Goal: Task Accomplishment & Management: Manage account settings

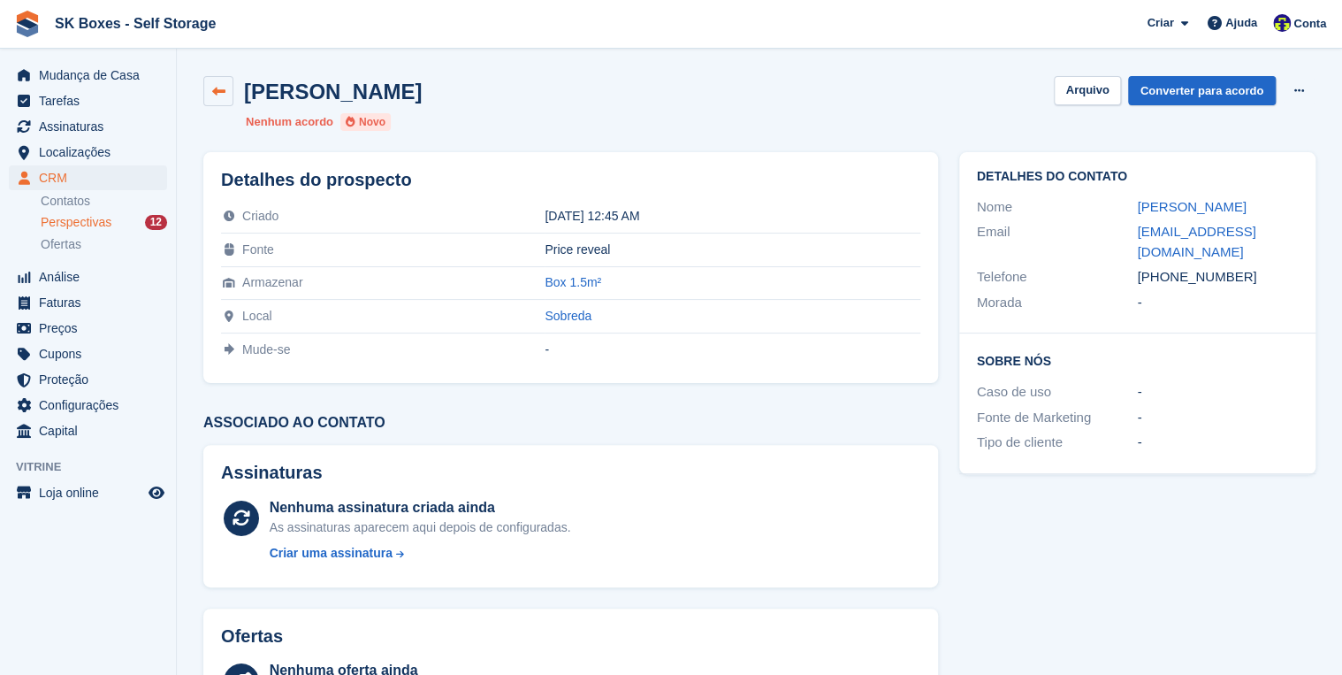
click at [218, 85] on icon at bounding box center [218, 91] width 13 height 13
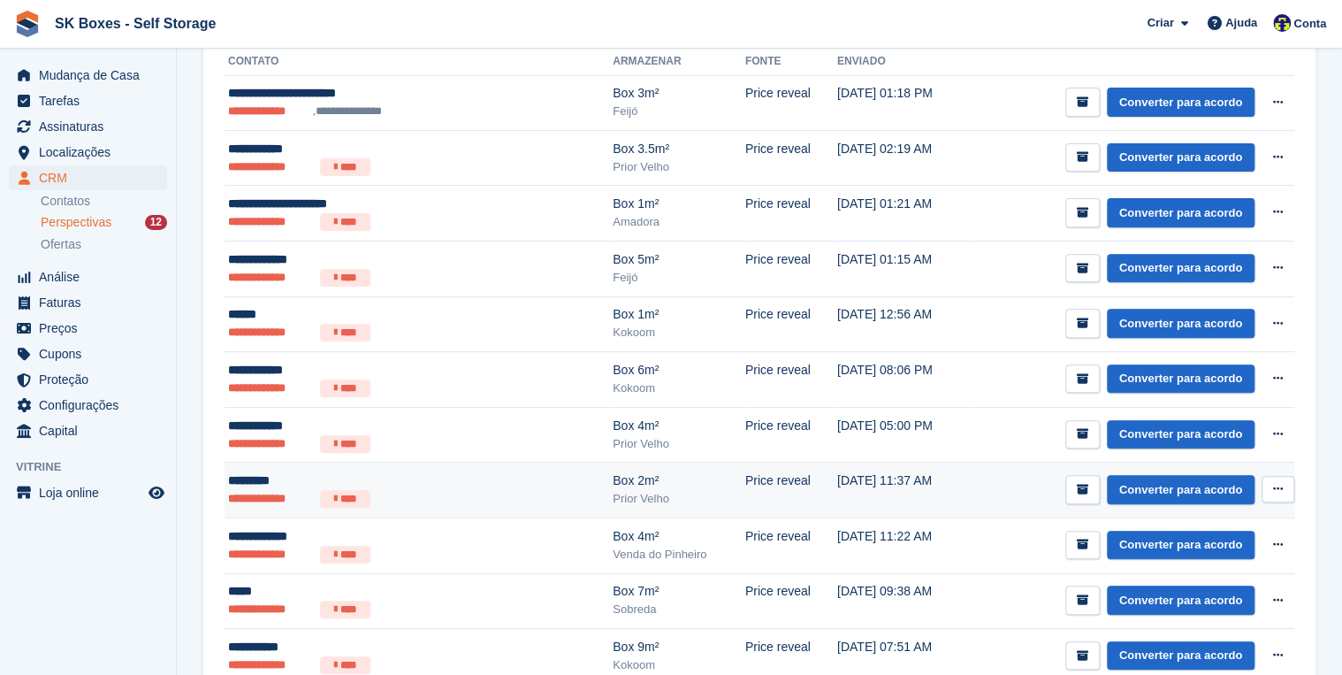
scroll to position [354, 0]
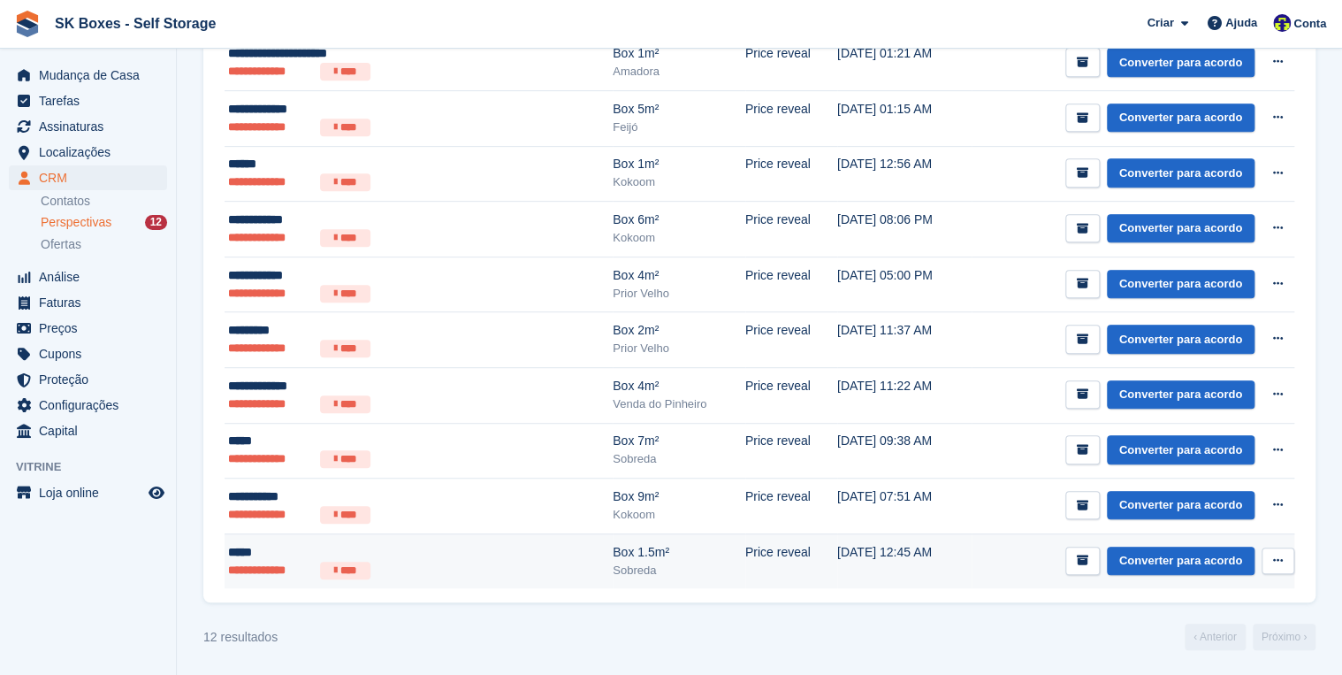
click at [241, 562] on li "**********" at bounding box center [270, 571] width 85 height 18
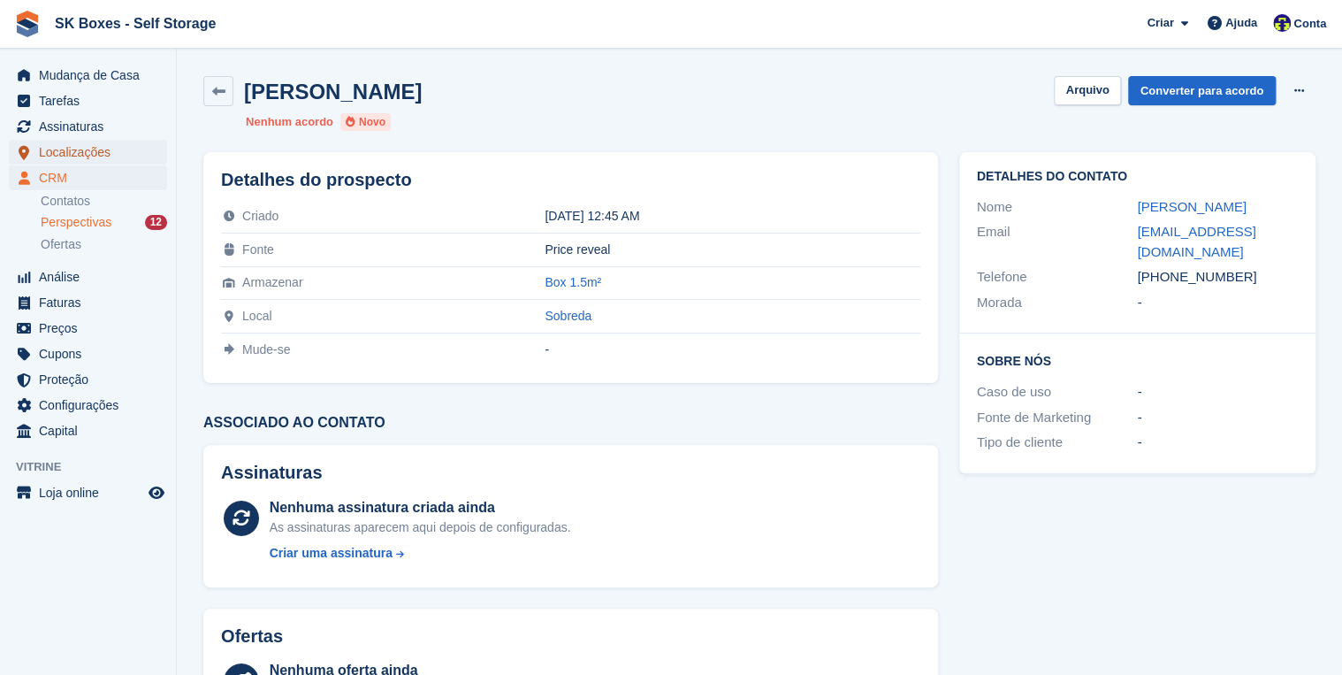
click at [57, 149] on span "Localizações" at bounding box center [92, 152] width 106 height 25
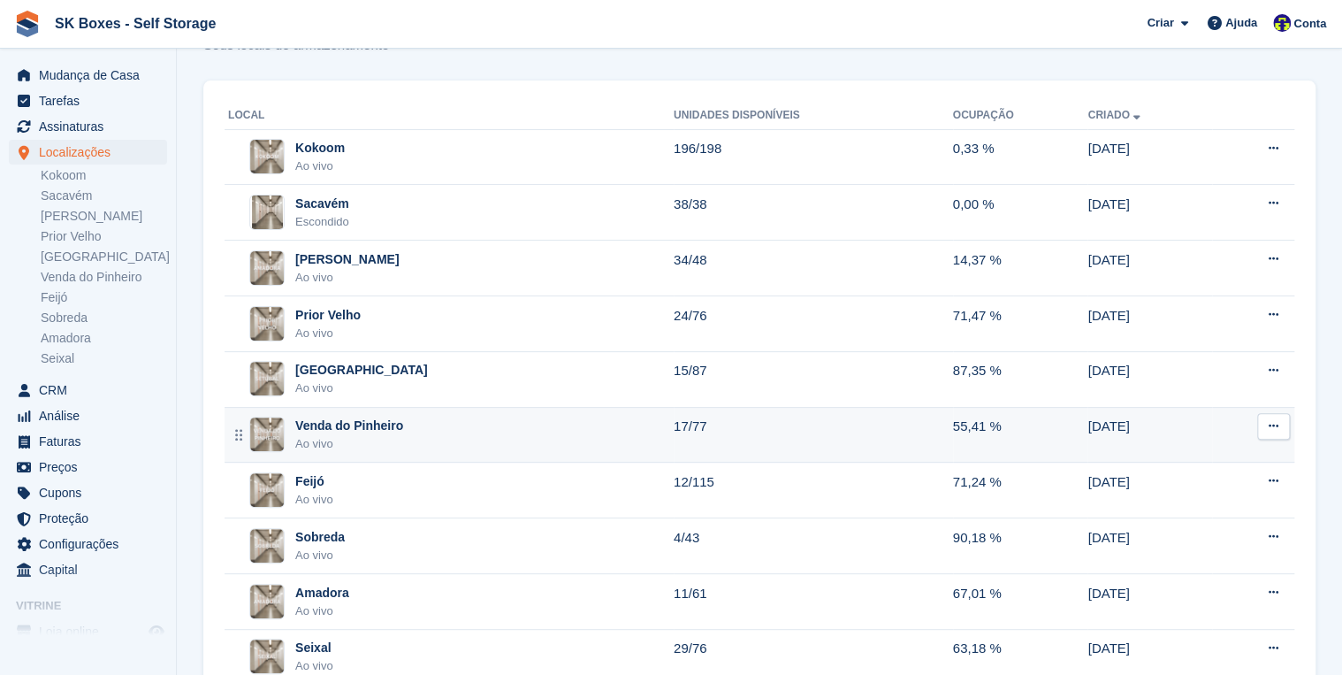
scroll to position [71, 0]
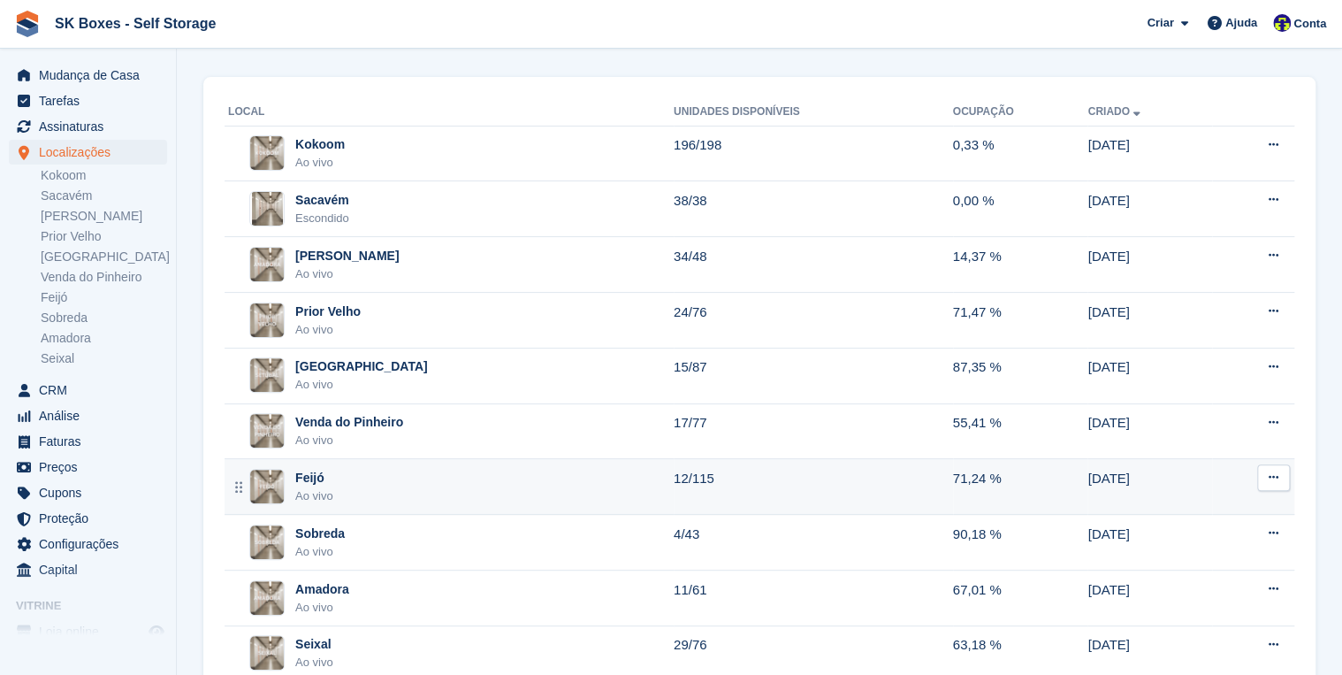
click at [317, 479] on div "Feijó" at bounding box center [314, 478] width 38 height 19
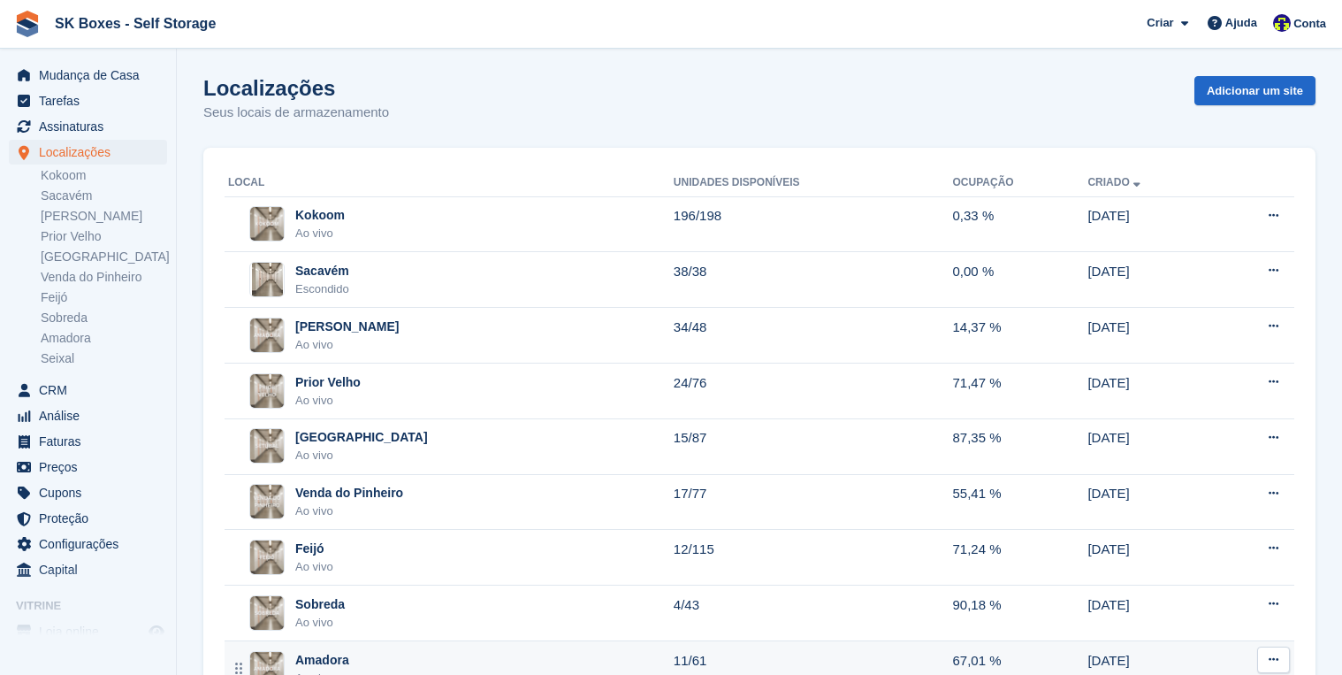
scroll to position [71, 0]
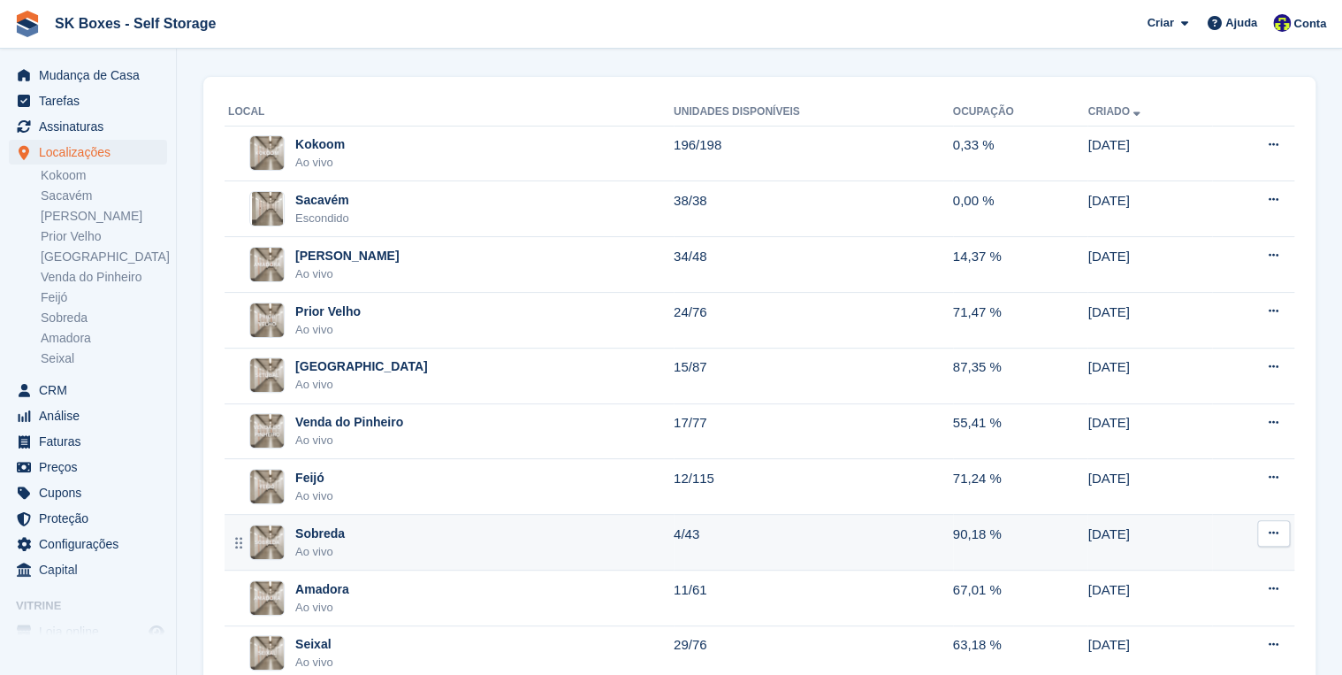
click at [365, 534] on div "Sobreda Ao vivo" at bounding box center [451, 542] width 446 height 36
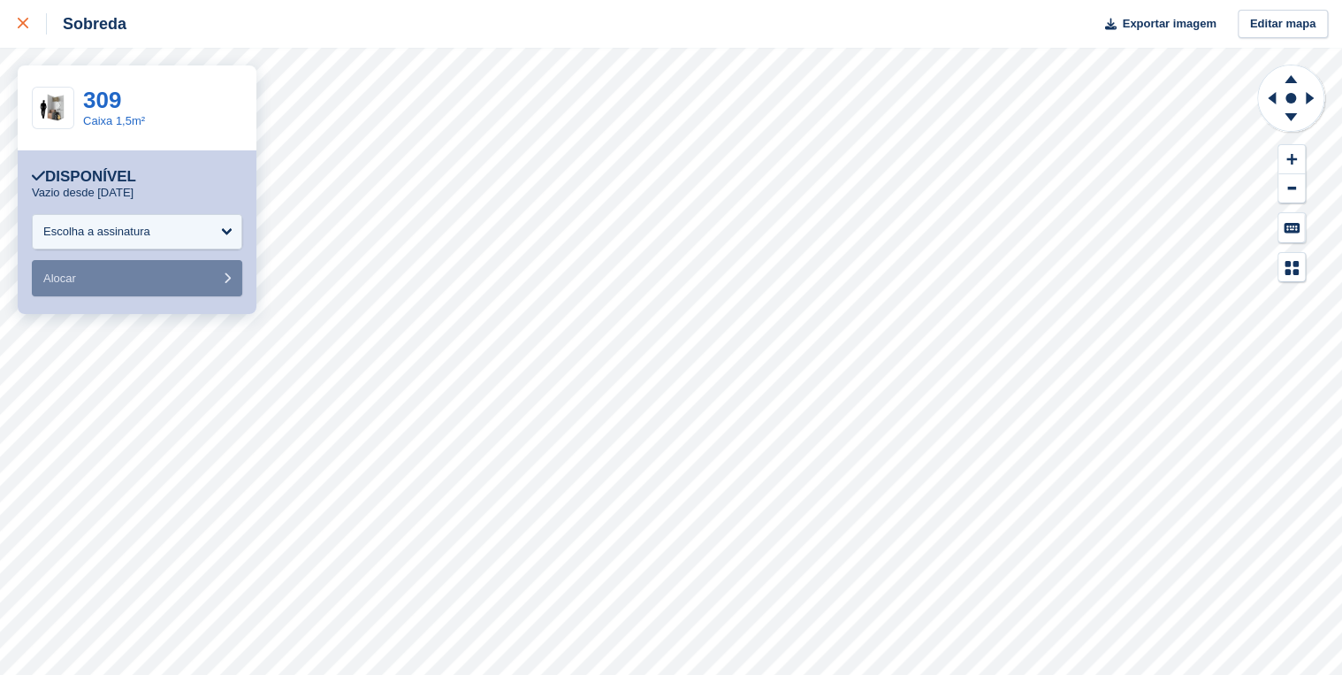
click at [28, 18] on div at bounding box center [32, 23] width 29 height 21
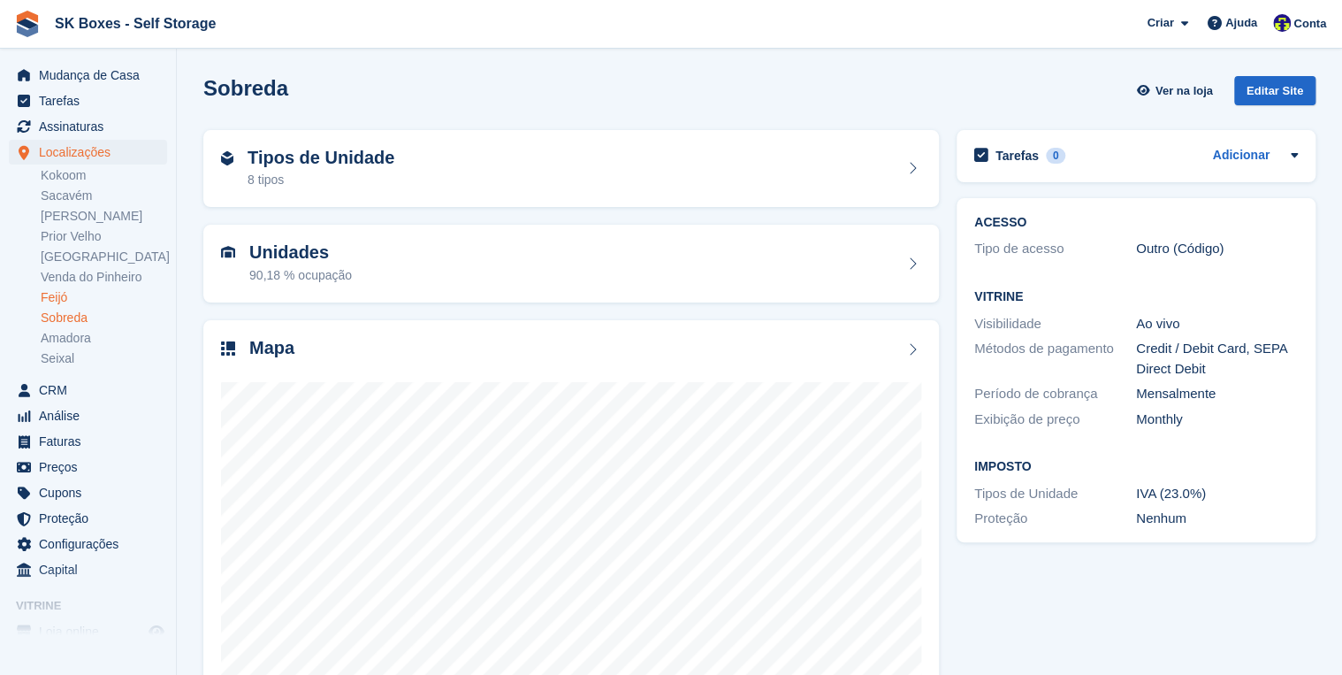
click at [60, 298] on link "Feijó" at bounding box center [104, 297] width 126 height 17
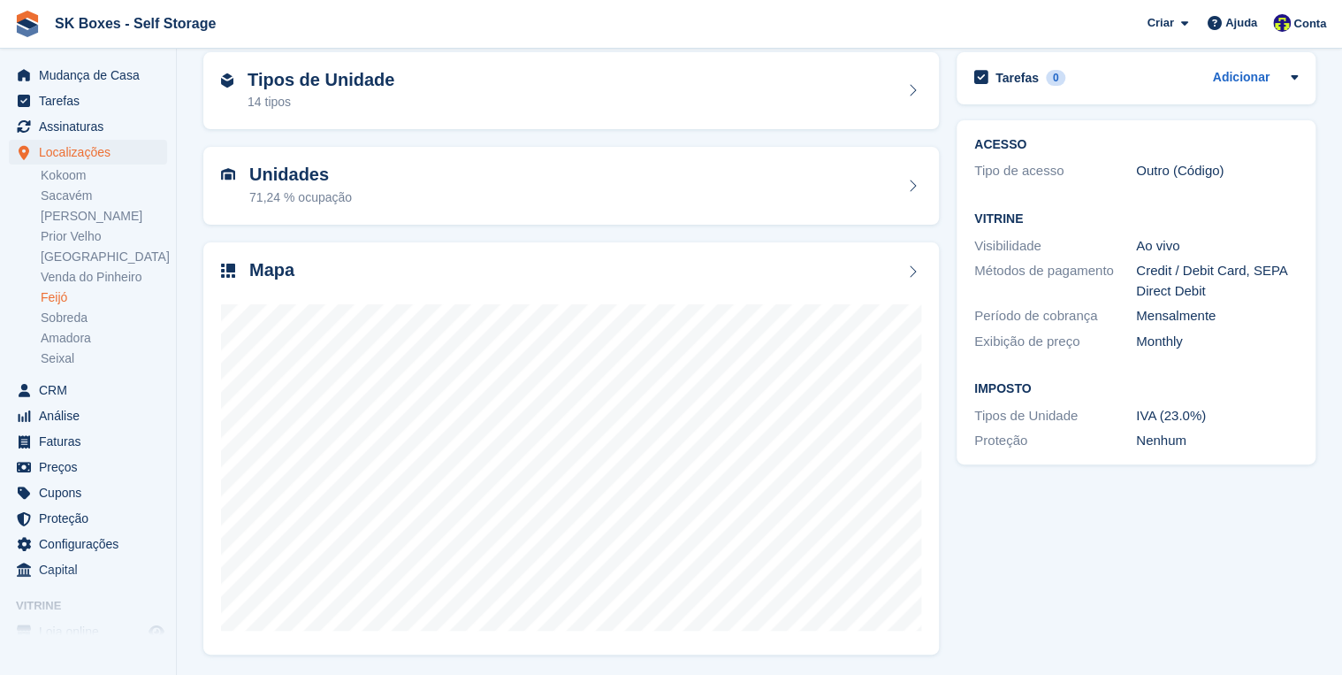
scroll to position [79, 0]
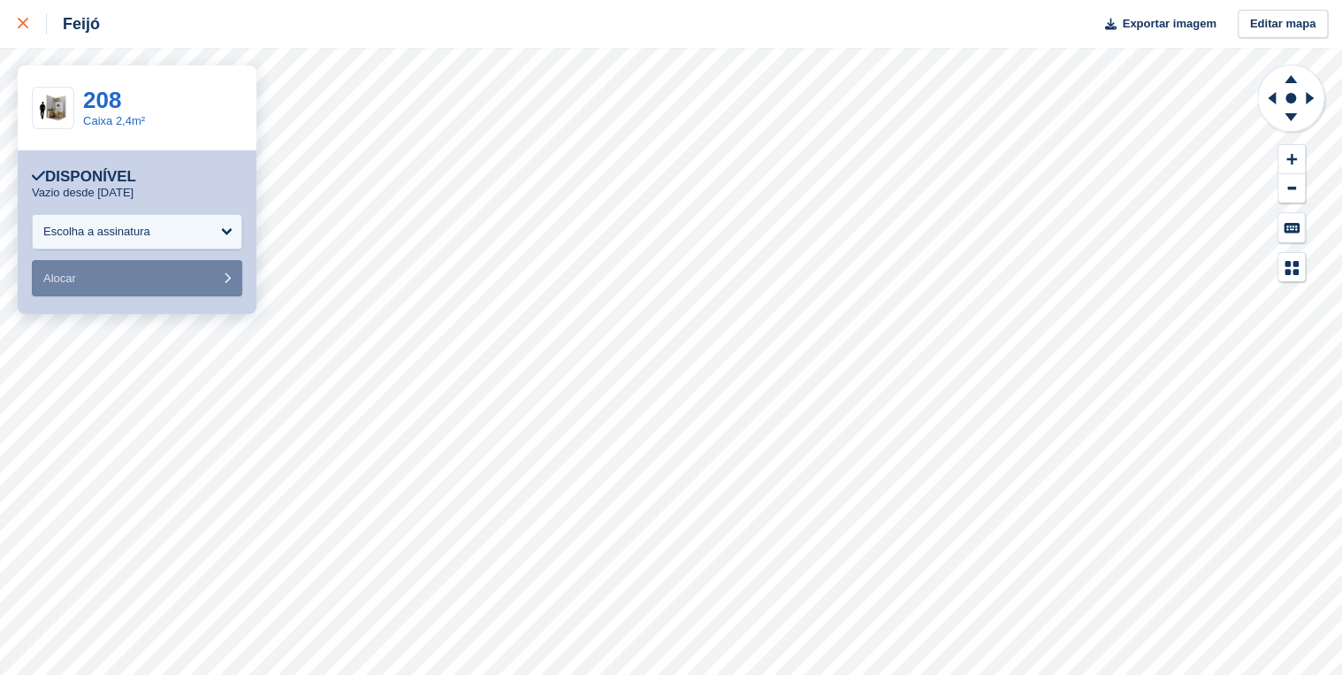
click at [20, 27] on icon at bounding box center [23, 23] width 11 height 11
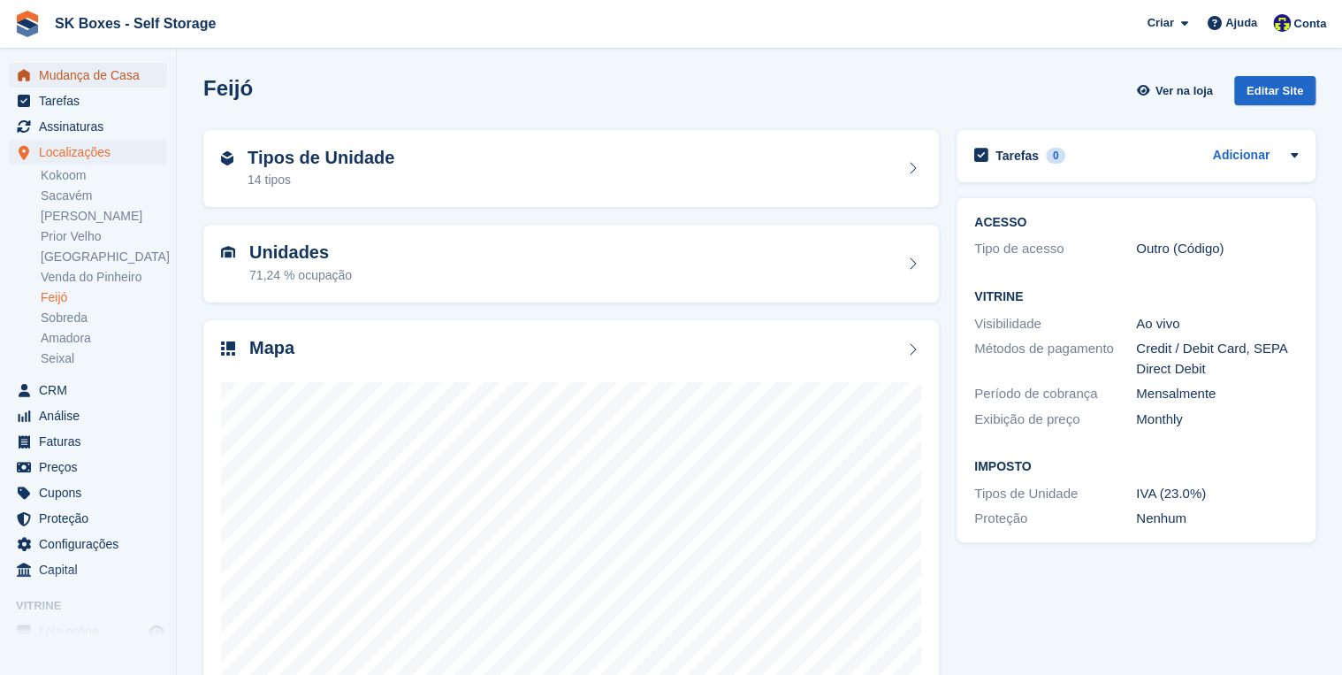
click at [88, 75] on span "Mudança de Casa" at bounding box center [92, 75] width 106 height 25
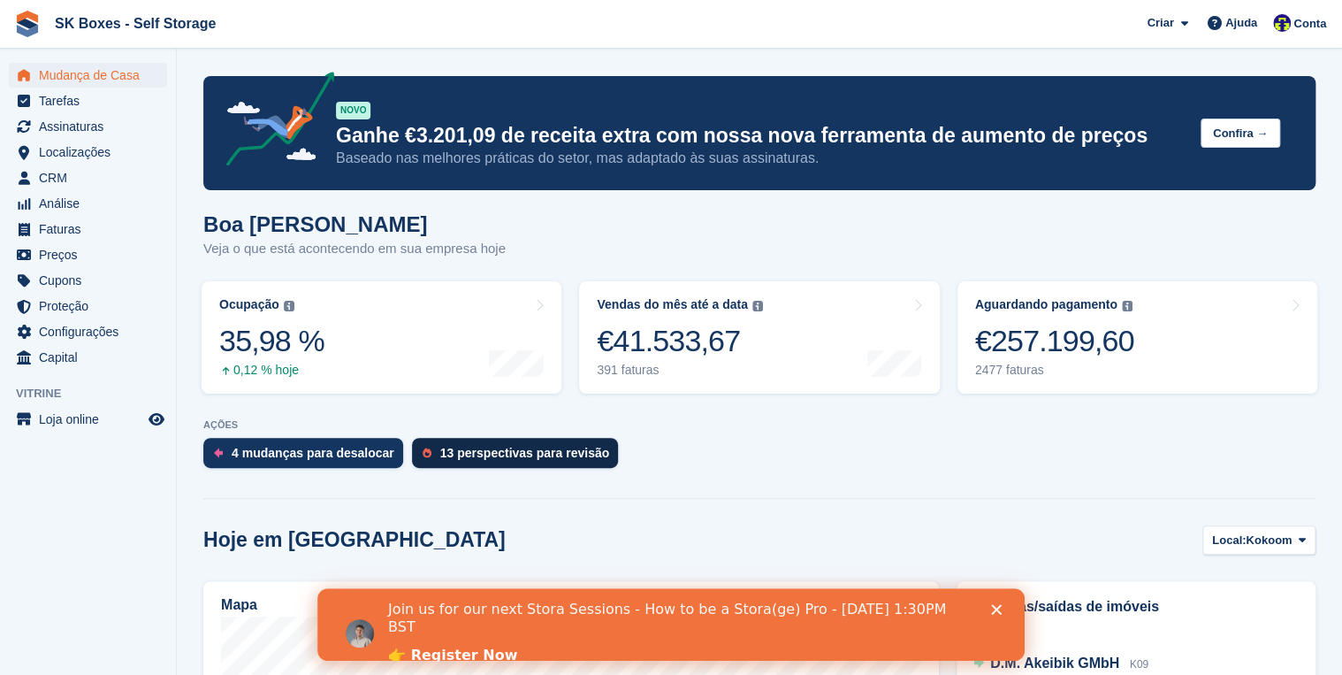
click at [483, 447] on div "13 perspectivas para revisão" at bounding box center [524, 453] width 169 height 14
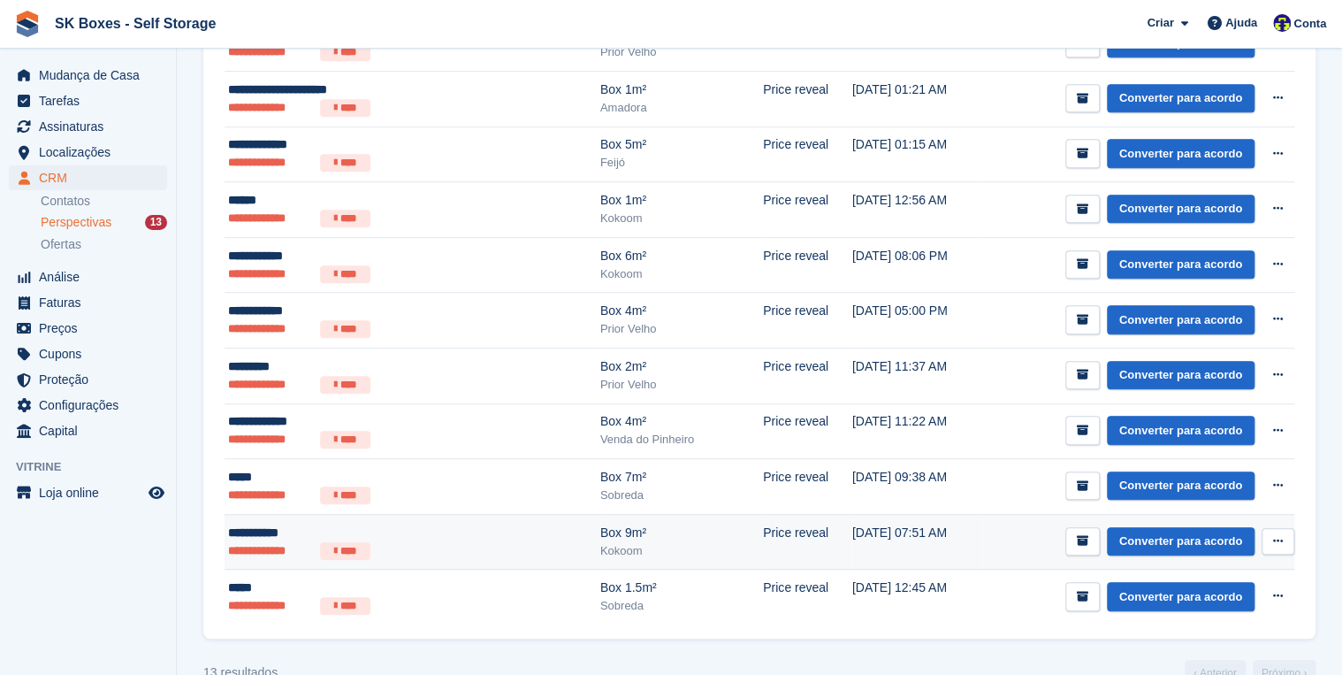
scroll to position [409, 0]
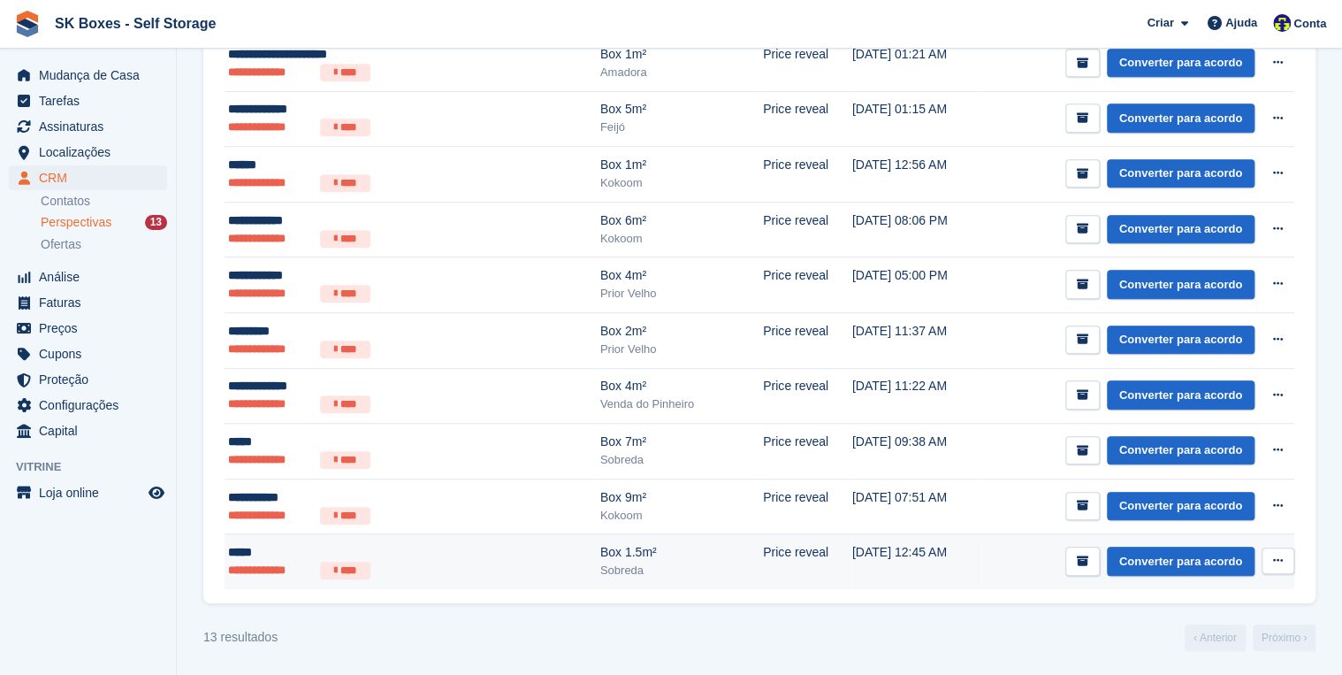
click at [233, 555] on div "*****" at bounding box center [364, 552] width 272 height 19
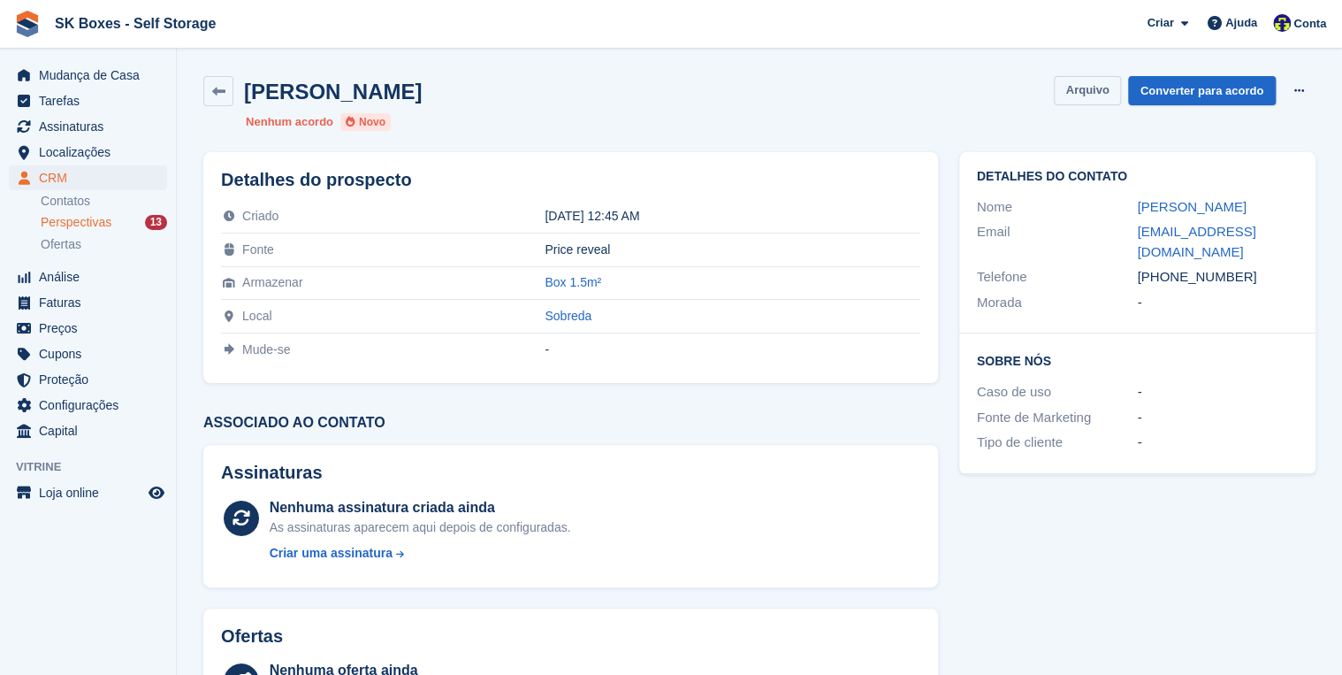
click at [1102, 88] on button "Arquivo" at bounding box center [1087, 90] width 66 height 29
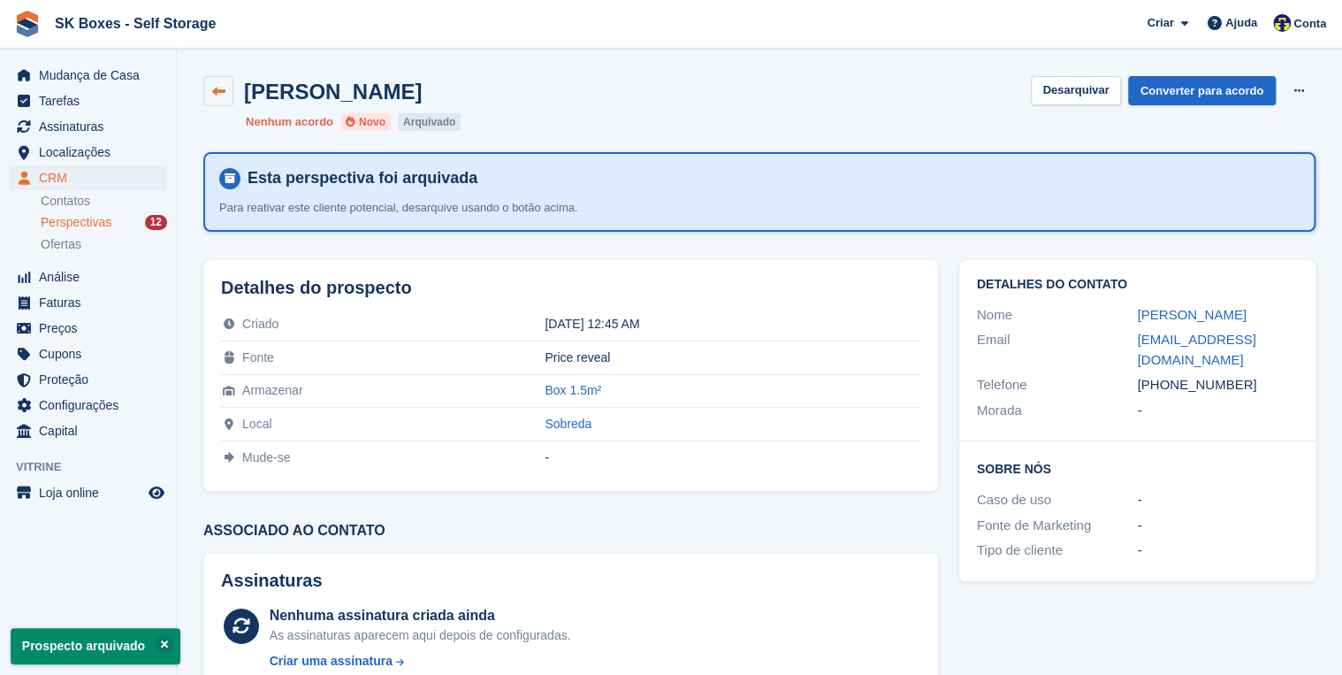
click at [229, 85] on link at bounding box center [218, 91] width 30 height 30
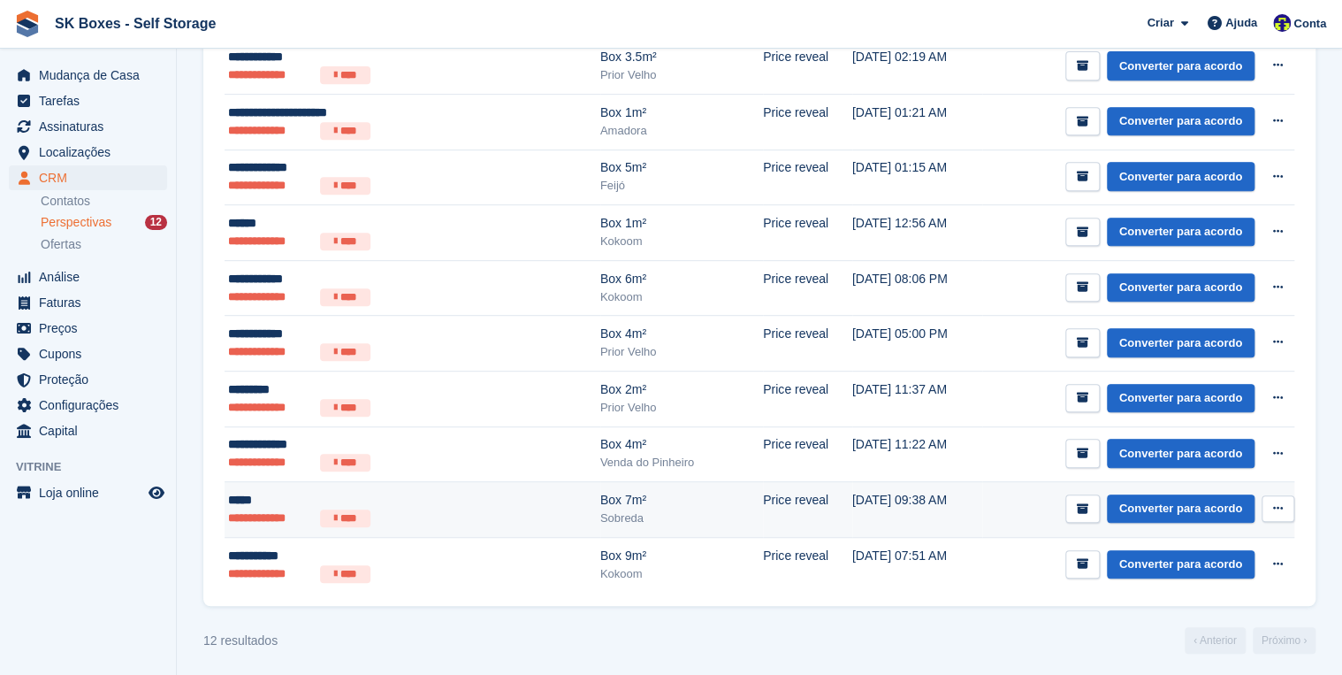
scroll to position [354, 0]
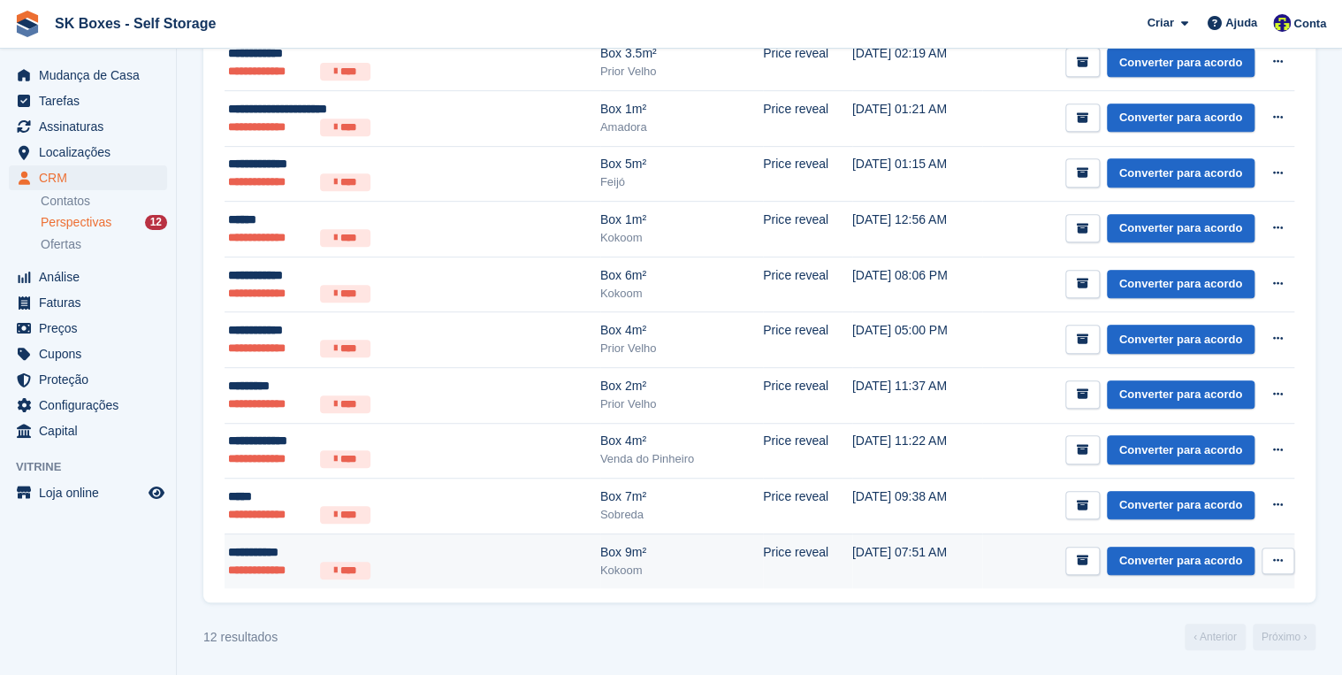
click at [266, 558] on div "**********" at bounding box center [364, 552] width 272 height 19
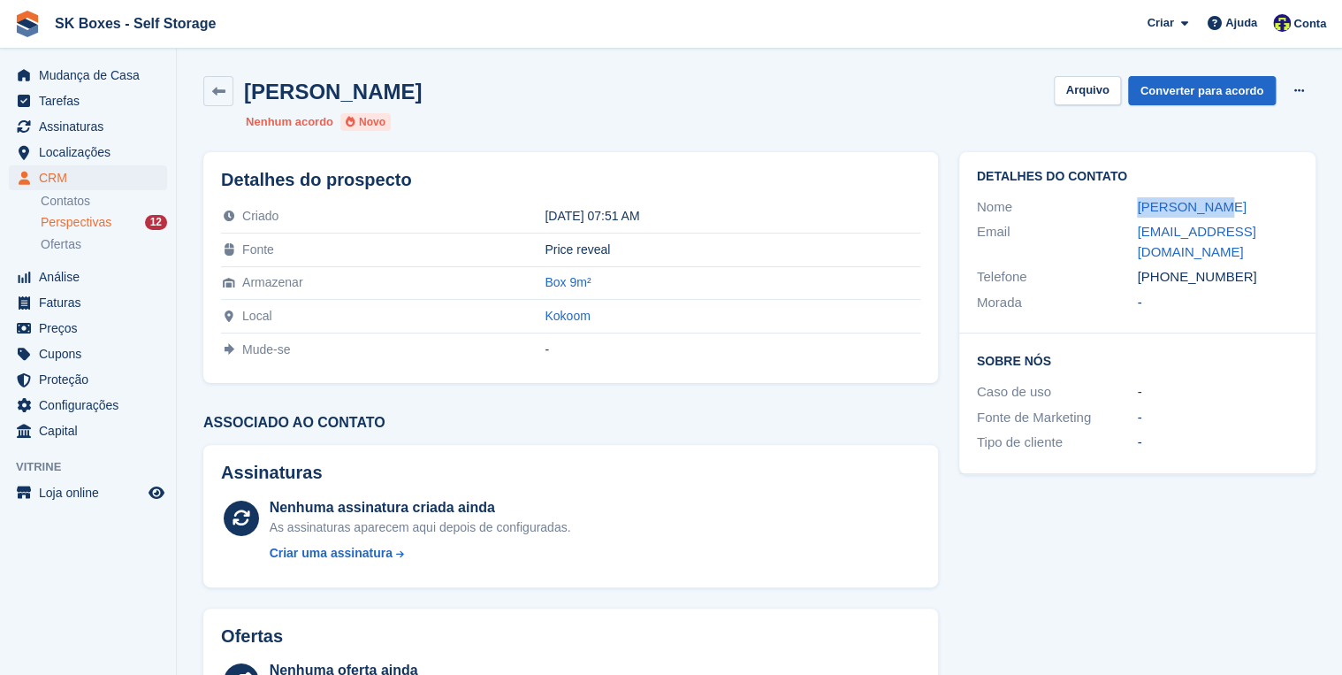
drag, startPoint x: 1208, startPoint y: 208, endPoint x: 1135, endPoint y: 210, distance: 72.6
click at [1135, 210] on div "Nome [PERSON_NAME]" at bounding box center [1137, 208] width 321 height 26
copy div "Rui Martins"
drag, startPoint x: 1168, startPoint y: 254, endPoint x: 1246, endPoint y: 257, distance: 77.9
click at [1246, 267] on div "+351969087103" at bounding box center [1217, 277] width 161 height 20
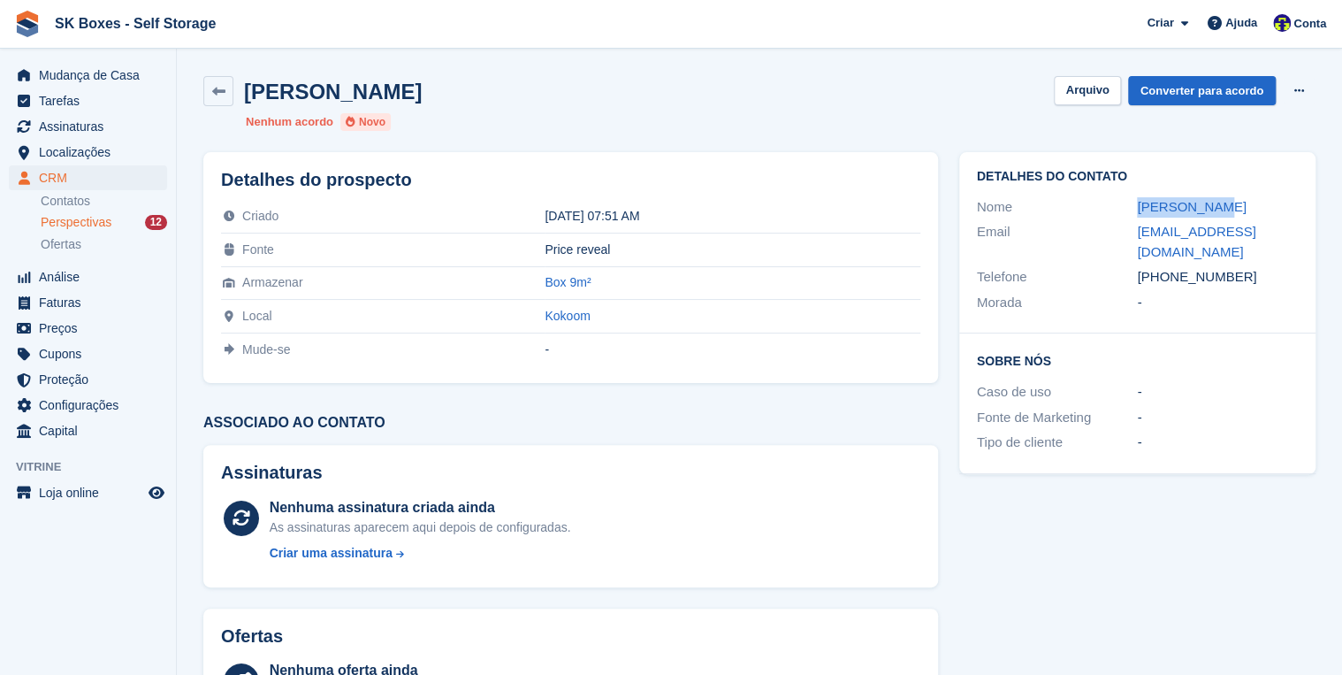
copy div "969087103"
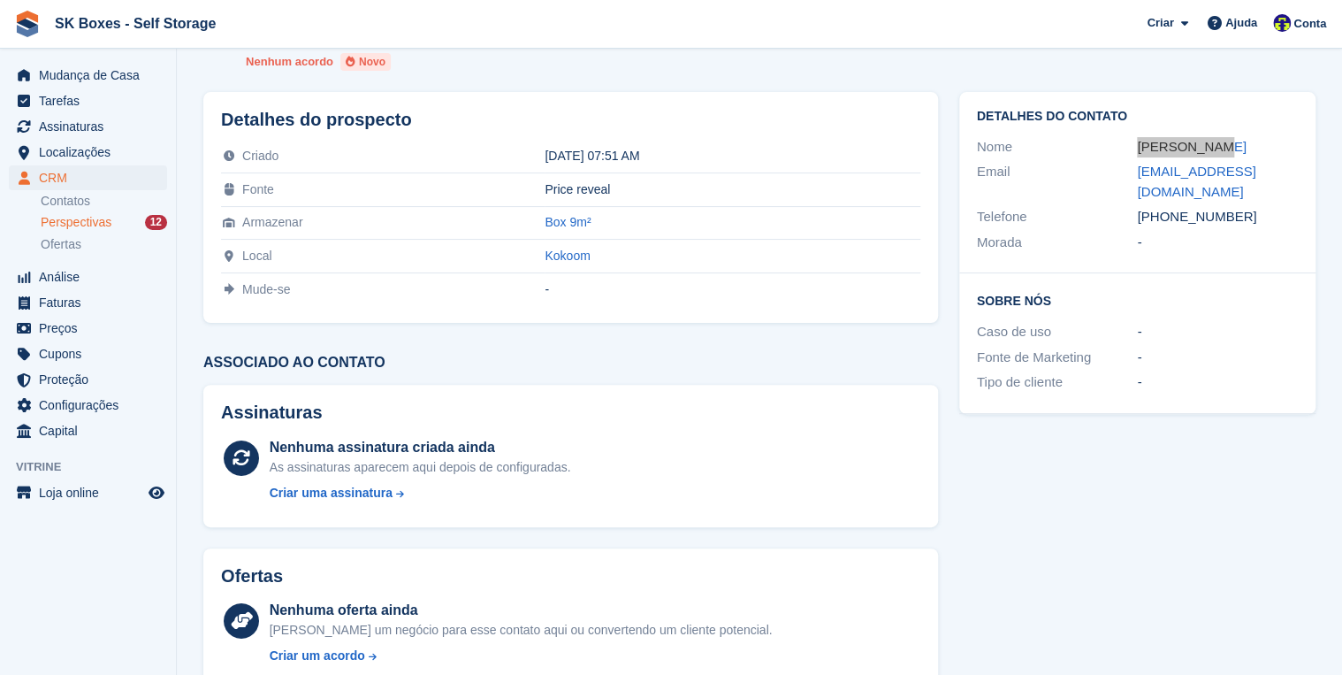
scroll to position [71, 0]
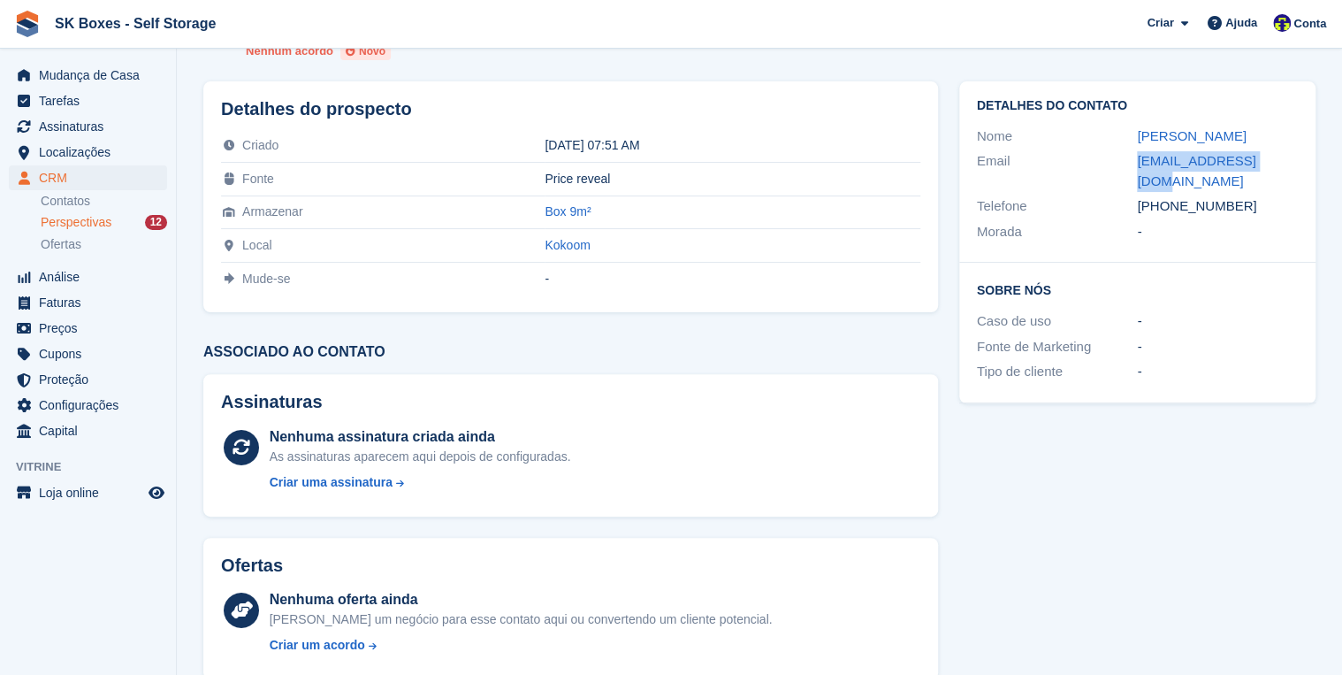
drag, startPoint x: 1271, startPoint y: 157, endPoint x: 1135, endPoint y: 159, distance: 135.3
click at [1135, 159] on div "Email ruimart11@gmail.com" at bounding box center [1137, 171] width 321 height 45
copy div "ruimart11@gmail.com"
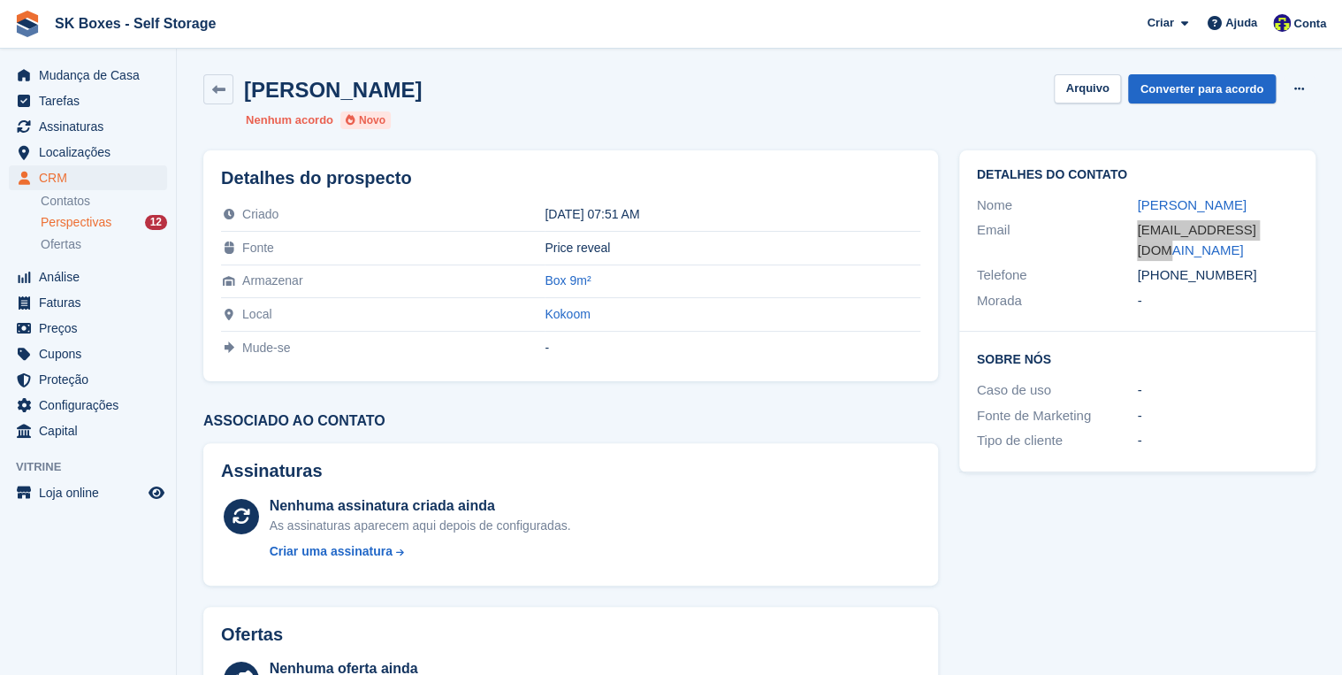
scroll to position [0, 0]
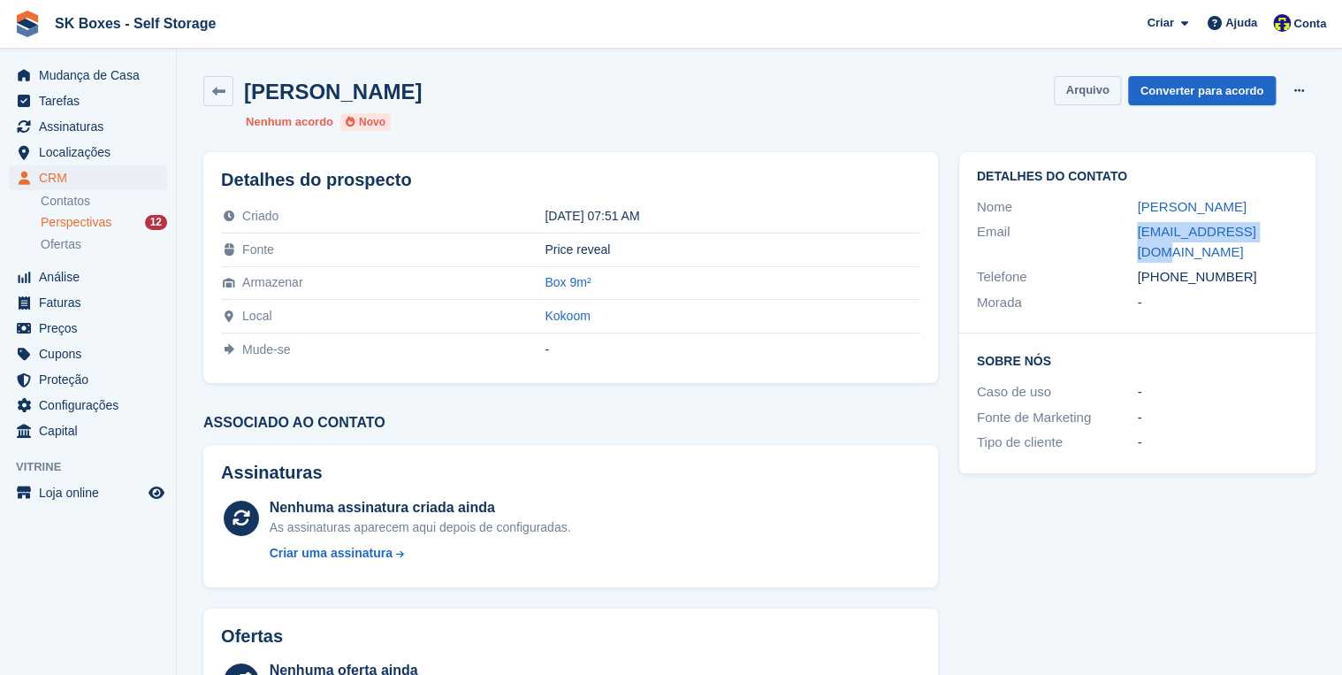
click at [1083, 92] on button "Arquivo" at bounding box center [1087, 90] width 66 height 29
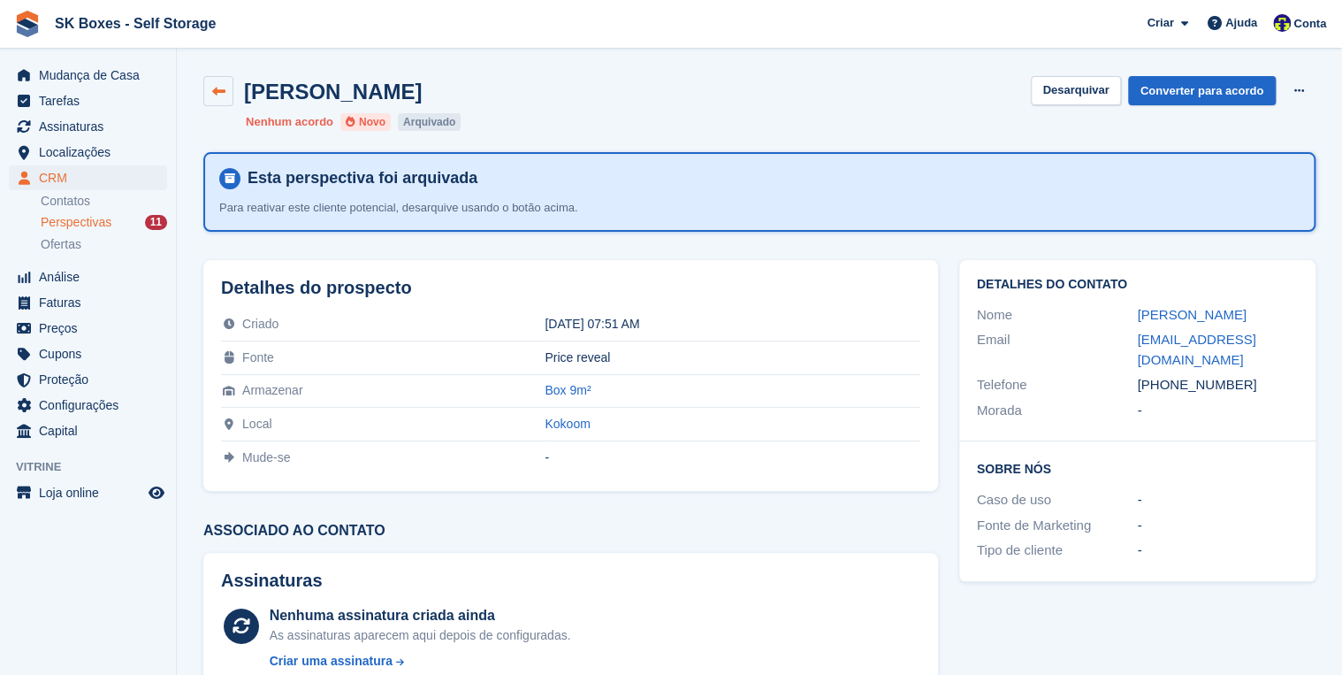
click at [209, 95] on link at bounding box center [218, 91] width 30 height 30
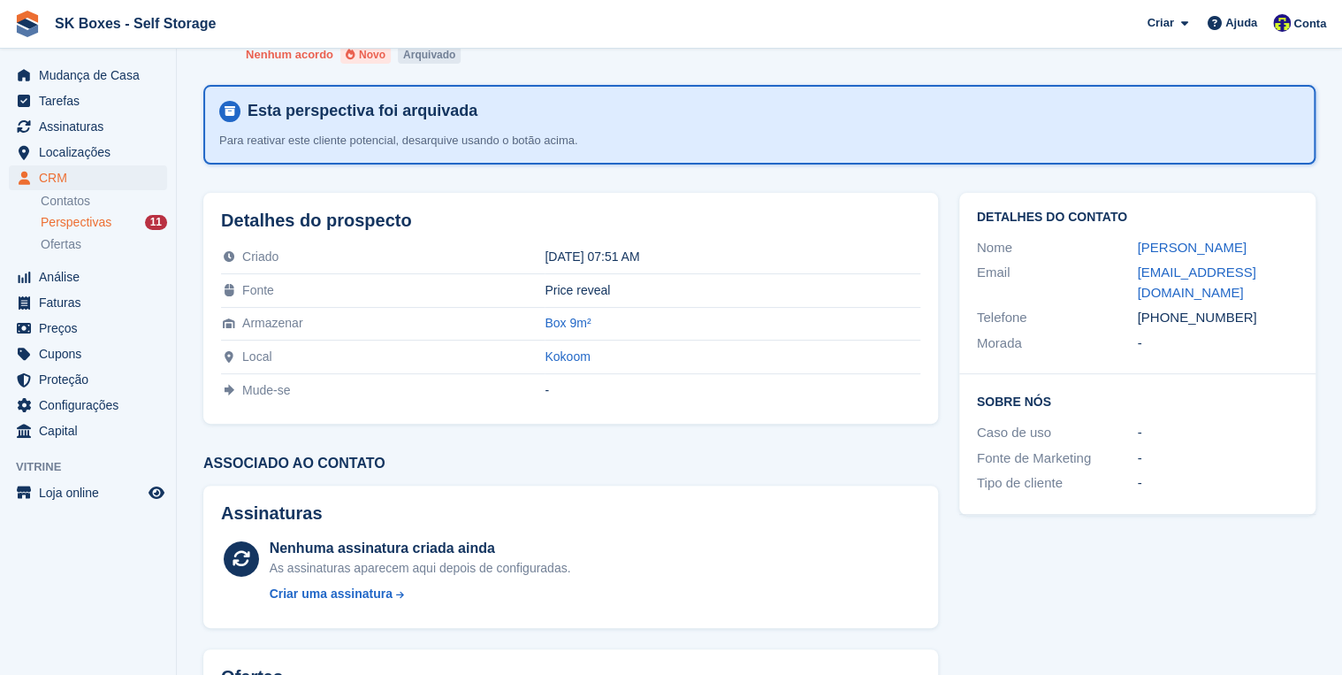
scroll to position [71, 0]
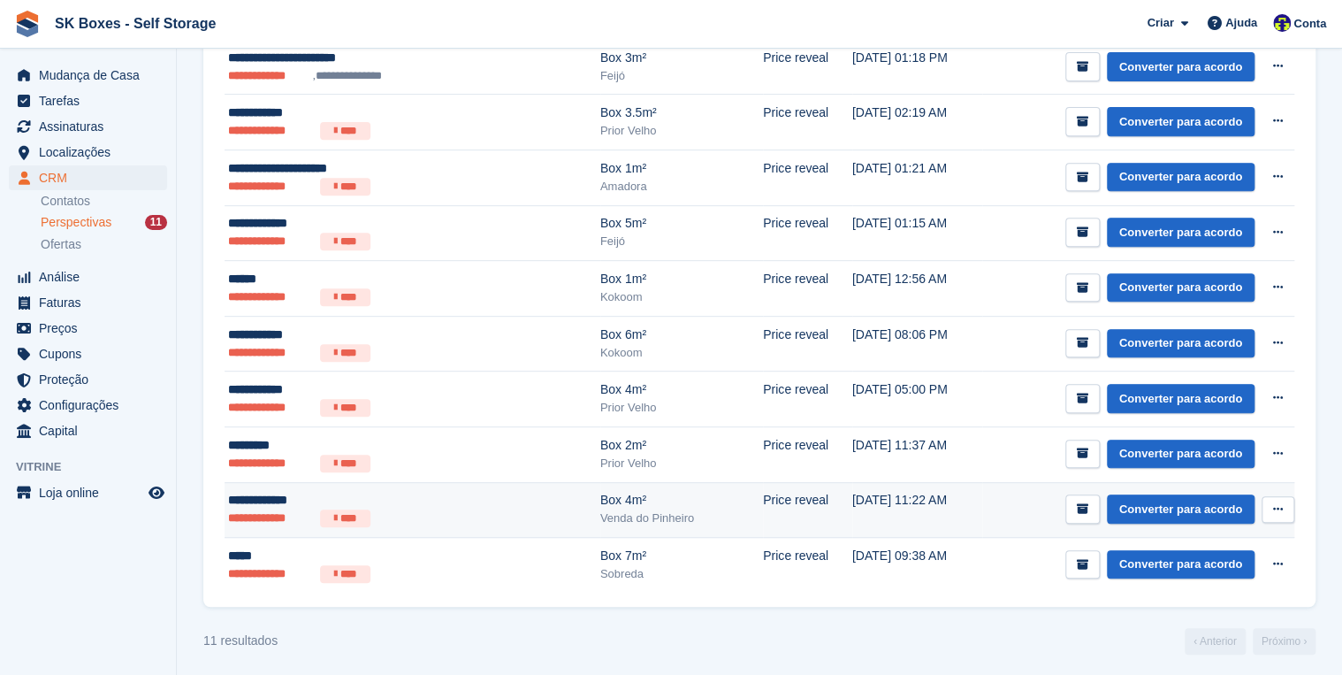
scroll to position [298, 0]
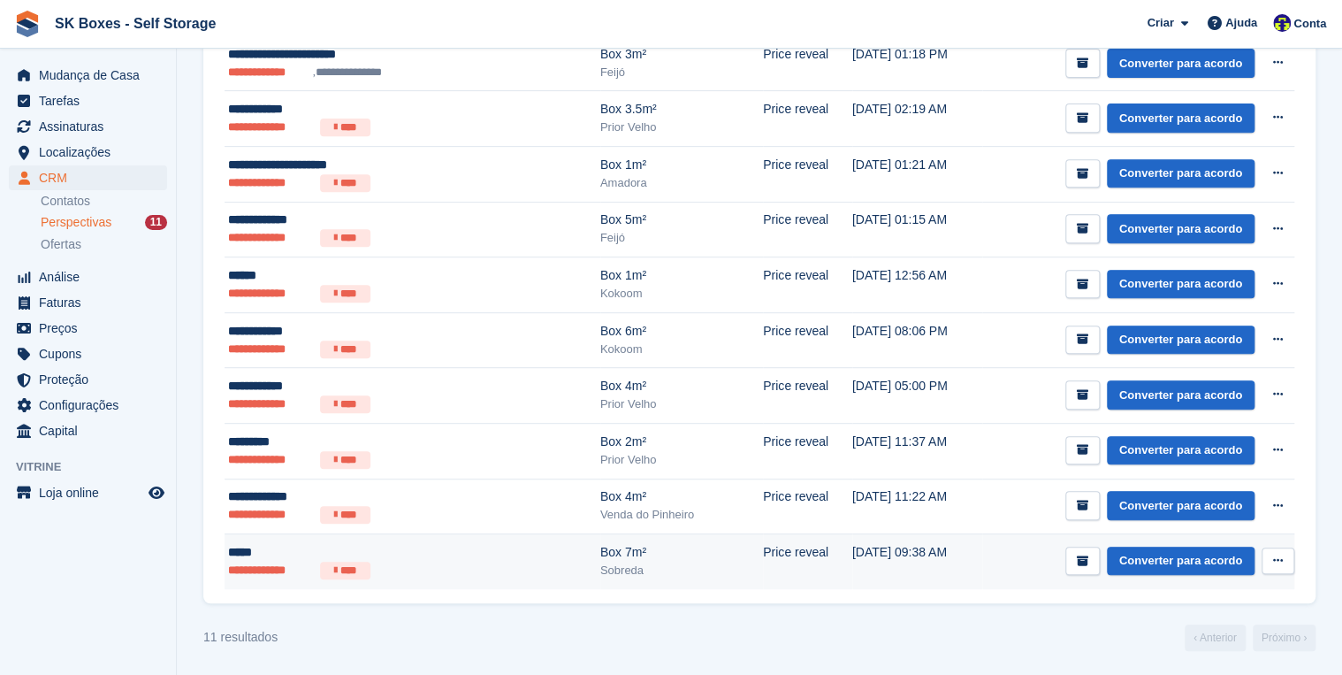
click at [241, 566] on li "**********" at bounding box center [270, 571] width 85 height 18
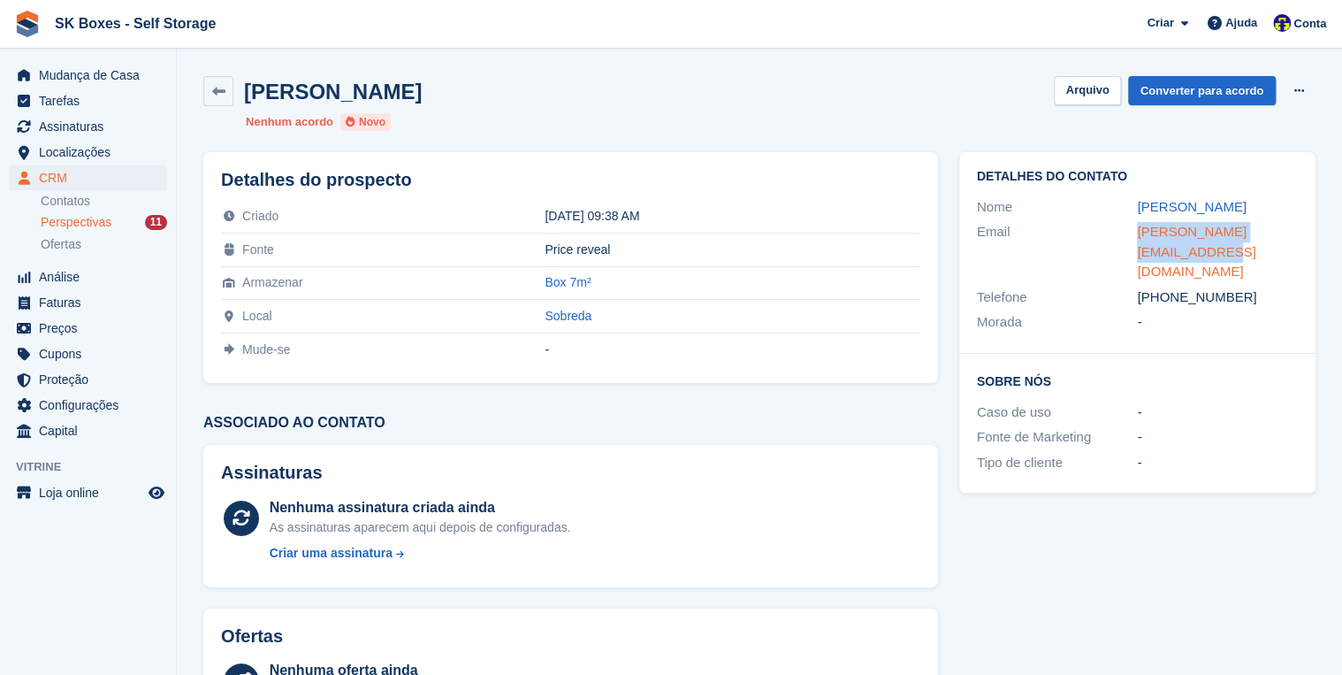
drag, startPoint x: 1131, startPoint y: 233, endPoint x: 1295, endPoint y: 230, distance: 163.6
click at [1295, 230] on div "Email [EMAIL_ADDRESS][DOMAIN_NAME]" at bounding box center [1137, 251] width 321 height 65
copy div "[PERSON_NAME][EMAIL_ADDRESS][DOMAIN_NAME]"
drag, startPoint x: 1167, startPoint y: 251, endPoint x: 1236, endPoint y: 259, distance: 69.4
click at [1236, 287] on div "+351968079484" at bounding box center [1217, 297] width 161 height 20
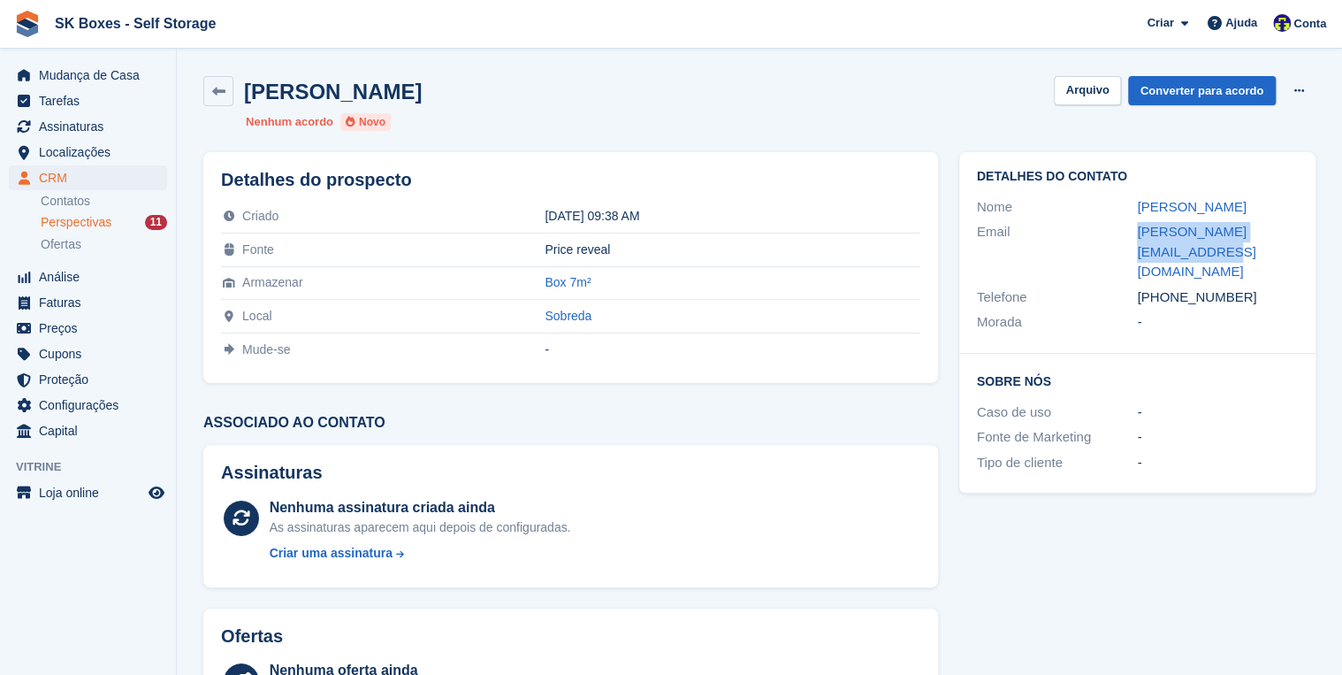
copy div "968079484"
drag, startPoint x: 1099, startPoint y: 86, endPoint x: 506, endPoint y: 378, distance: 661.2
click at [1099, 86] on button "Arquivo" at bounding box center [1087, 90] width 66 height 29
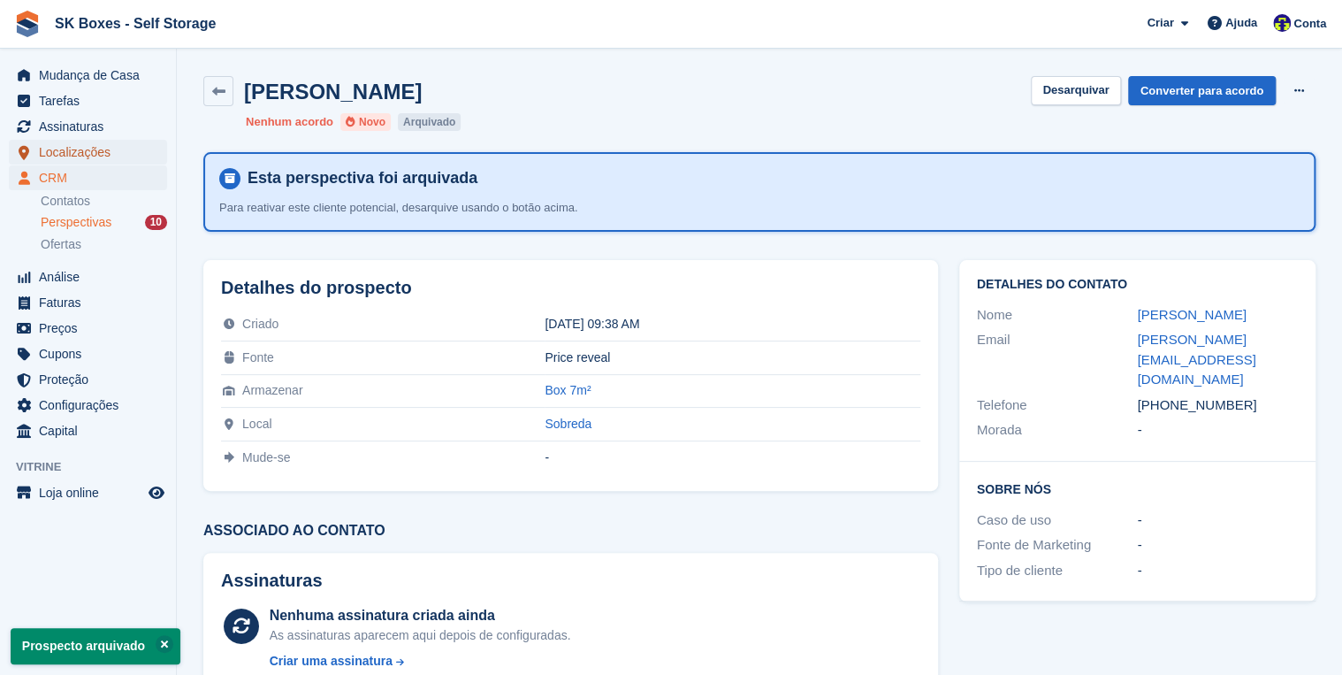
click at [67, 153] on span "Localizações" at bounding box center [92, 152] width 106 height 25
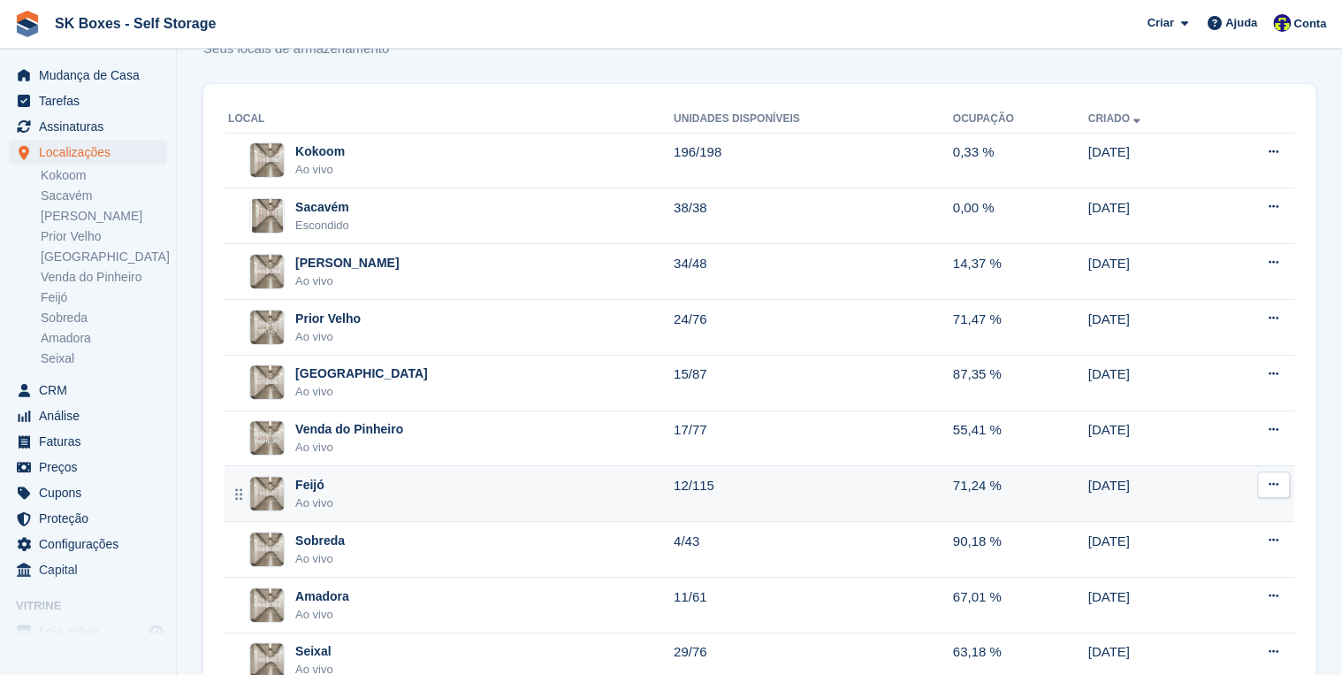
scroll to position [71, 0]
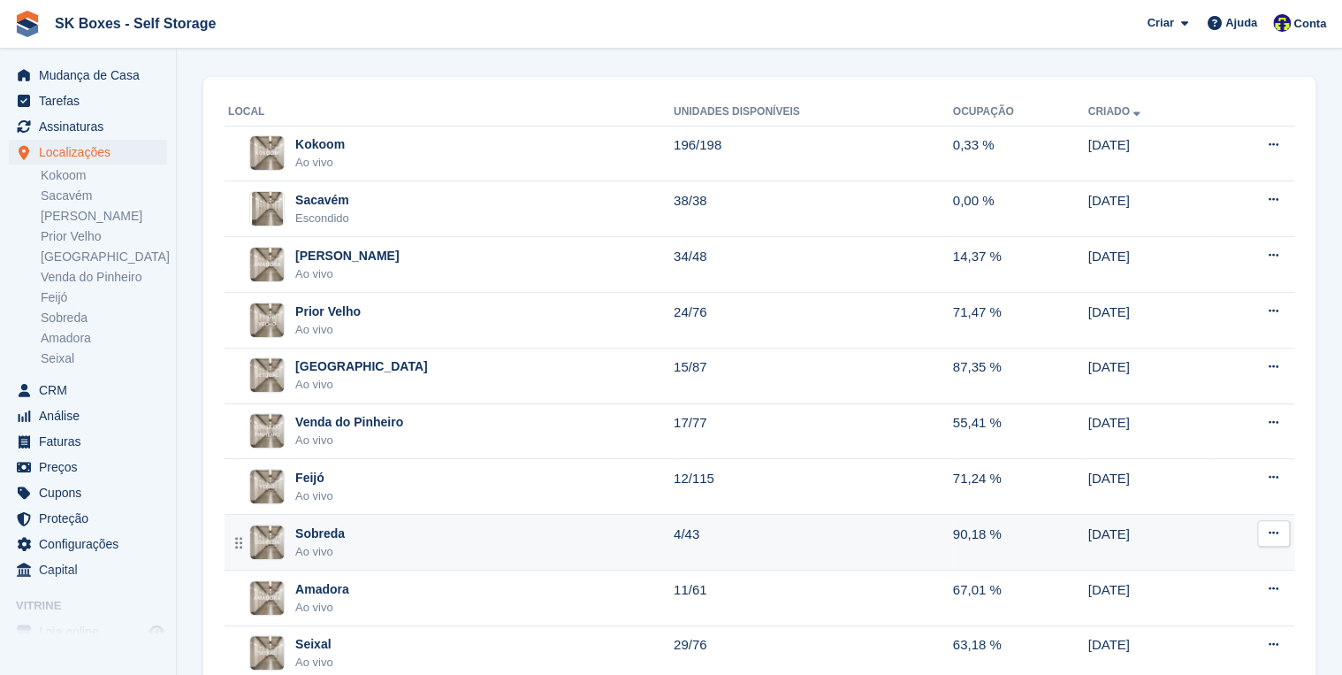
click at [353, 559] on td "Sobreda Ao vivo" at bounding box center [449, 543] width 449 height 56
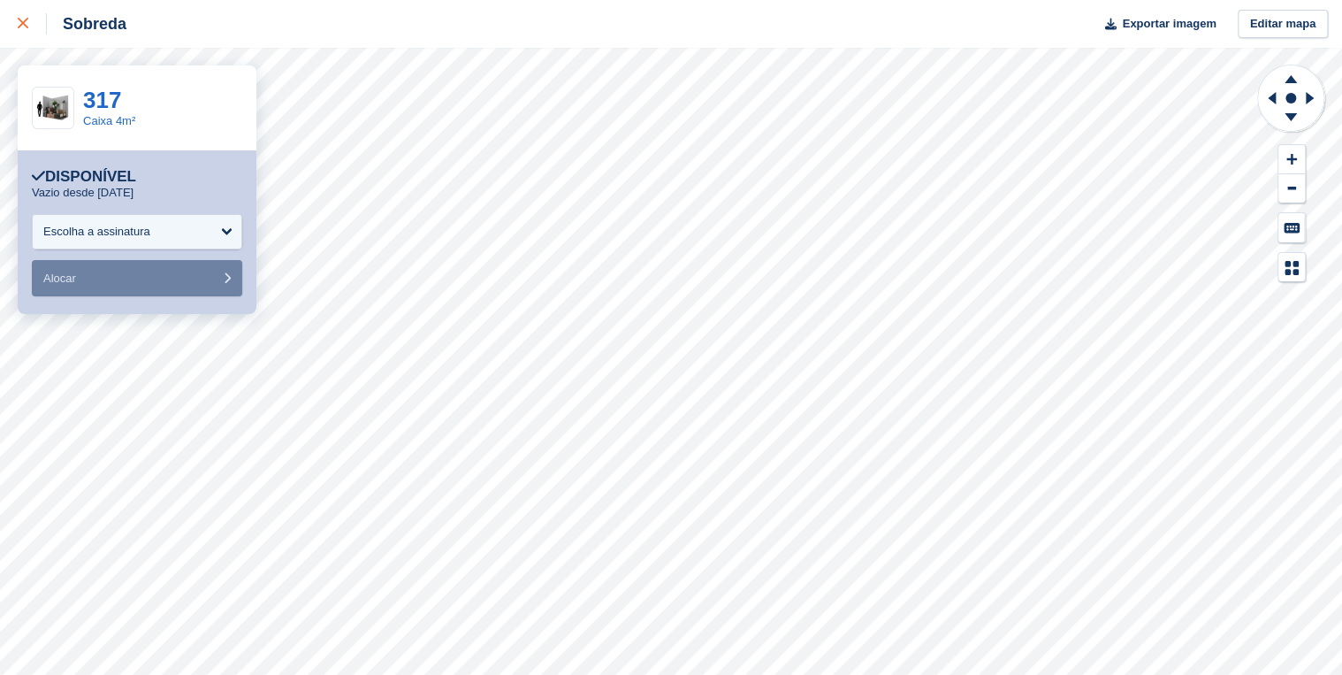
click at [16, 23] on link at bounding box center [23, 24] width 47 height 48
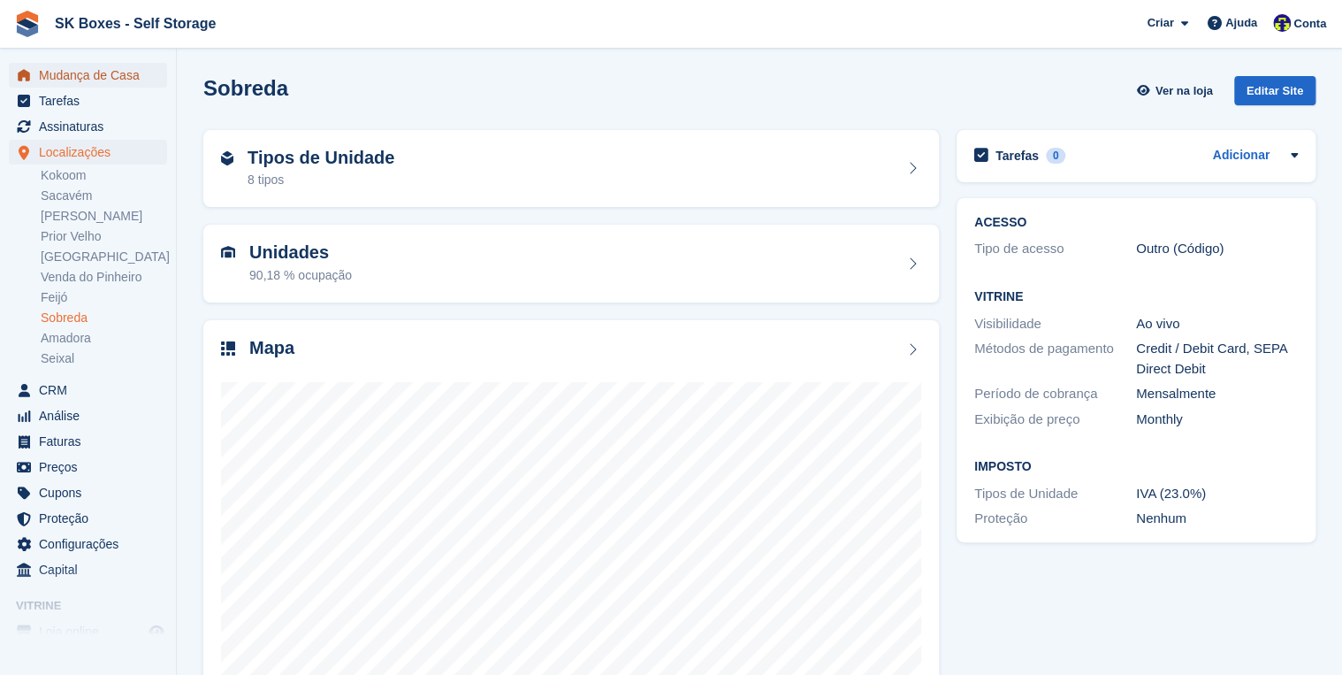
click at [62, 82] on span "Mudança de Casa" at bounding box center [92, 75] width 106 height 25
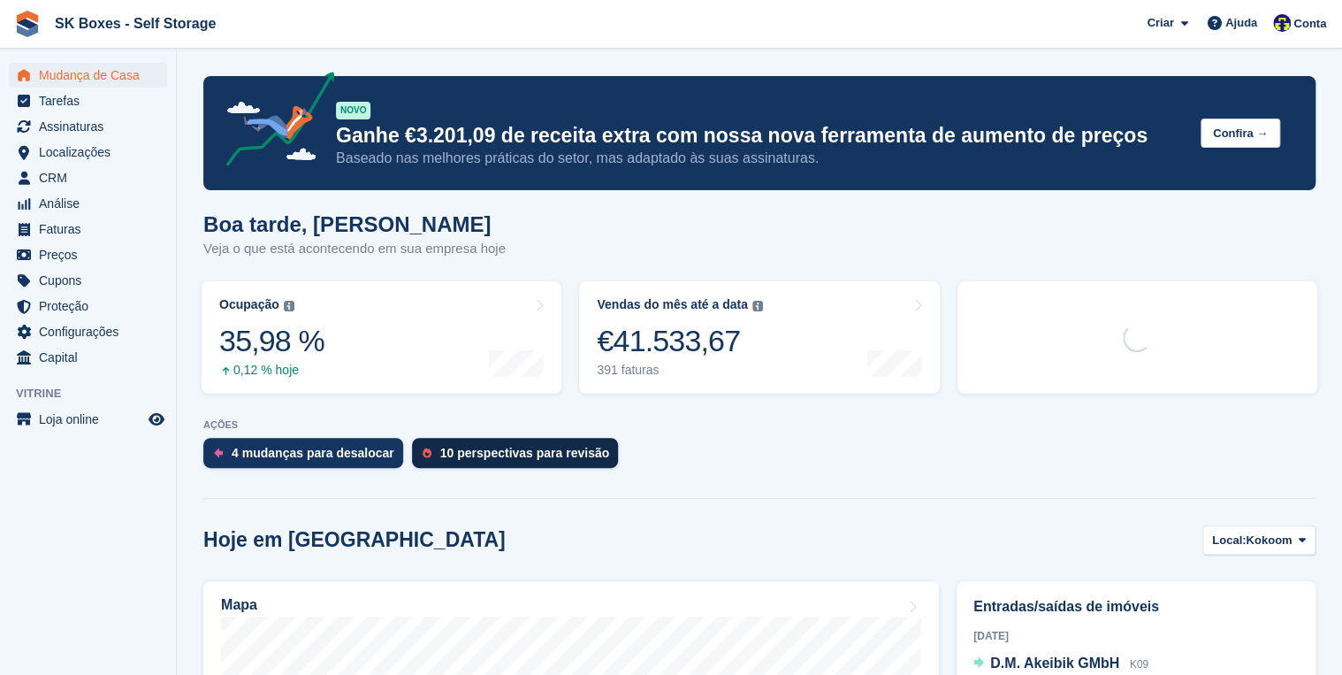
click at [455, 448] on div "10 perspectivas para revisão" at bounding box center [524, 453] width 169 height 14
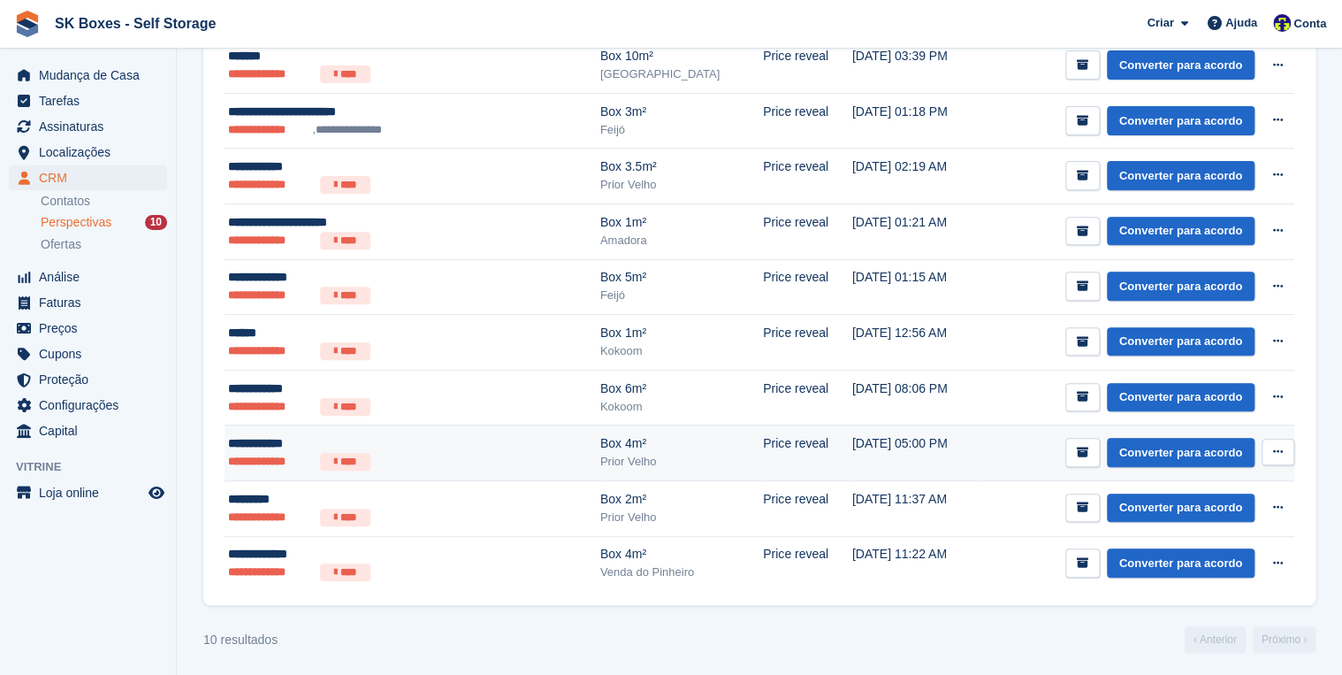
scroll to position [243, 0]
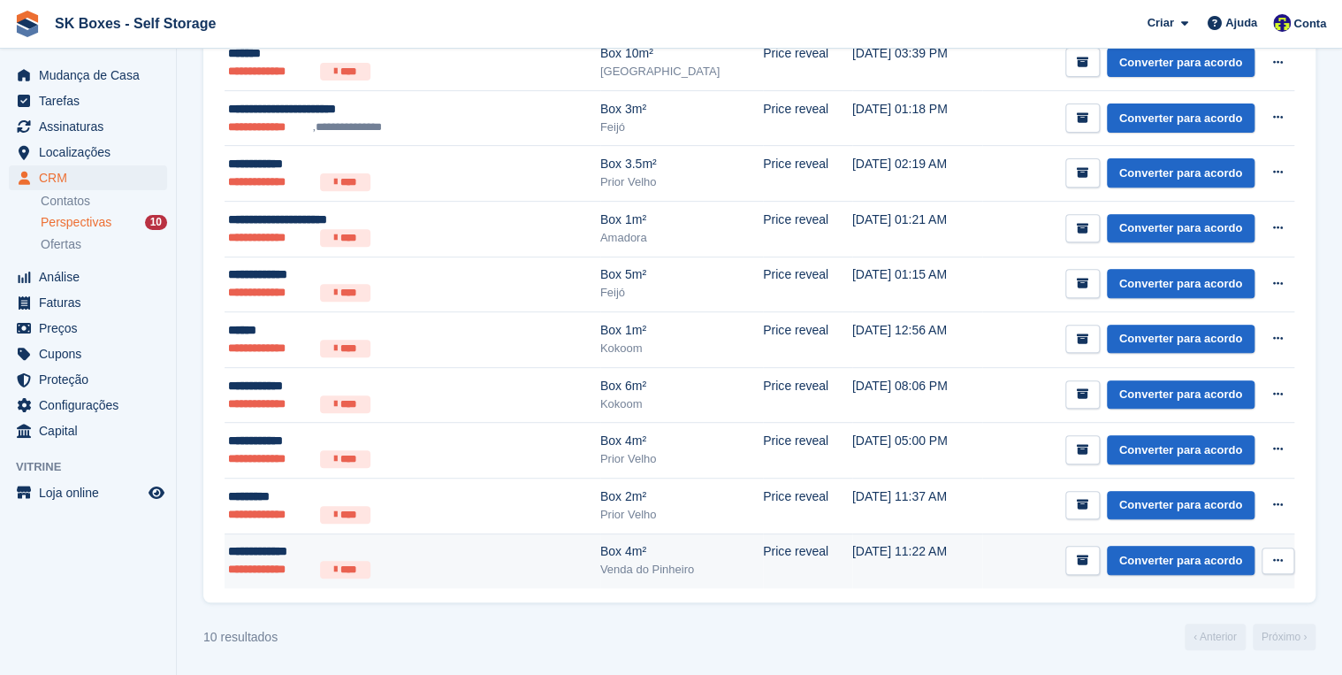
click at [261, 561] on li "**********" at bounding box center [270, 570] width 85 height 18
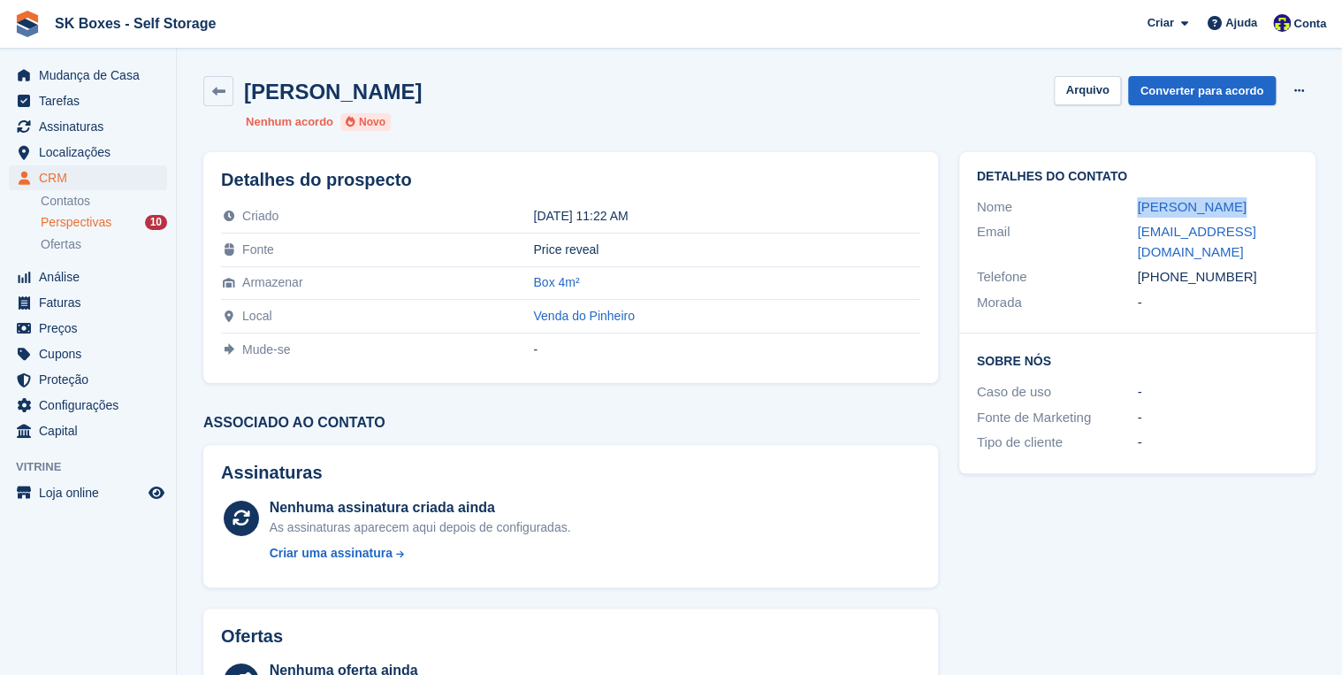
drag, startPoint x: 1227, startPoint y: 198, endPoint x: 1121, endPoint y: 203, distance: 106.2
click at [1121, 203] on div "Nome Fátima Santos" at bounding box center [1137, 208] width 321 height 26
copy div "Fátima Santos"
drag, startPoint x: 1168, startPoint y: 255, endPoint x: 1234, endPoint y: 255, distance: 66.3
click at [1234, 267] on div "+351966678761" at bounding box center [1217, 277] width 161 height 20
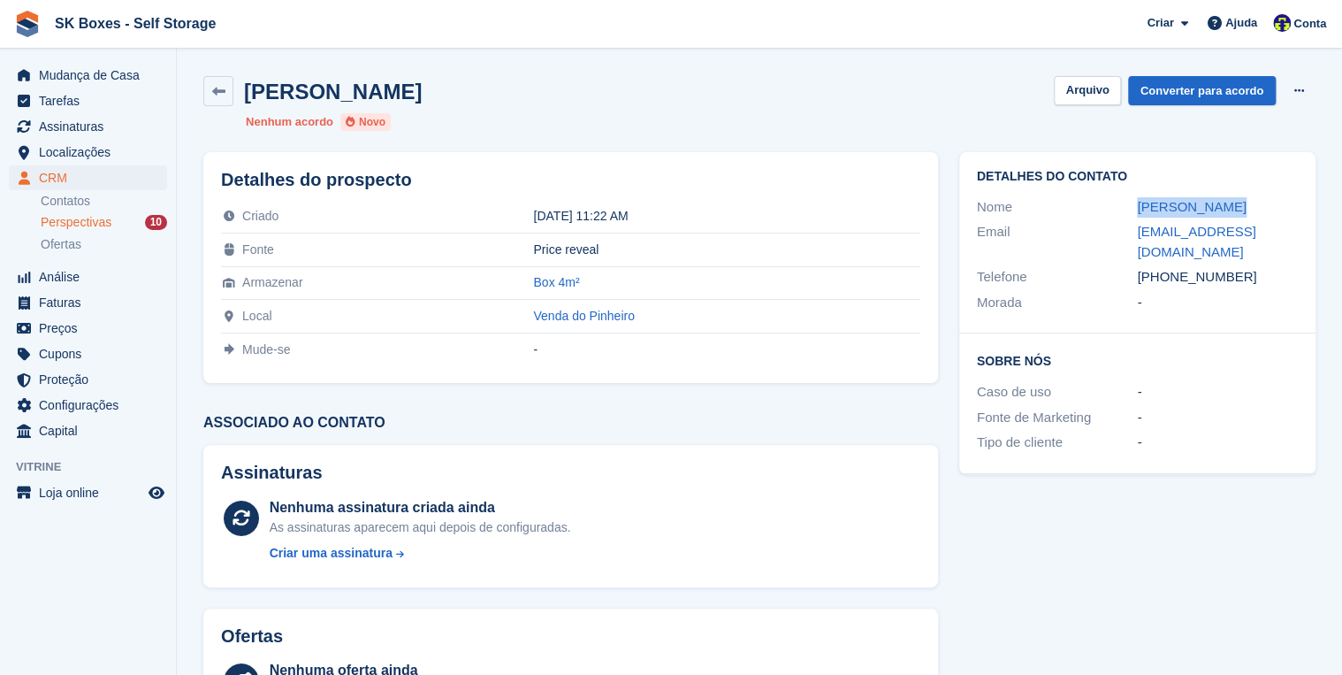
copy div "966678761"
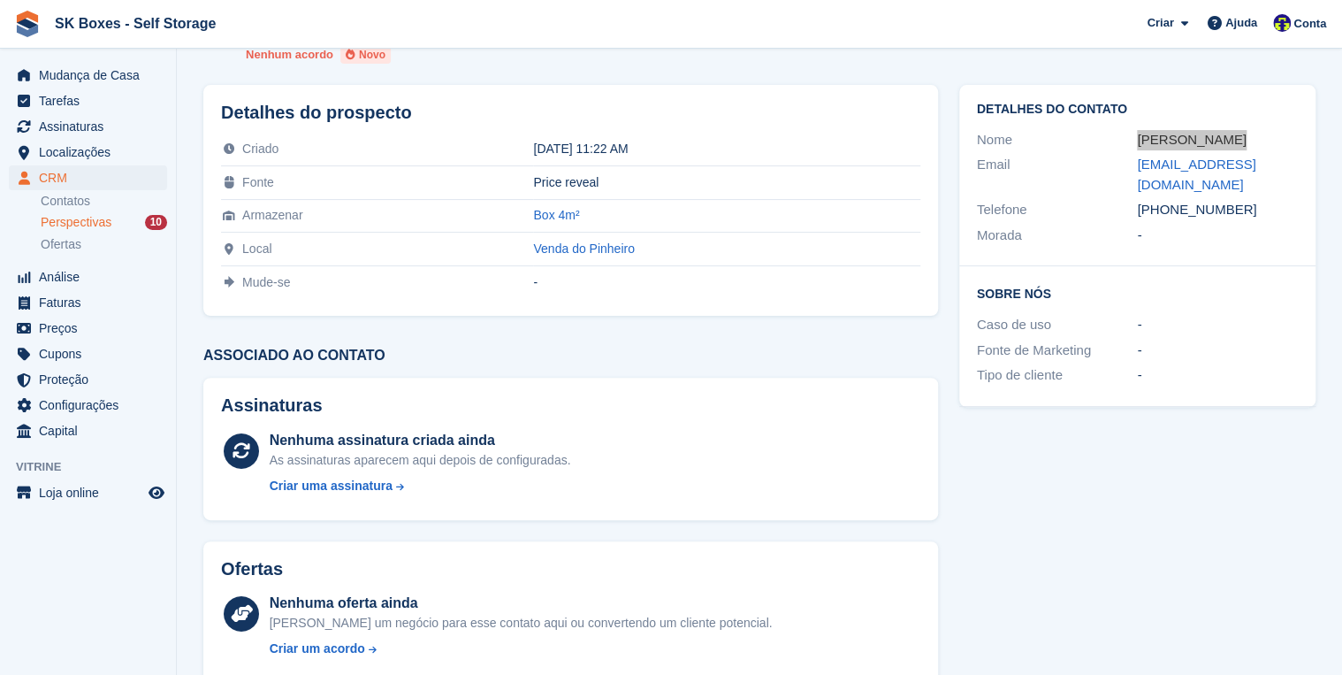
scroll to position [71, 0]
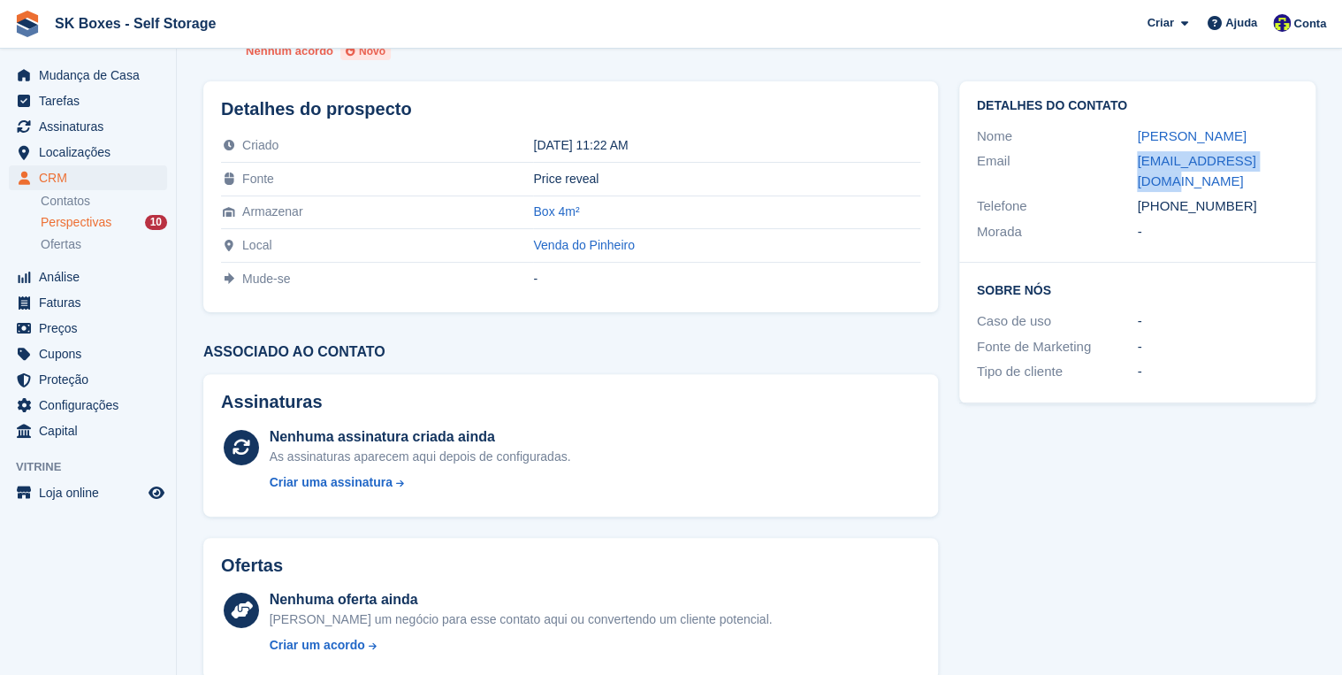
drag, startPoint x: 1134, startPoint y: 164, endPoint x: 1275, endPoint y: 159, distance: 141.6
click at [1275, 159] on div "Email pumpkin_crew@clix.pt" at bounding box center [1137, 171] width 321 height 45
copy div "pumpkin_crew@clix.pt"
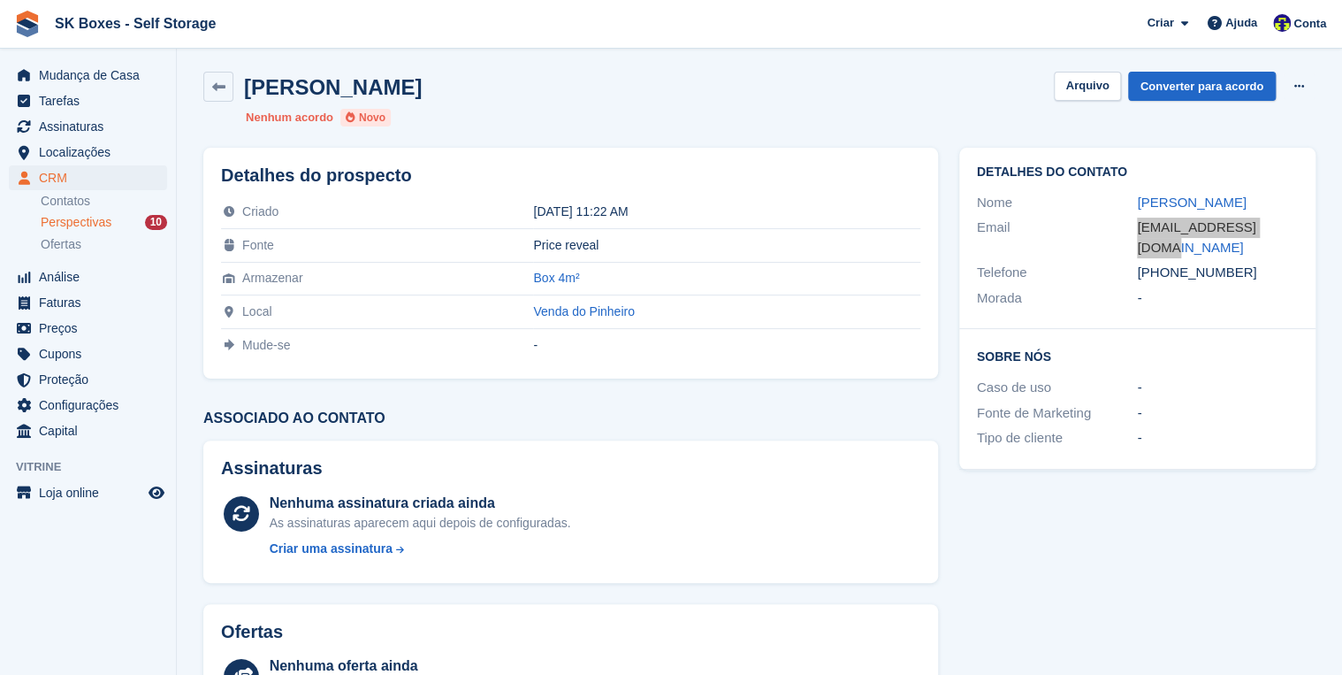
scroll to position [0, 0]
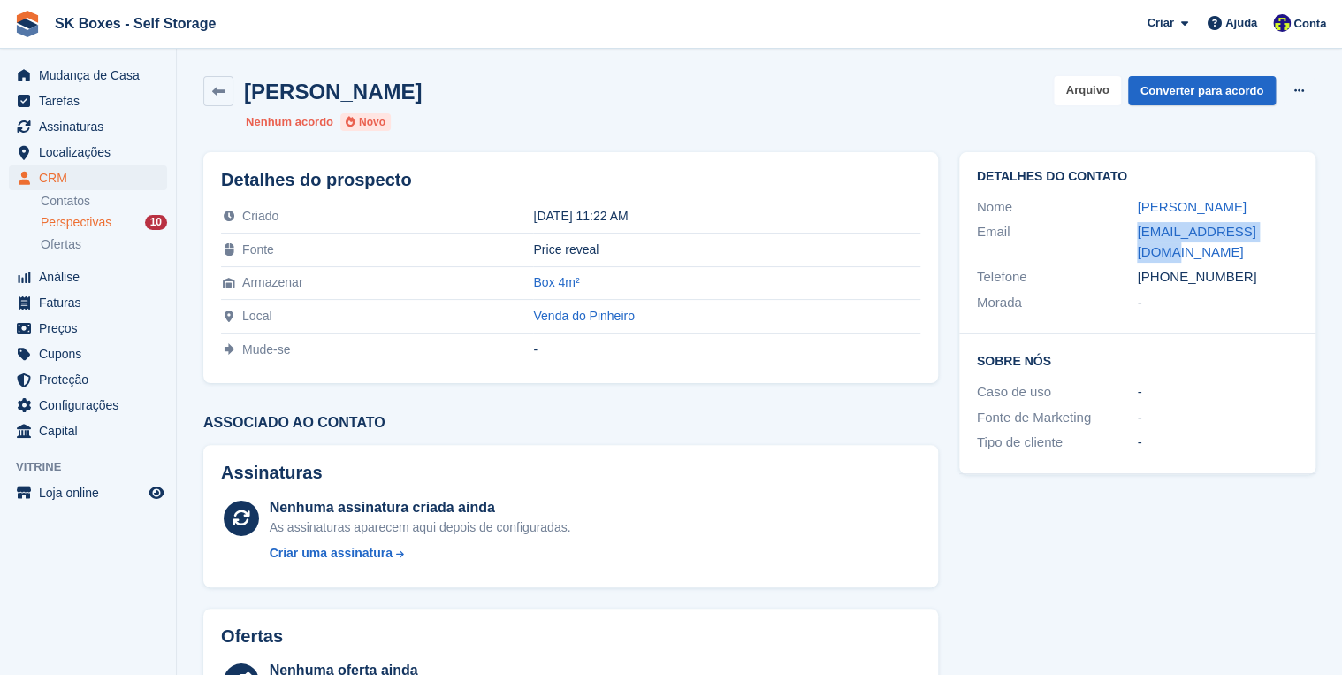
drag, startPoint x: 1081, startPoint y: 88, endPoint x: 1111, endPoint y: 132, distance: 53.0
click at [1087, 88] on button "Arquivo" at bounding box center [1087, 90] width 66 height 29
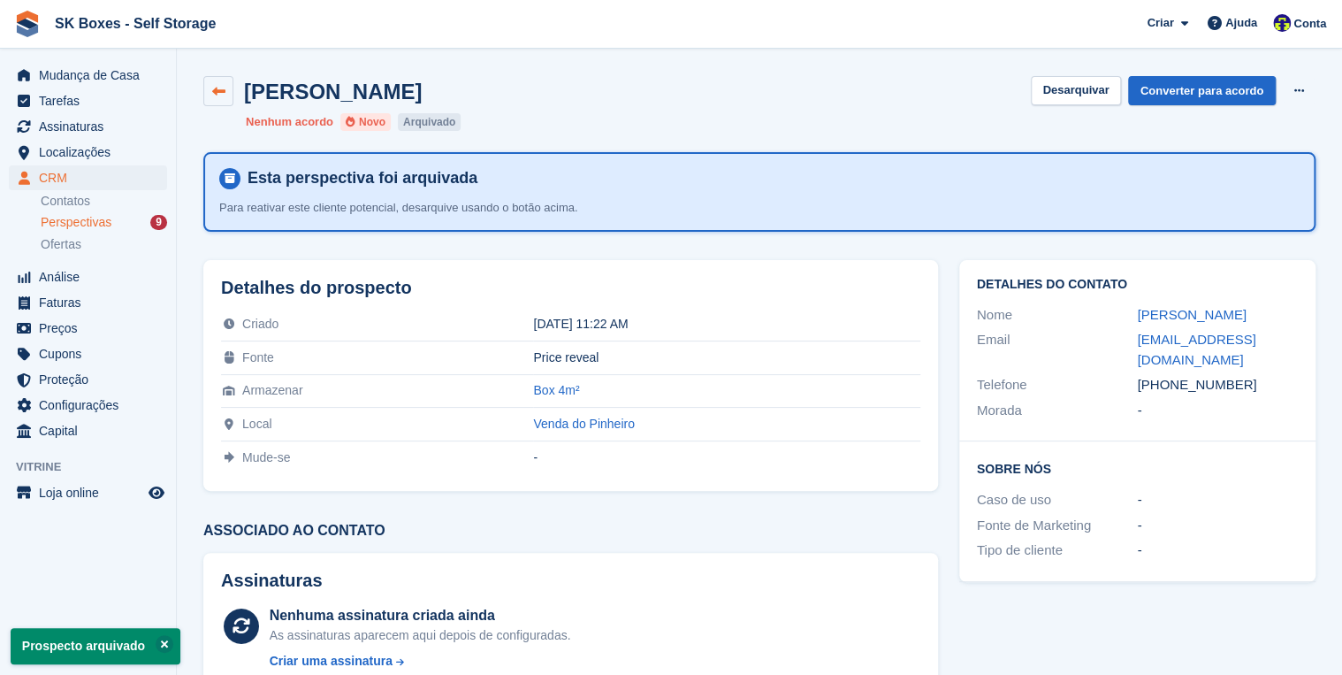
click at [222, 96] on icon at bounding box center [218, 91] width 13 height 13
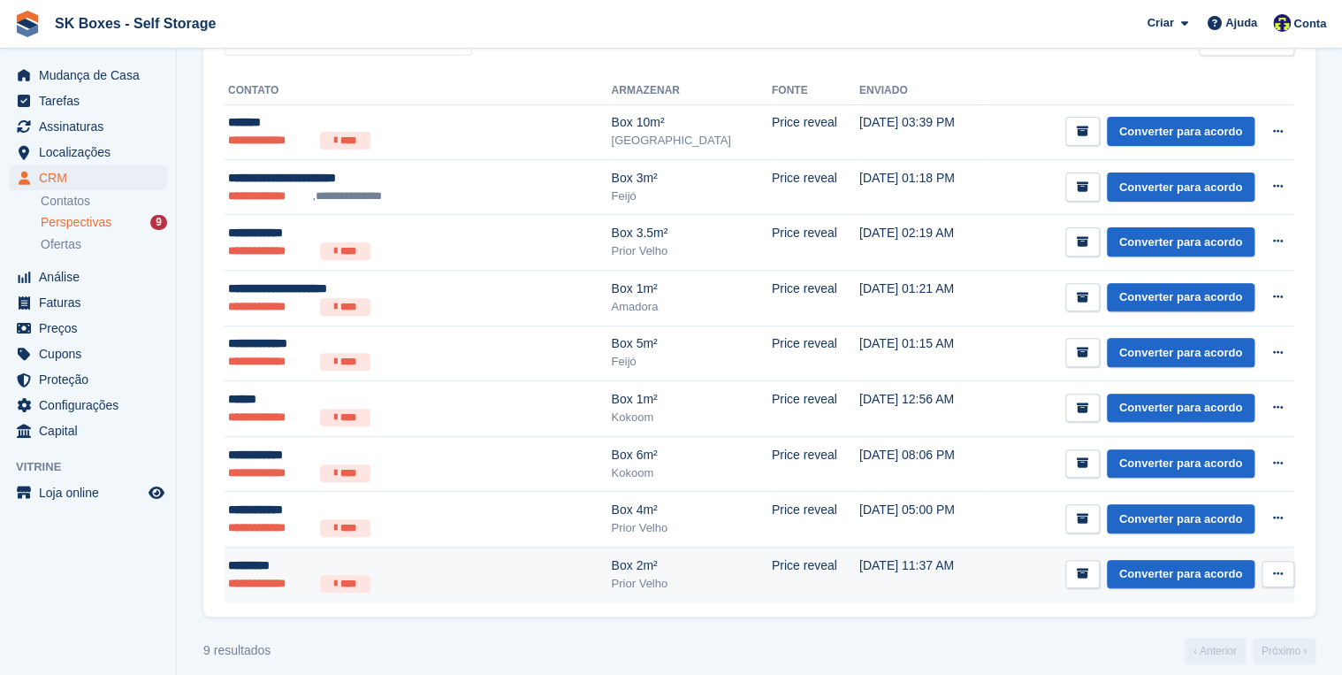
scroll to position [187, 0]
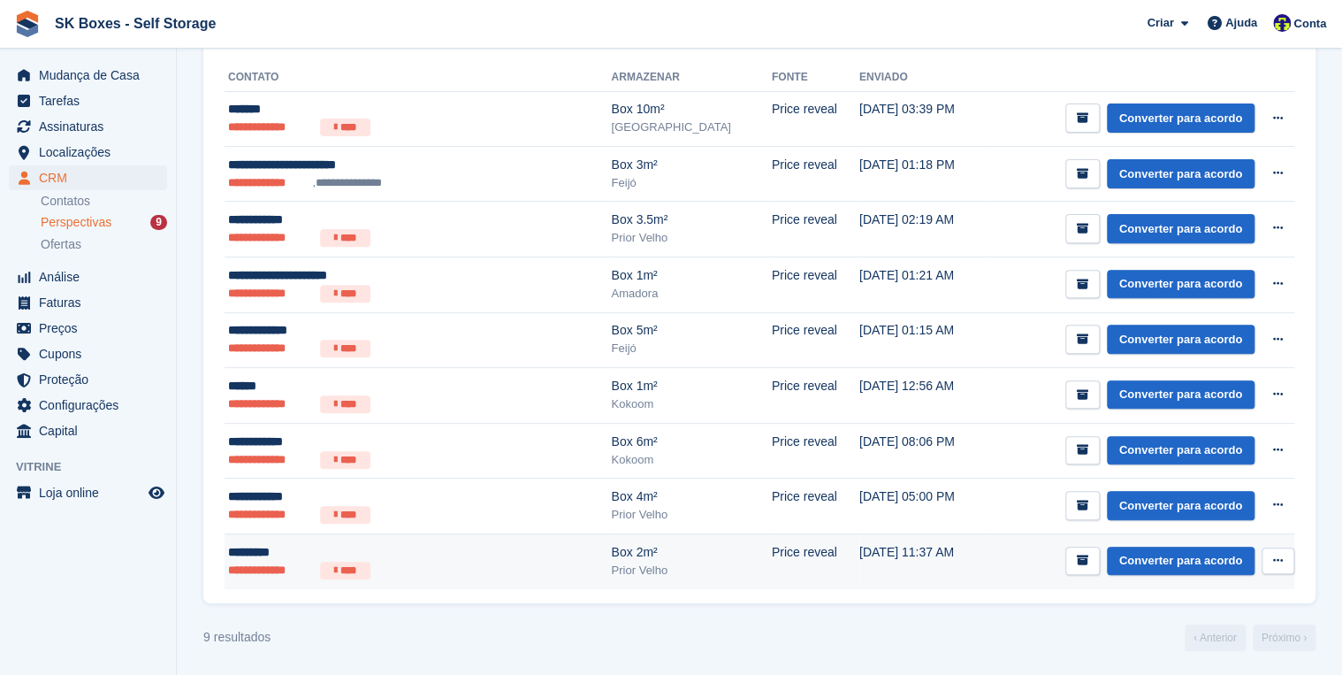
click at [255, 538] on td "**********" at bounding box center [418, 560] width 386 height 55
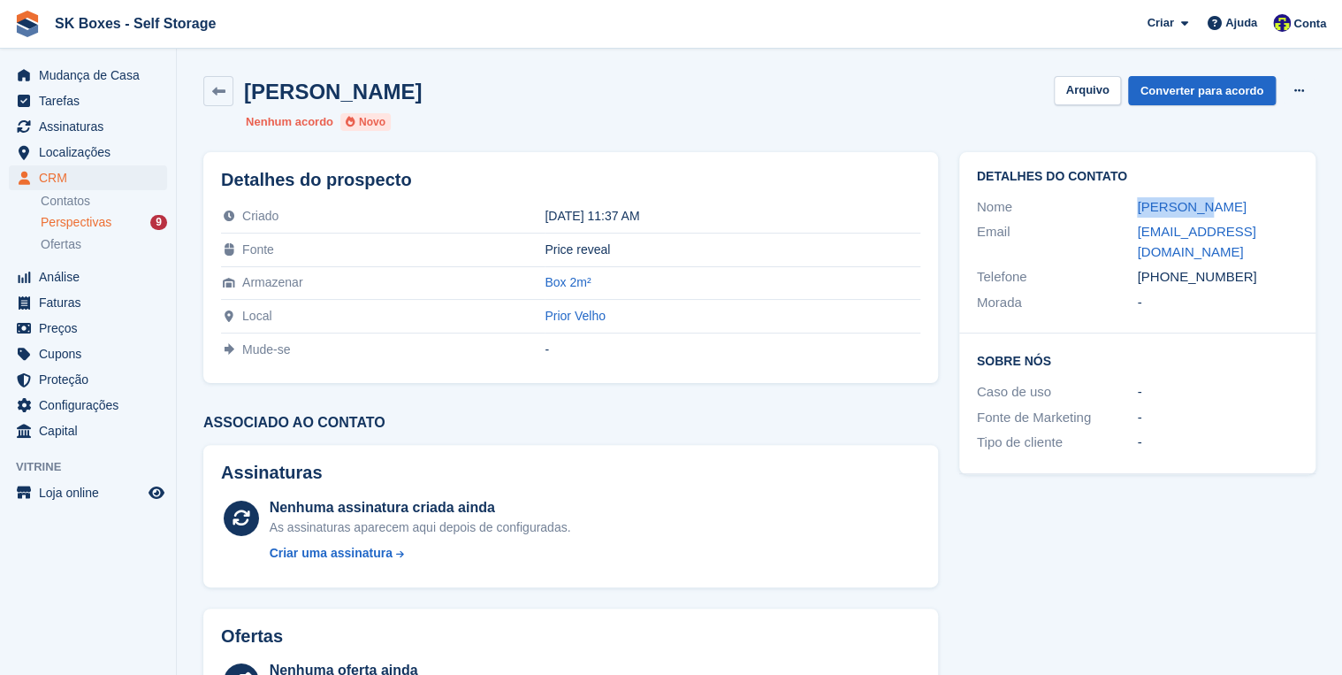
drag, startPoint x: 1217, startPoint y: 208, endPoint x: 1135, endPoint y: 210, distance: 81.4
click at [1135, 210] on div "Nome [PERSON_NAME]" at bounding box center [1137, 208] width 321 height 26
copy div "[PERSON_NAME]"
drag, startPoint x: 1167, startPoint y: 272, endPoint x: 1242, endPoint y: 282, distance: 74.9
click at [1242, 282] on div "[PHONE_NUMBER]" at bounding box center [1217, 277] width 161 height 20
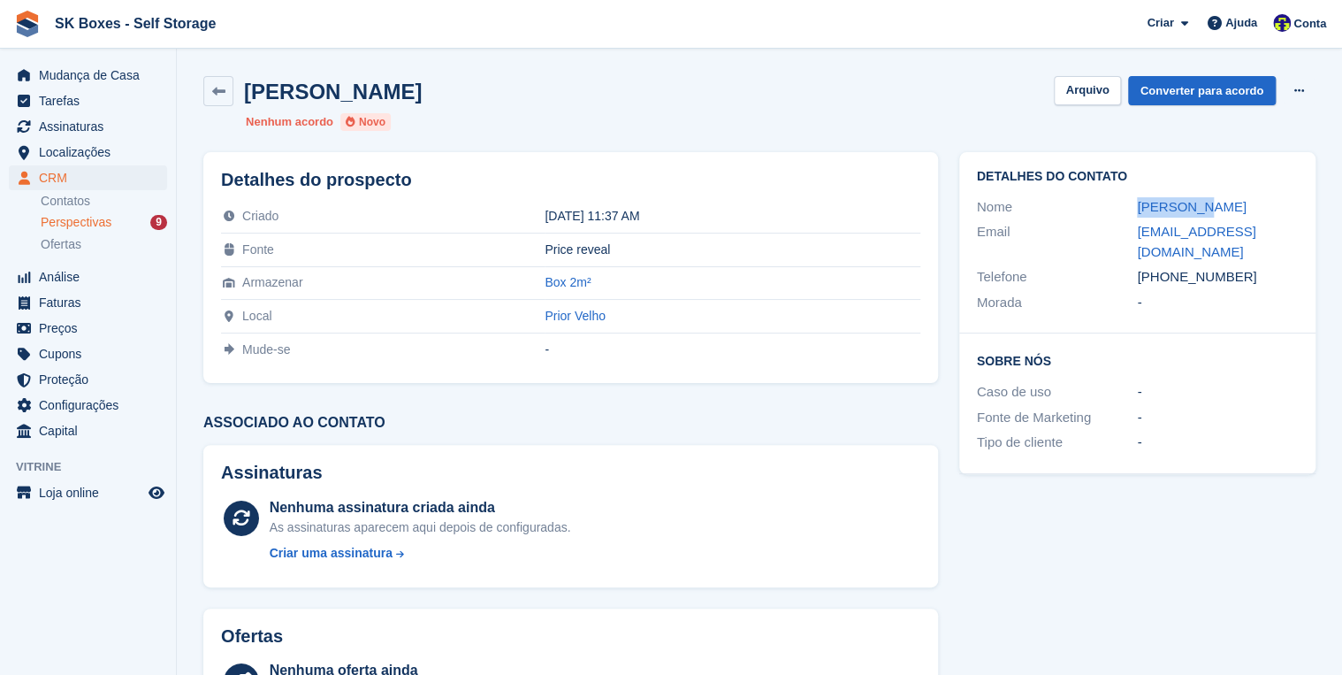
copy div "924133192"
drag, startPoint x: 1128, startPoint y: 230, endPoint x: 1210, endPoint y: 246, distance: 82.9
click at [1210, 246] on div "Email [EMAIL_ADDRESS][DOMAIN_NAME]" at bounding box center [1137, 241] width 321 height 45
copy div "[EMAIL_ADDRESS][DOMAIN_NAME]"
drag, startPoint x: 1088, startPoint y: 89, endPoint x: 711, endPoint y: 414, distance: 497.2
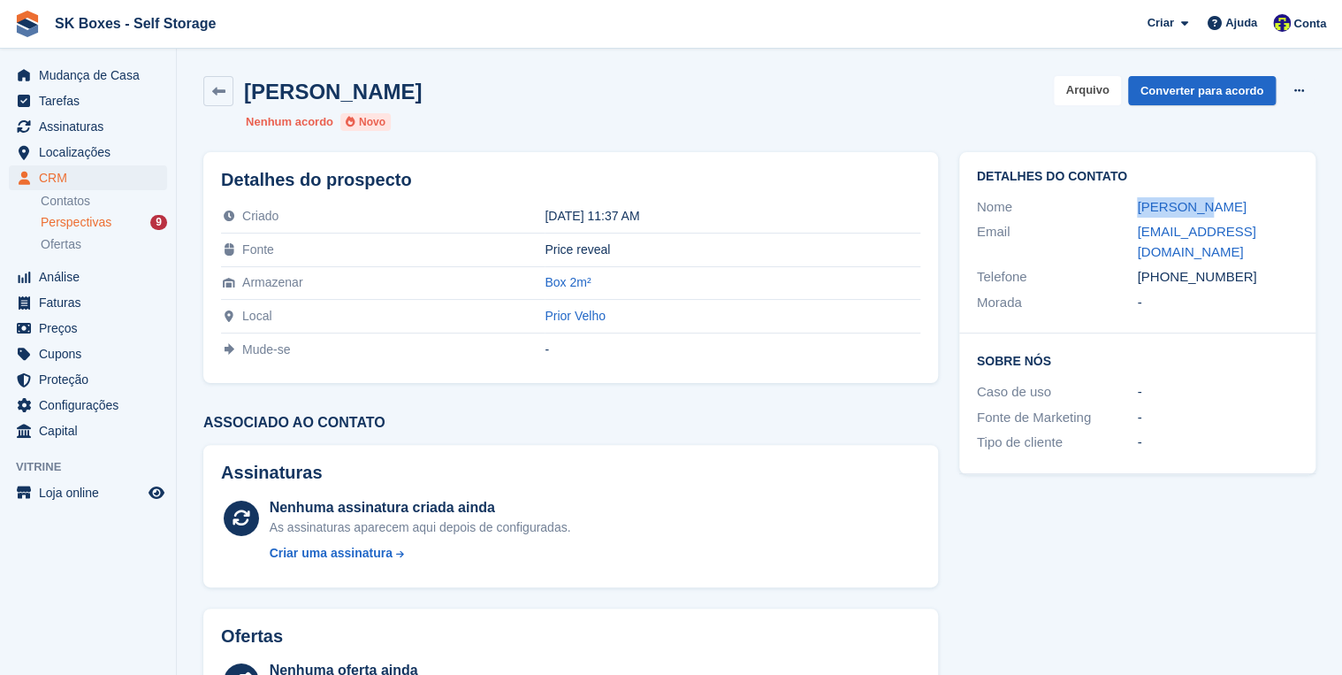
click at [1088, 89] on button "Arquivo" at bounding box center [1087, 90] width 66 height 29
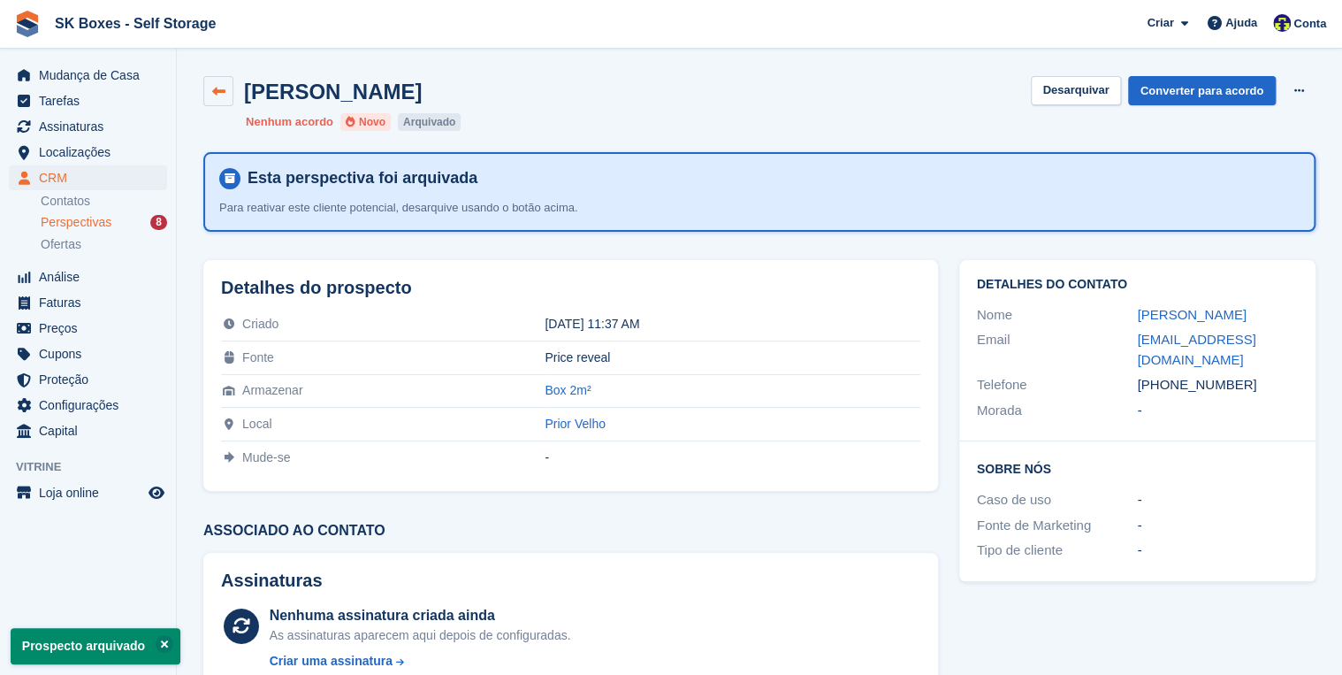
click at [220, 85] on icon at bounding box center [218, 91] width 13 height 13
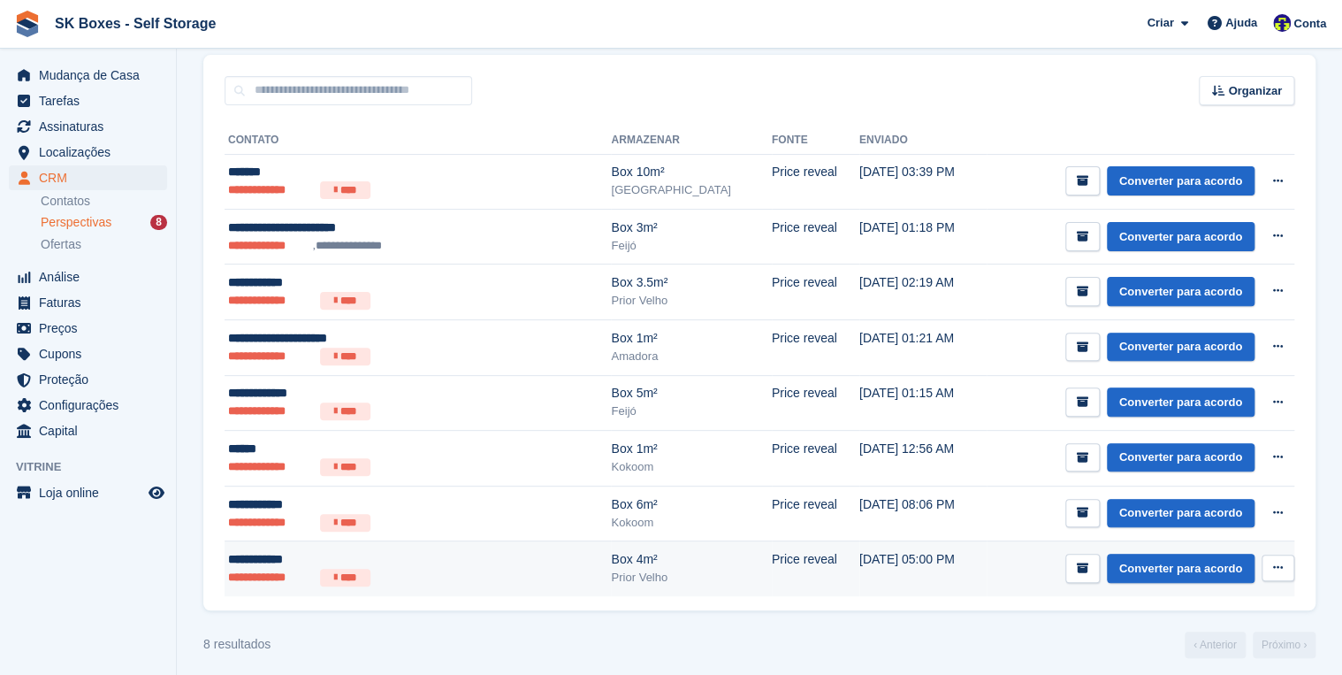
scroll to position [133, 0]
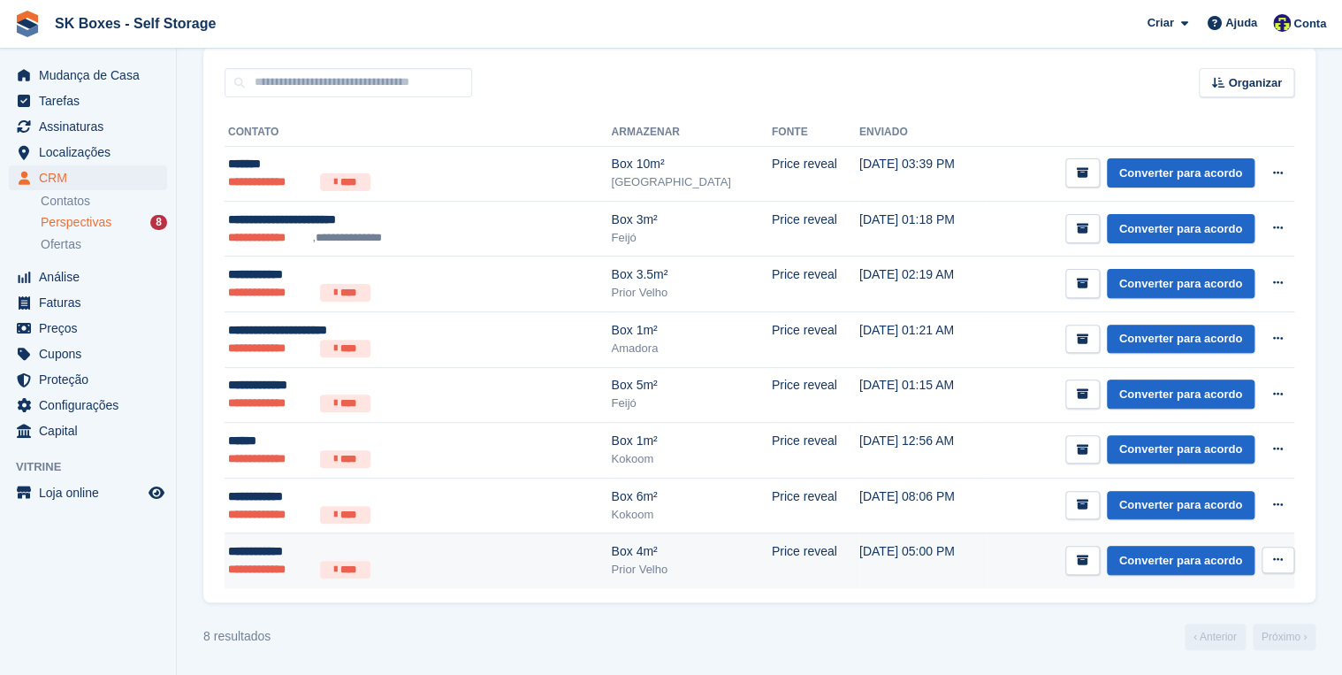
click at [256, 553] on div "**********" at bounding box center [370, 551] width 285 height 19
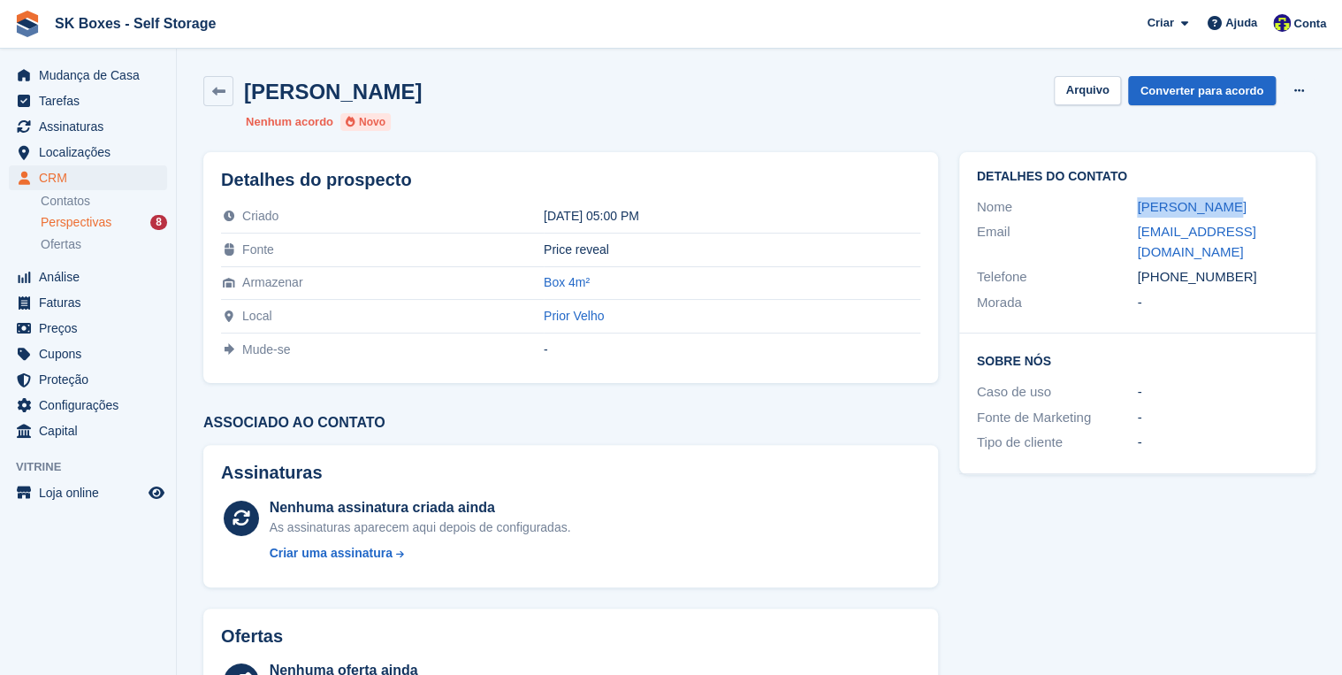
drag, startPoint x: 1216, startPoint y: 206, endPoint x: 1135, endPoint y: 216, distance: 81.1
click at [1135, 216] on div "Nome [PERSON_NAME]" at bounding box center [1137, 208] width 321 height 26
copy div "[PERSON_NAME]"
drag, startPoint x: 1171, startPoint y: 255, endPoint x: 1237, endPoint y: 258, distance: 66.4
click at [1237, 267] on div "[PHONE_NUMBER]" at bounding box center [1217, 277] width 161 height 20
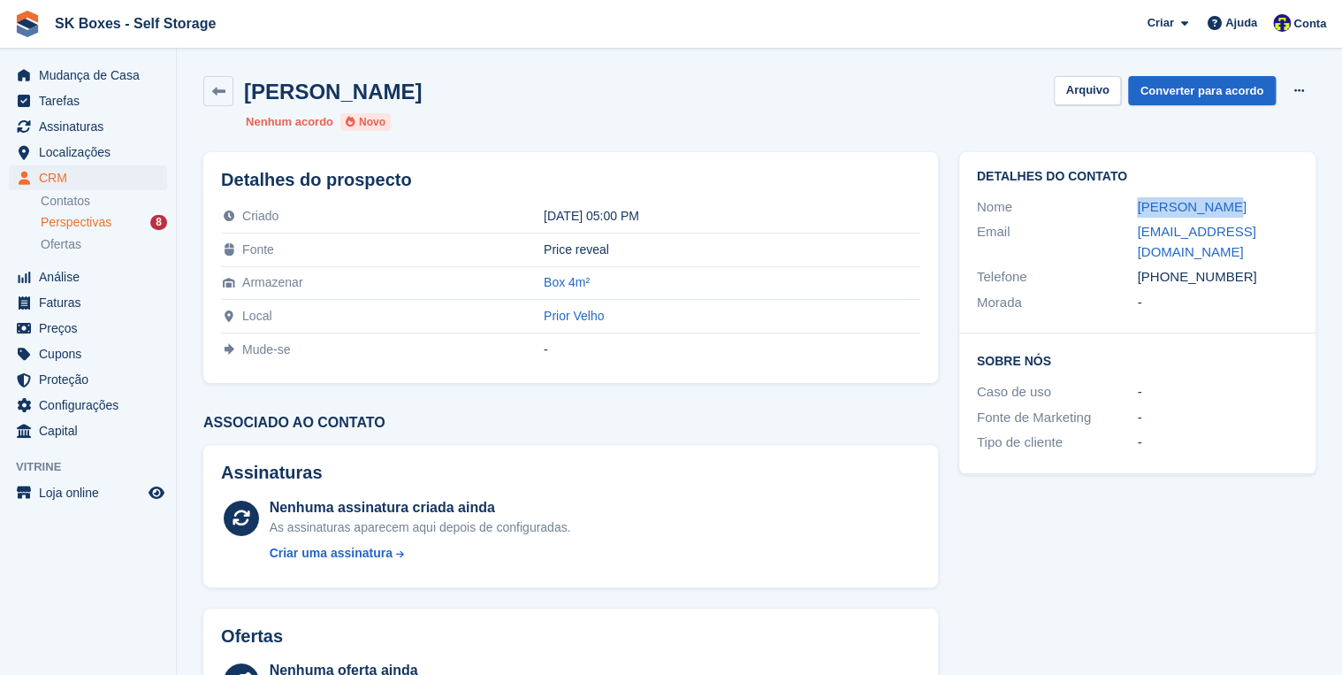
click at [1237, 267] on div "[PHONE_NUMBER]" at bounding box center [1217, 277] width 161 height 20
copy div "915507011"
drag, startPoint x: 1135, startPoint y: 230, endPoint x: 1294, endPoint y: 237, distance: 158.4
click at [1294, 237] on div "Email [EMAIL_ADDRESS][DOMAIN_NAME]" at bounding box center [1137, 241] width 321 height 45
copy div "[EMAIL_ADDRESS][DOMAIN_NAME]"
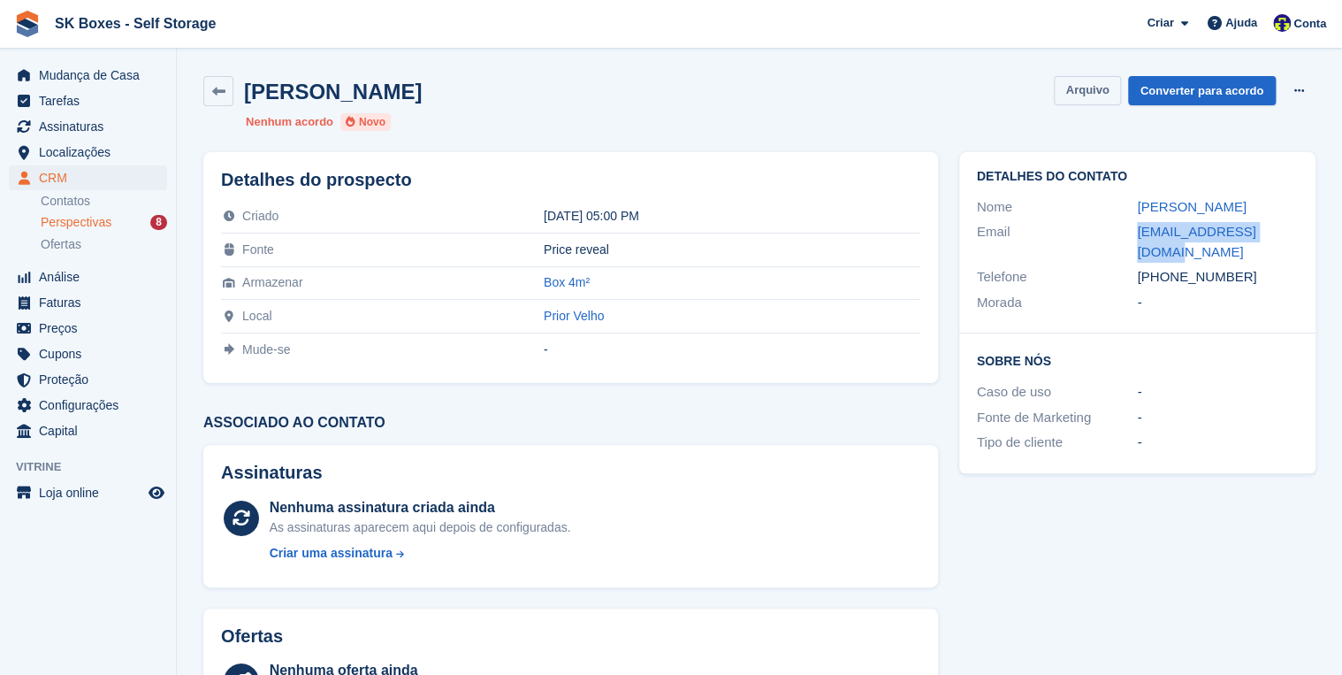
click at [1085, 89] on button "Arquivo" at bounding box center [1087, 90] width 66 height 29
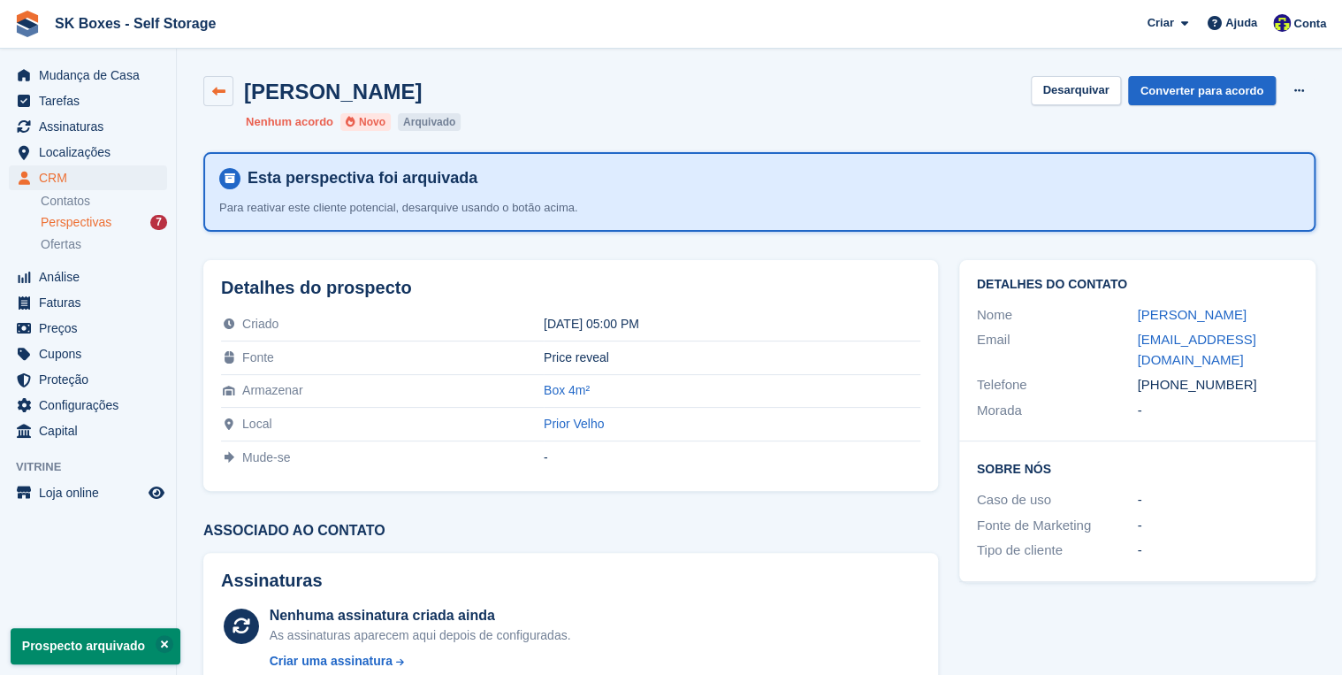
click at [225, 92] on icon at bounding box center [218, 91] width 13 height 13
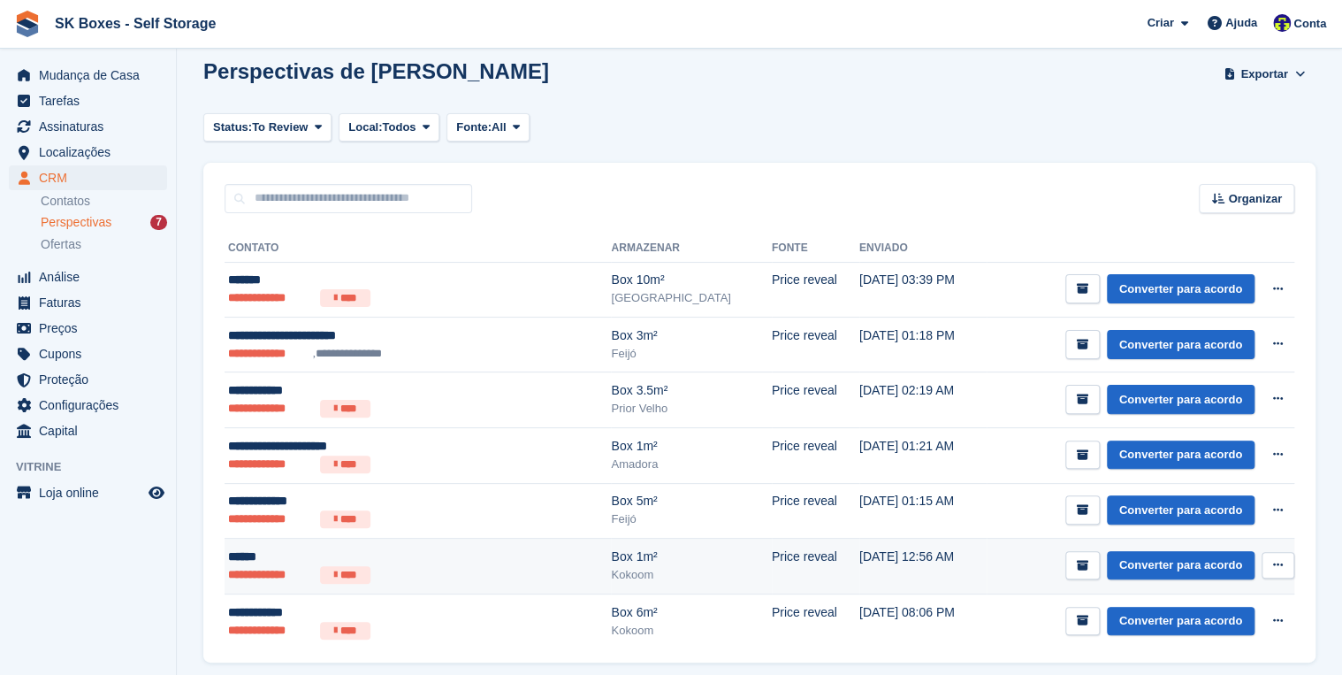
scroll to position [78, 0]
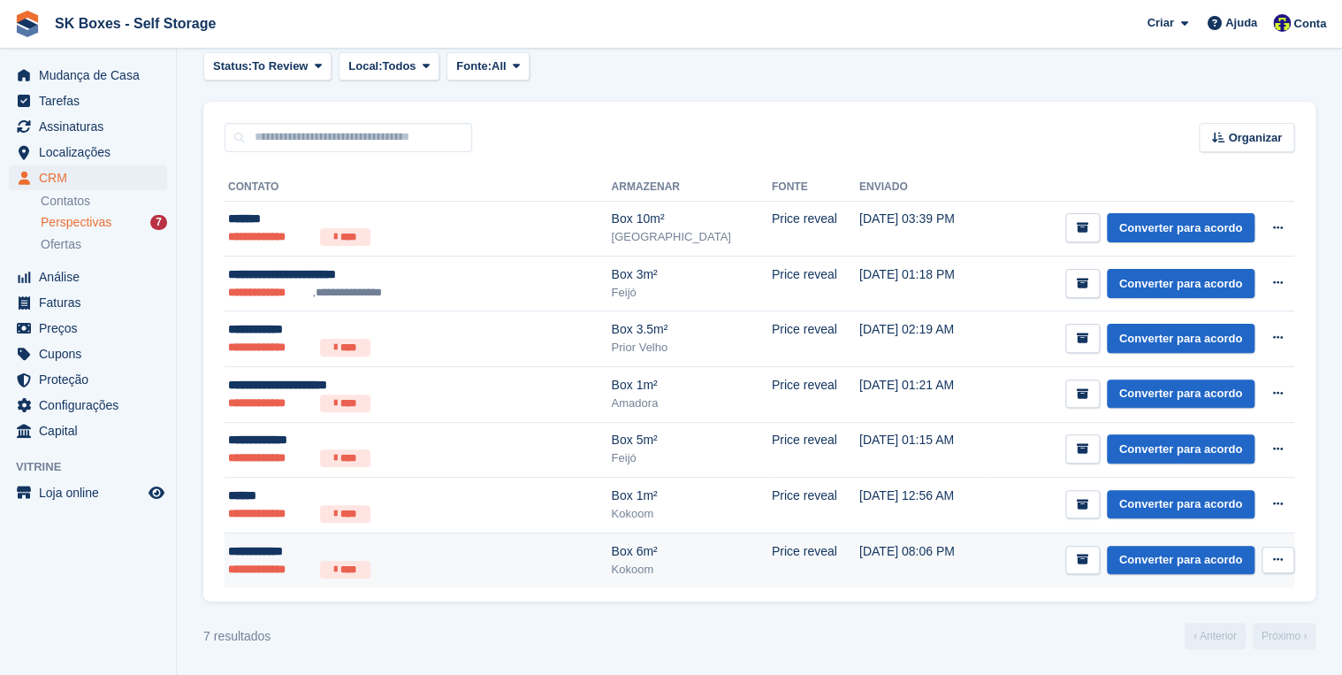
click at [246, 565] on li "**********" at bounding box center [270, 570] width 85 height 18
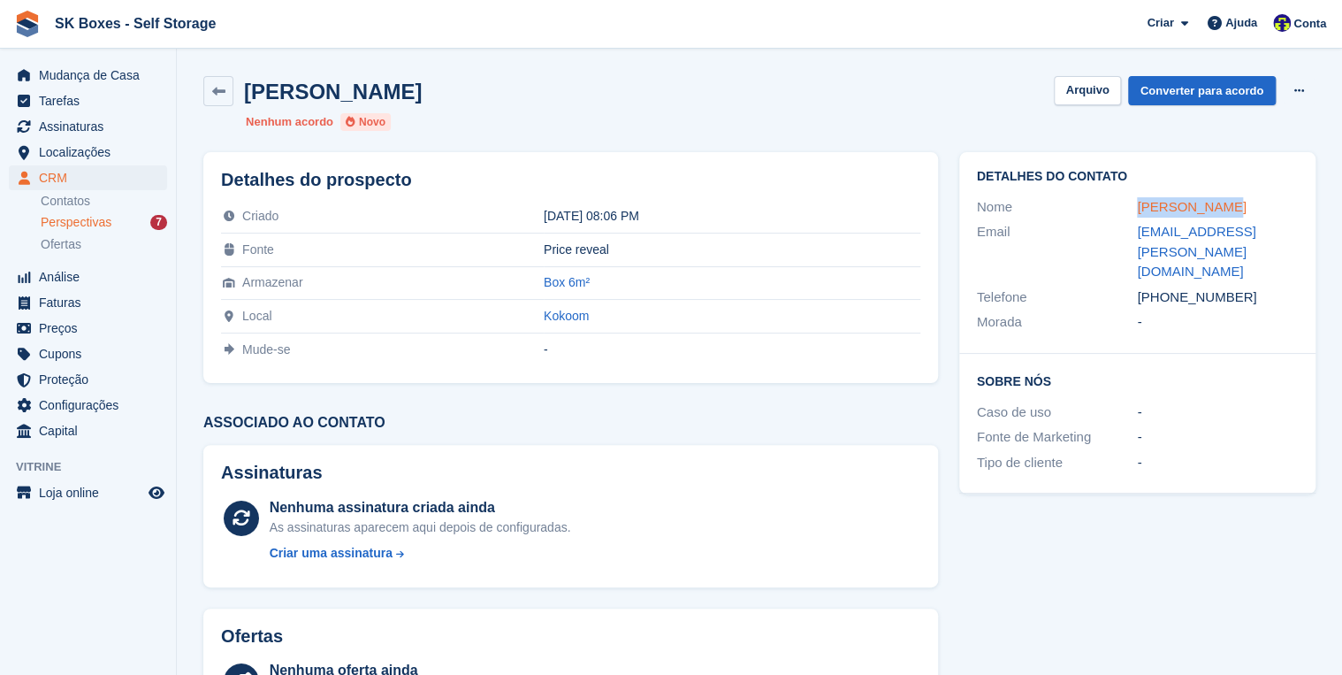
drag, startPoint x: 1211, startPoint y: 203, endPoint x: 1139, endPoint y: 202, distance: 71.6
click at [1139, 202] on div "[PERSON_NAME]" at bounding box center [1217, 207] width 161 height 20
copy link "[PERSON_NAME]"
drag, startPoint x: 1153, startPoint y: 255, endPoint x: 1120, endPoint y: 230, distance: 41.7
click at [1120, 230] on div "Email salvador.sandra@dbmail.com" at bounding box center [1137, 251] width 321 height 65
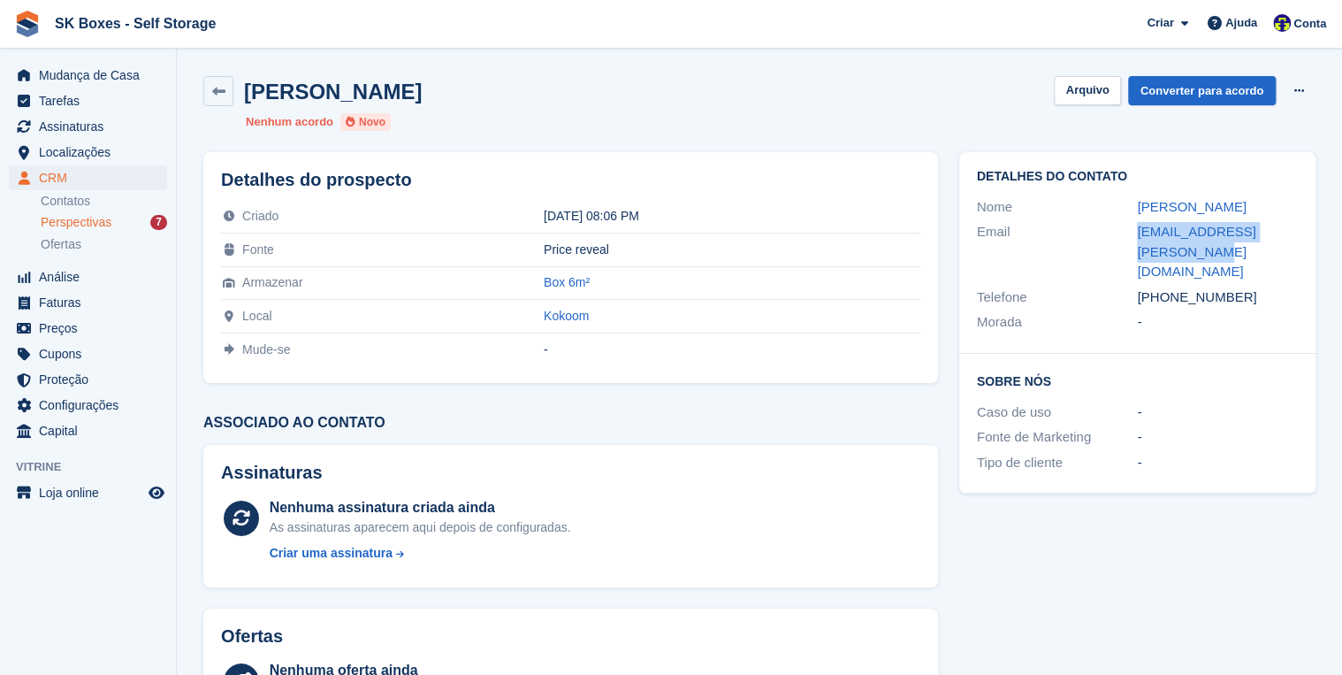
copy div "salvador.sandra@dbmail.com"
click at [1092, 88] on button "Arquivo" at bounding box center [1087, 90] width 66 height 29
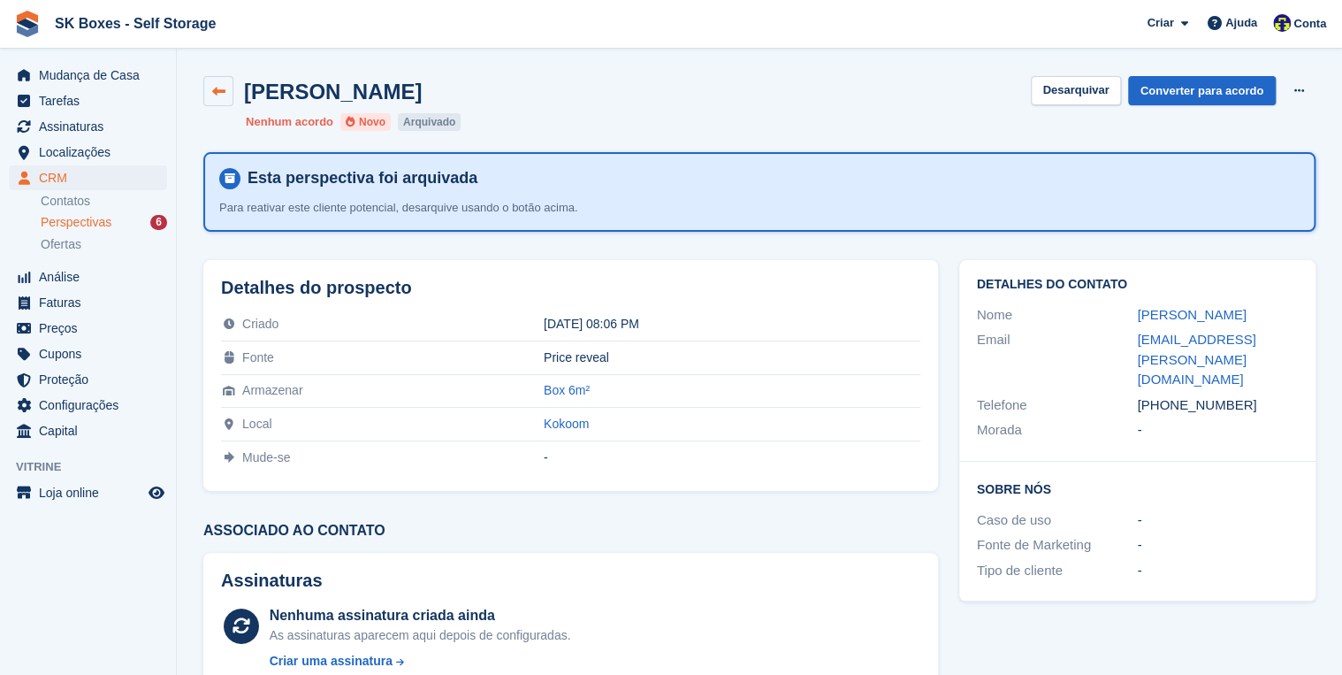
click at [219, 88] on icon at bounding box center [218, 91] width 13 height 13
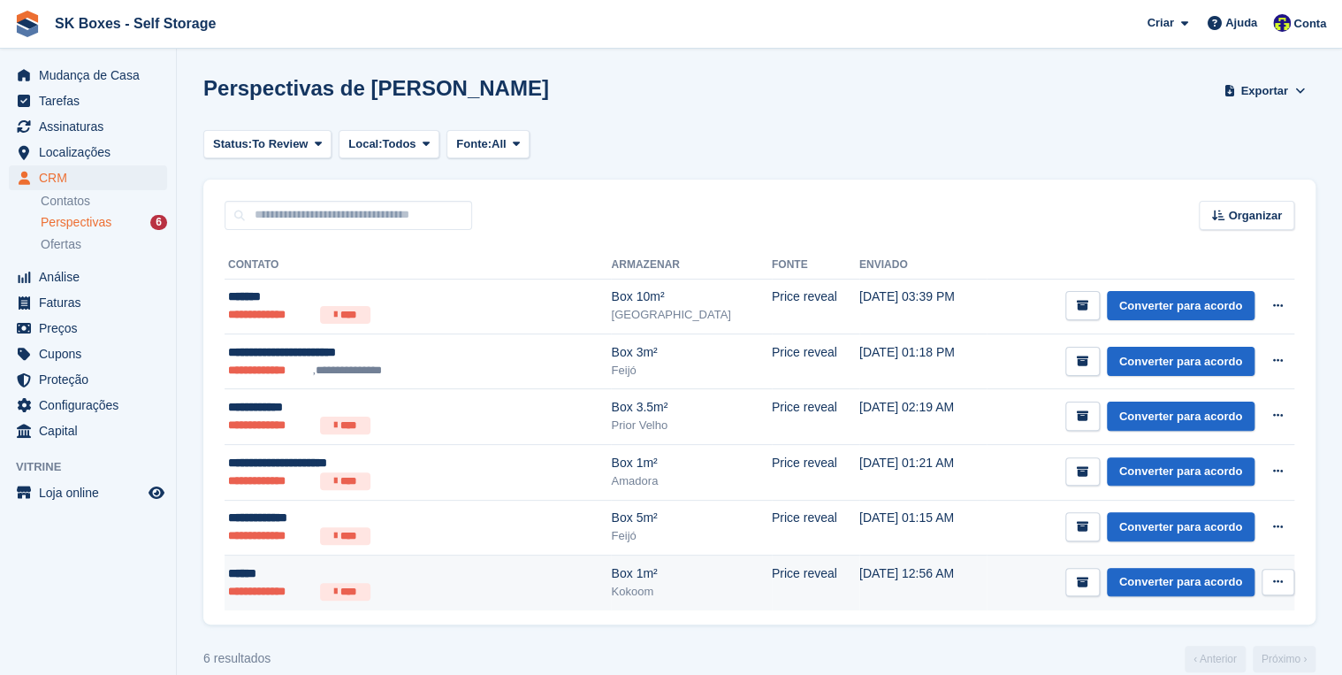
click at [262, 569] on div "******" at bounding box center [370, 573] width 285 height 19
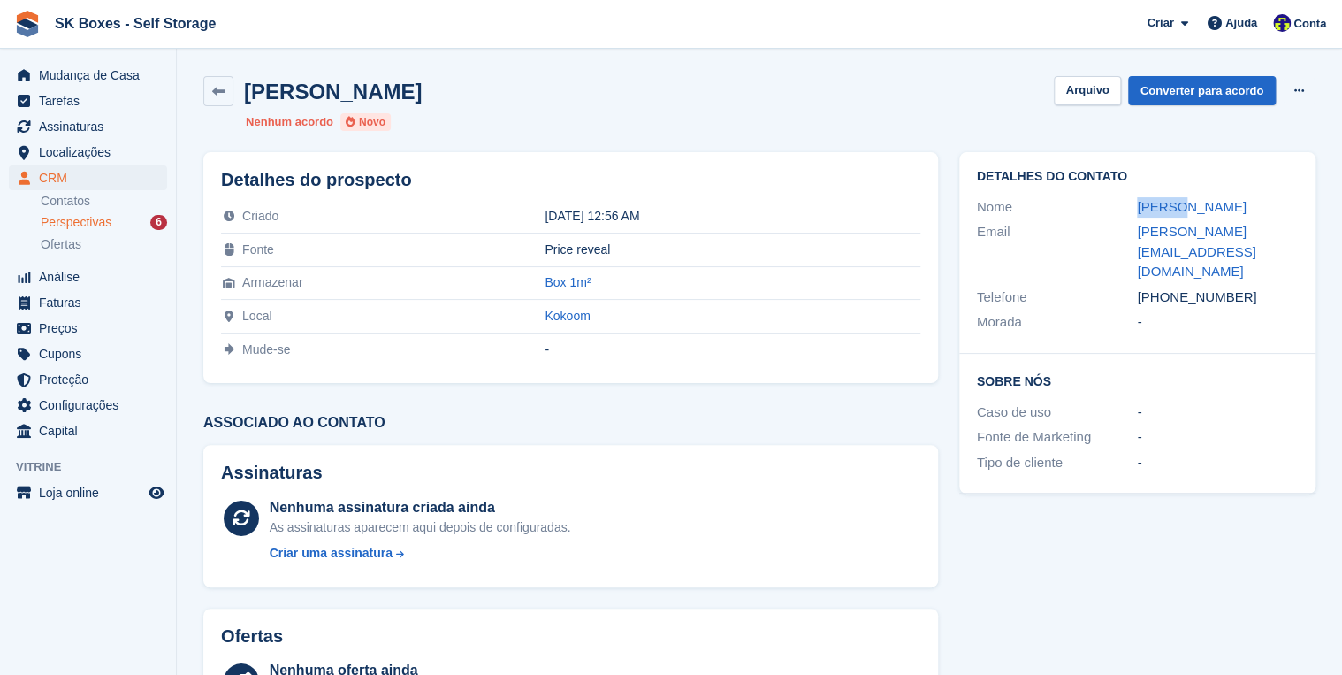
drag, startPoint x: 1191, startPoint y: 204, endPoint x: 1135, endPoint y: 209, distance: 55.9
click at [1135, 209] on div "Nome [PERSON_NAME]" at bounding box center [1137, 208] width 321 height 26
copy div "[PERSON_NAME]"
drag, startPoint x: 1130, startPoint y: 228, endPoint x: 1290, endPoint y: 235, distance: 160.2
click at [1290, 235] on div "Email [PERSON_NAME][EMAIL_ADDRESS][DOMAIN_NAME]" at bounding box center [1137, 251] width 321 height 65
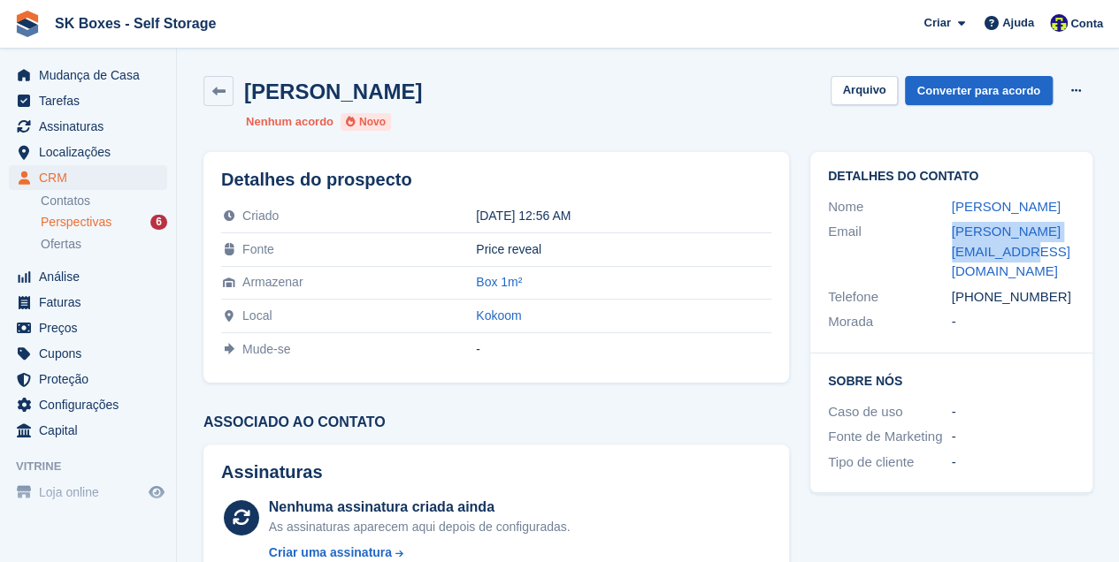
copy div "[PERSON_NAME][EMAIL_ADDRESS][DOMAIN_NAME]"
click at [873, 81] on button "Arquivo" at bounding box center [863, 90] width 66 height 29
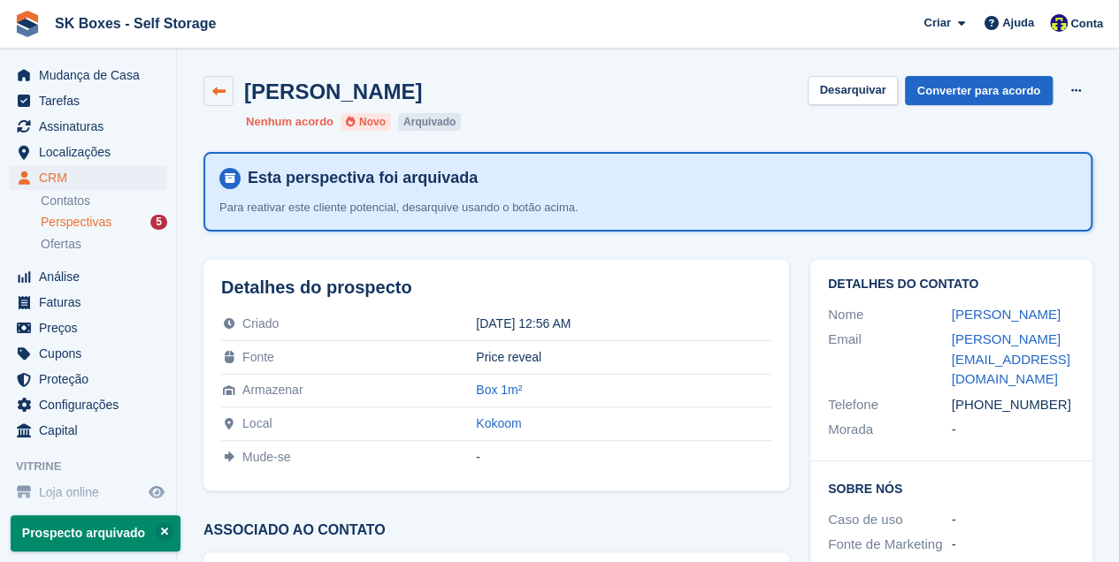
click at [212, 97] on icon at bounding box center [218, 91] width 13 height 13
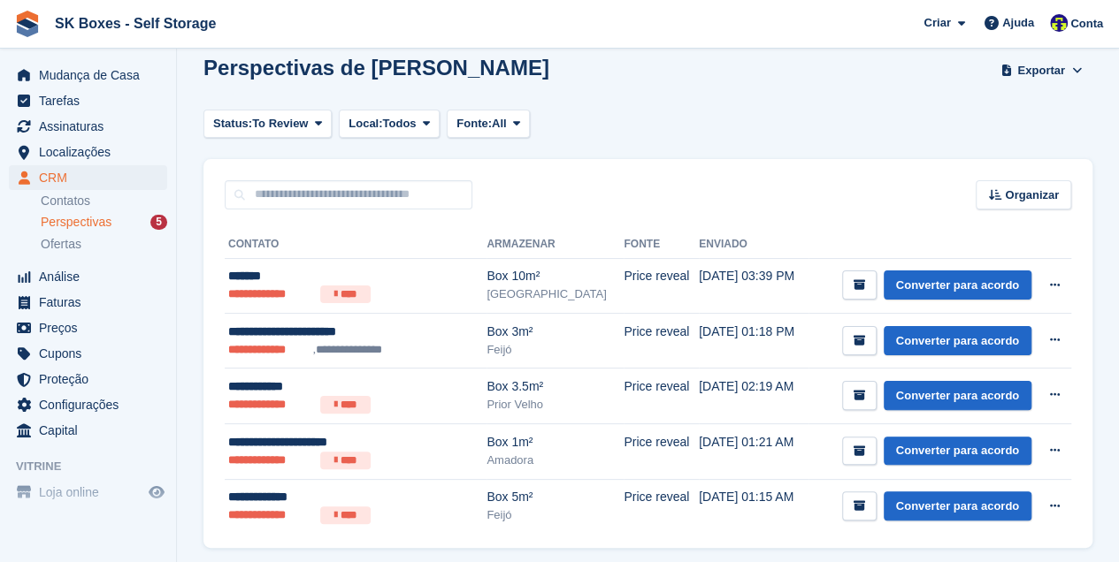
scroll to position [79, 0]
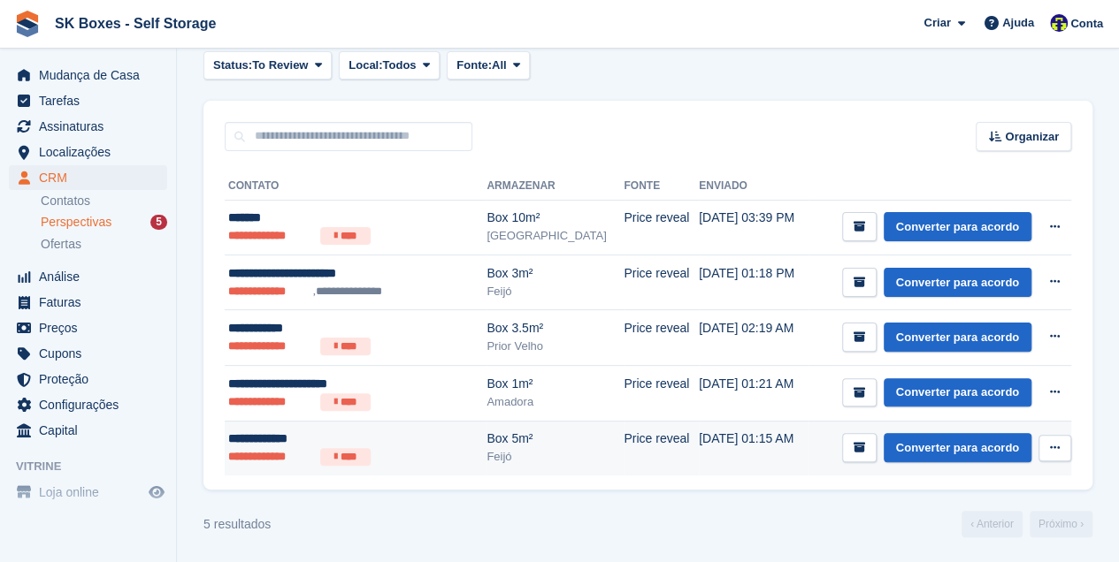
click at [252, 446] on div "**********" at bounding box center [340, 439] width 225 height 19
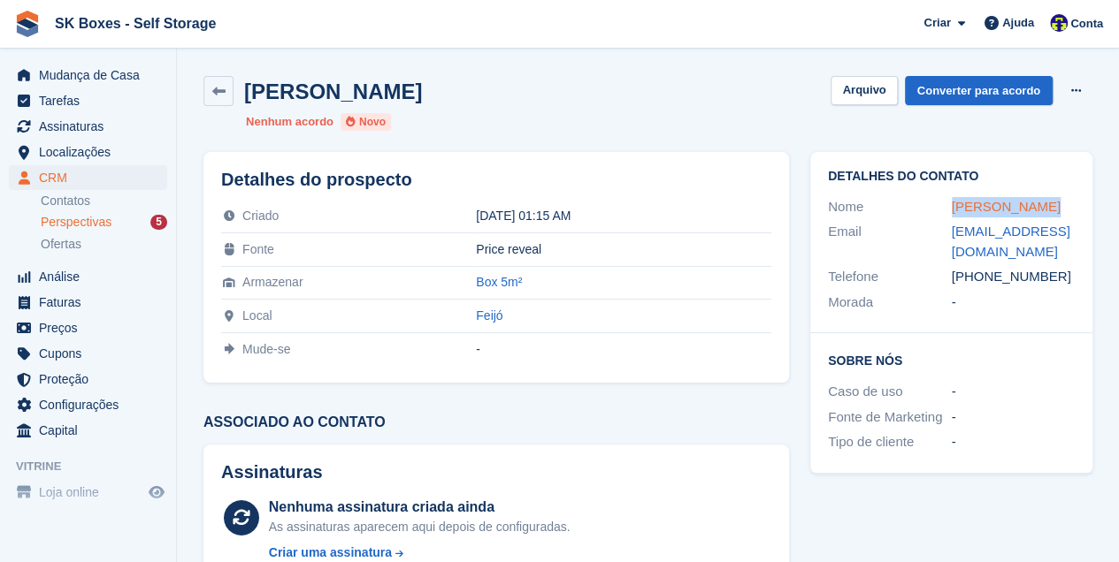
drag, startPoint x: 1036, startPoint y: 205, endPoint x: 952, endPoint y: 214, distance: 85.4
click at [952, 214] on div "[PERSON_NAME]" at bounding box center [1014, 207] width 124 height 20
copy link "[PERSON_NAME]"
drag, startPoint x: 1019, startPoint y: 253, endPoint x: 946, endPoint y: 239, distance: 73.9
click at [946, 239] on div "Email paulormramalho@gmail.com" at bounding box center [951, 241] width 247 height 45
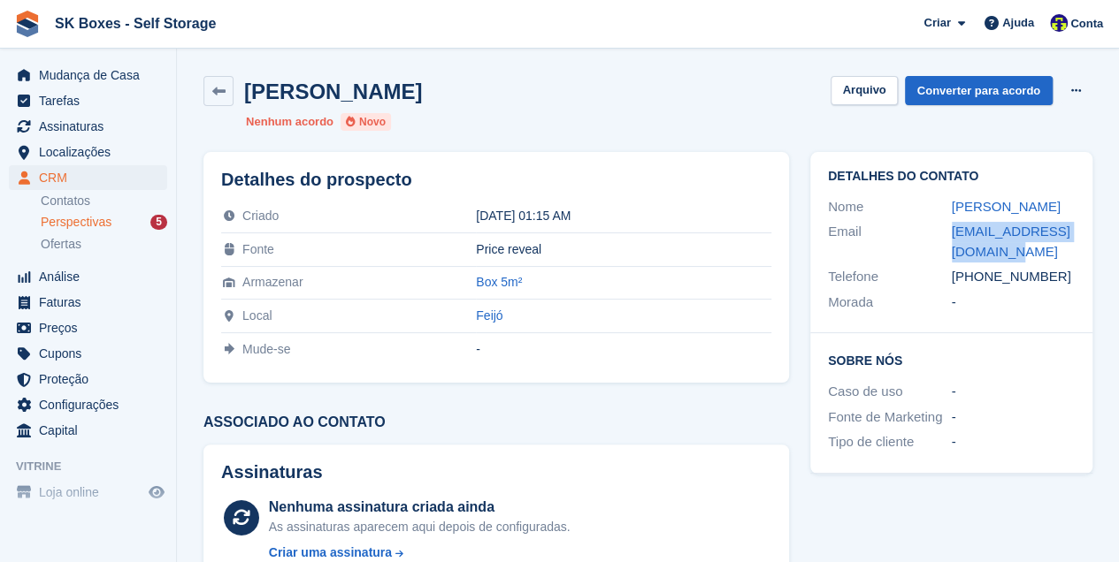
copy div "paulormramalho@gmail.com"
click at [1045, 203] on div "Paulo Ricardo" at bounding box center [1014, 207] width 124 height 20
drag, startPoint x: 1013, startPoint y: 256, endPoint x: 953, endPoint y: 234, distance: 64.1
click at [953, 234] on div "paulormramalho@gmail.com" at bounding box center [1014, 242] width 124 height 40
copy link "paulormramalho@gmail.com"
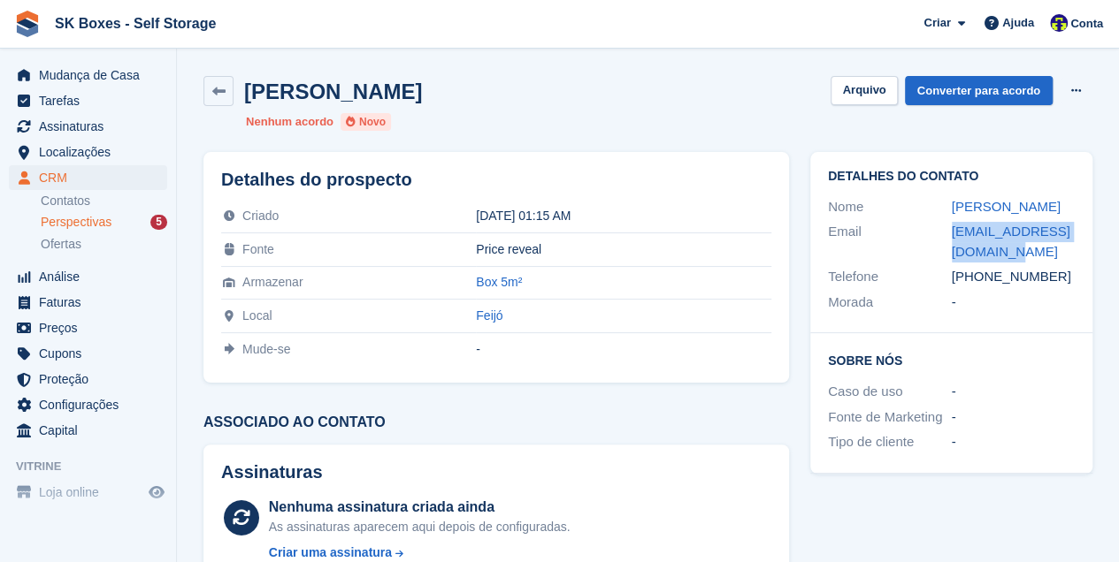
drag, startPoint x: 982, startPoint y: 276, endPoint x: 1064, endPoint y: 279, distance: 81.4
click at [1064, 279] on div "+351937479642" at bounding box center [1014, 277] width 124 height 20
copy div "937479642"
drag, startPoint x: 875, startPoint y: 90, endPoint x: 865, endPoint y: 152, distance: 62.7
click at [875, 90] on button "Arquivo" at bounding box center [863, 90] width 66 height 29
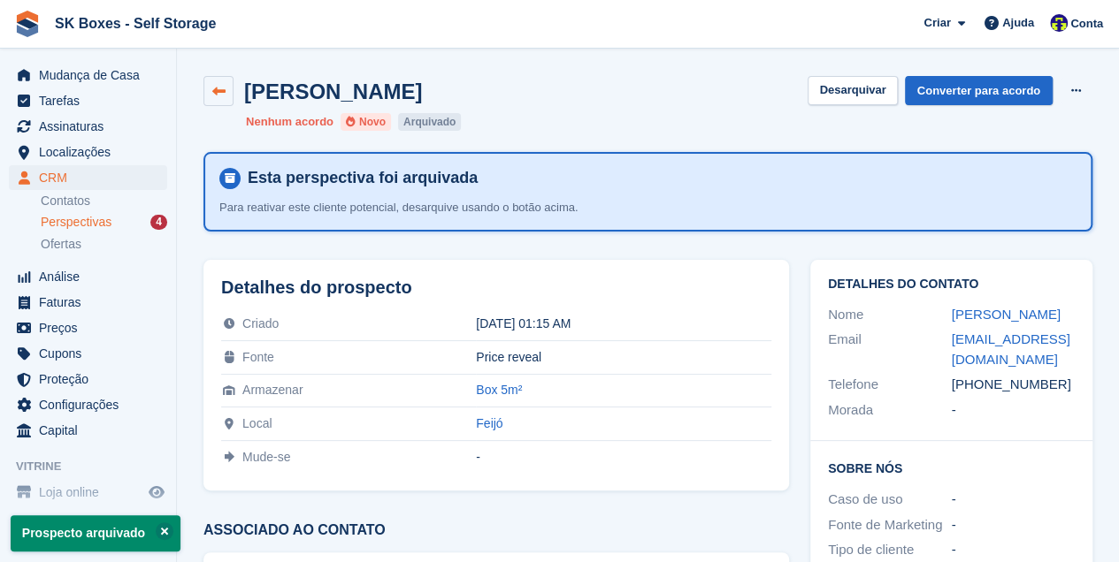
click at [219, 85] on icon at bounding box center [218, 91] width 13 height 13
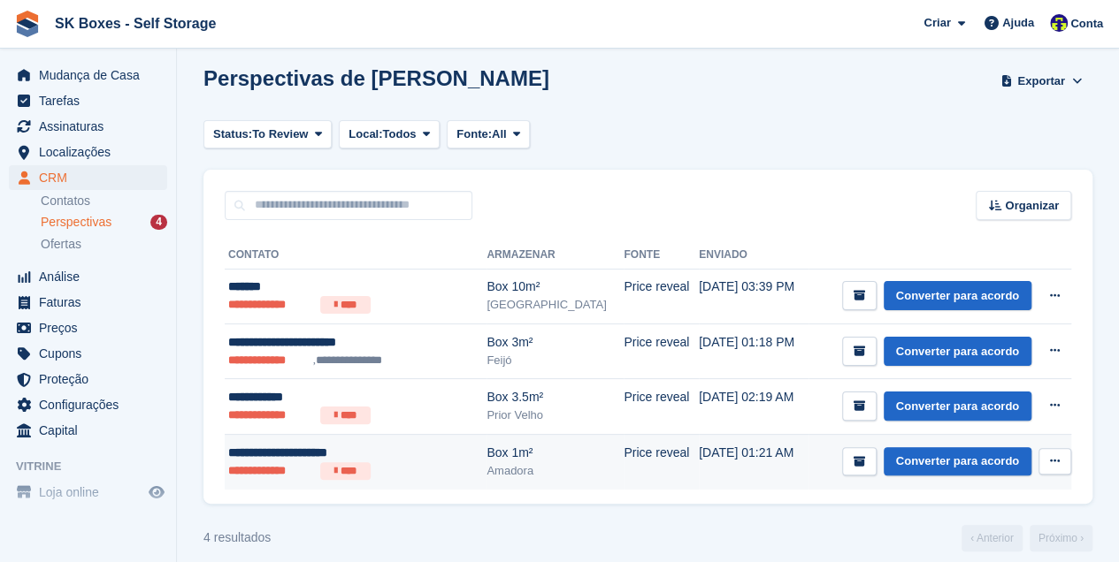
scroll to position [24, 0]
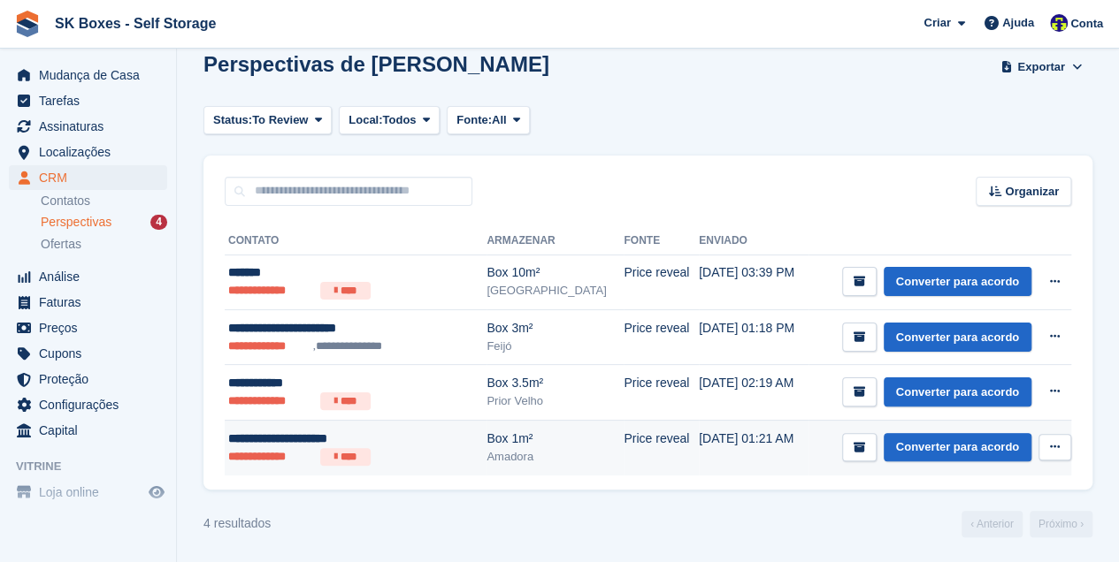
click at [285, 439] on div "**********" at bounding box center [340, 439] width 225 height 19
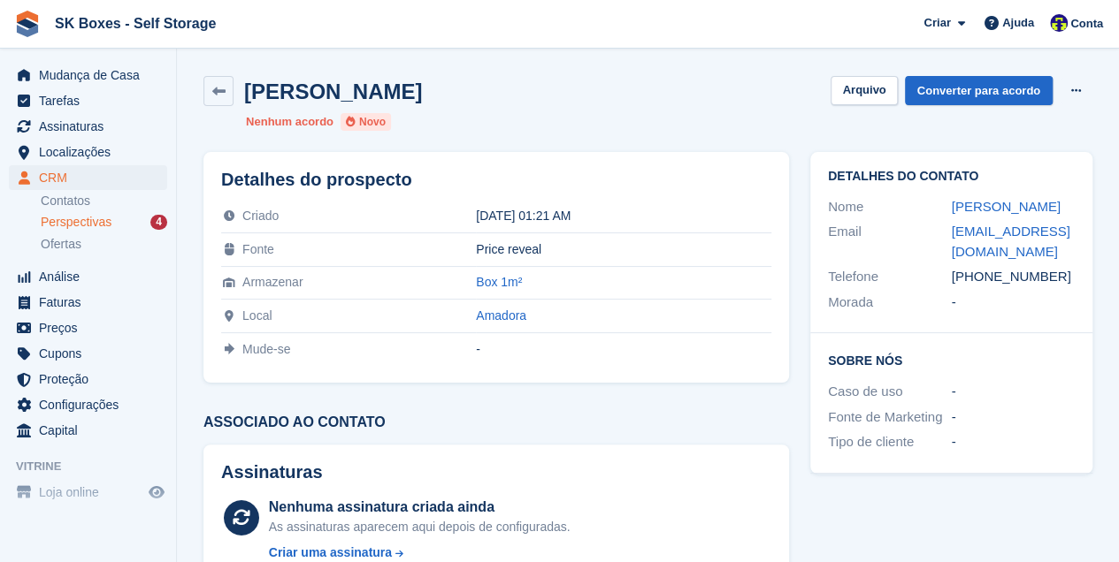
drag, startPoint x: 1026, startPoint y: 225, endPoint x: 944, endPoint y: 210, distance: 82.6
click at [944, 210] on div "Nome Paulo Filipe Guerreiro" at bounding box center [951, 208] width 247 height 26
copy div "Paulo Filipe Guerreiro"
drag, startPoint x: 994, startPoint y: 271, endPoint x: 931, endPoint y: 252, distance: 65.7
click at [931, 252] on div "Email paulo.karaoke@gmail.com" at bounding box center [951, 241] width 247 height 45
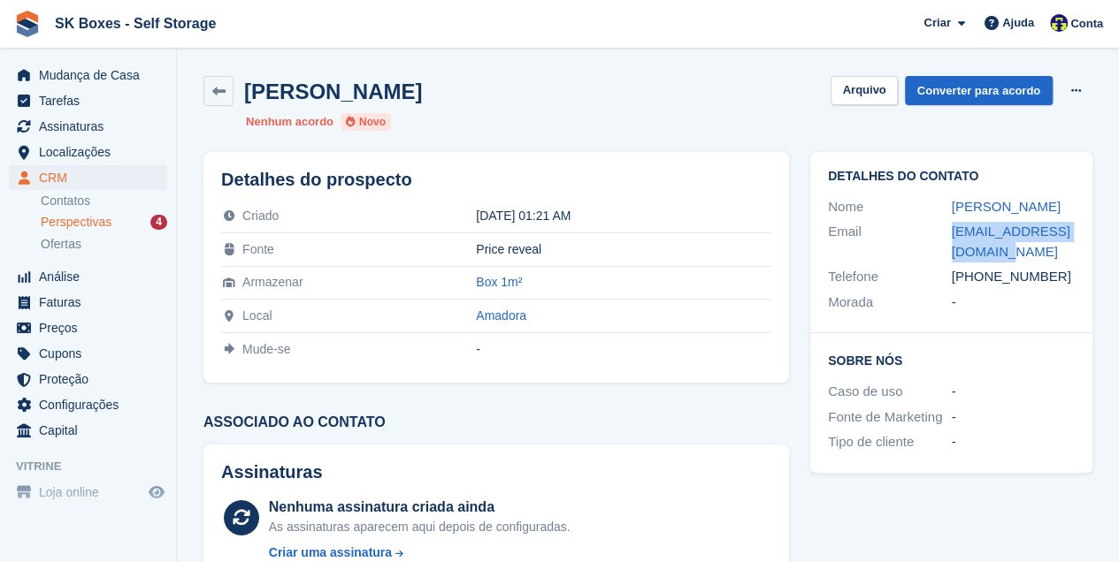
copy div "paulo.karaoke@gmail.com"
drag, startPoint x: 982, startPoint y: 293, endPoint x: 1056, endPoint y: 294, distance: 74.3
click at [1056, 287] on div "+351919313279" at bounding box center [1014, 277] width 124 height 20
copy div "919313279"
click at [888, 89] on button "Arquivo" at bounding box center [863, 90] width 66 height 29
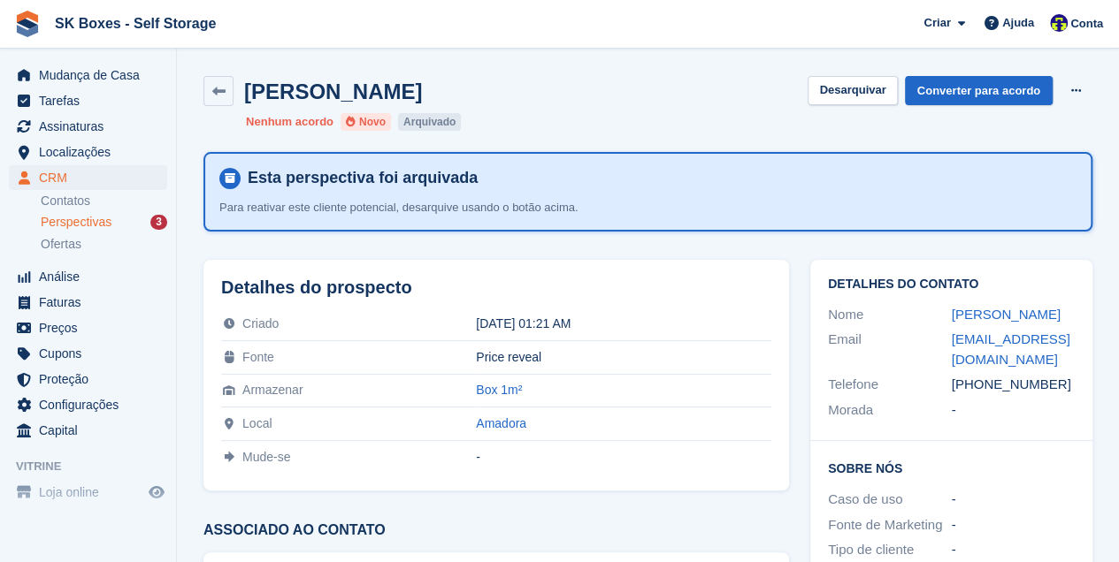
drag, startPoint x: 223, startPoint y: 83, endPoint x: 246, endPoint y: 121, distance: 44.4
click at [223, 83] on link at bounding box center [218, 91] width 30 height 30
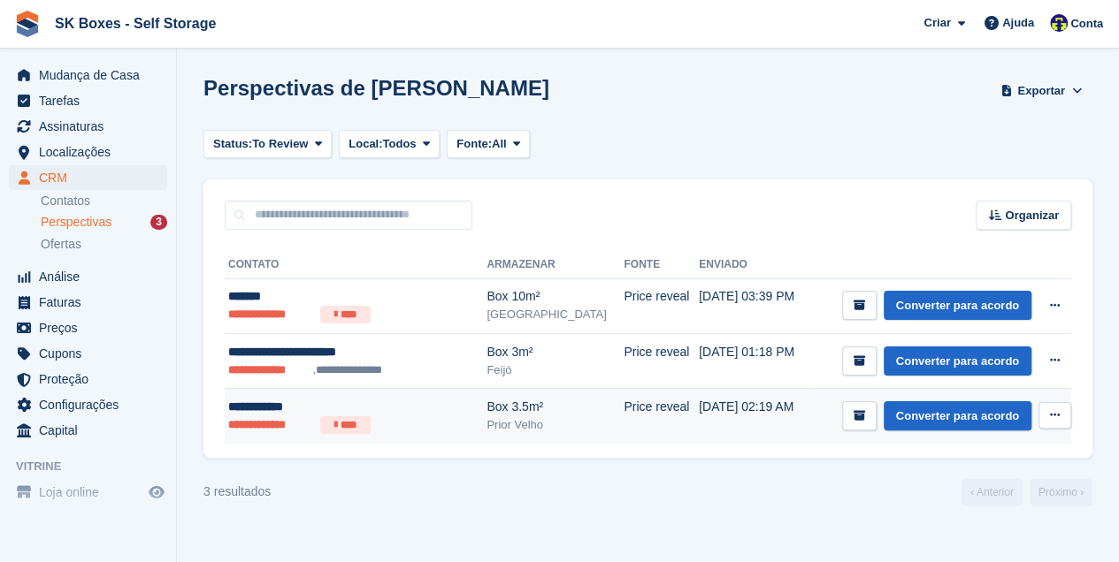
click at [287, 414] on div "**********" at bounding box center [340, 407] width 225 height 19
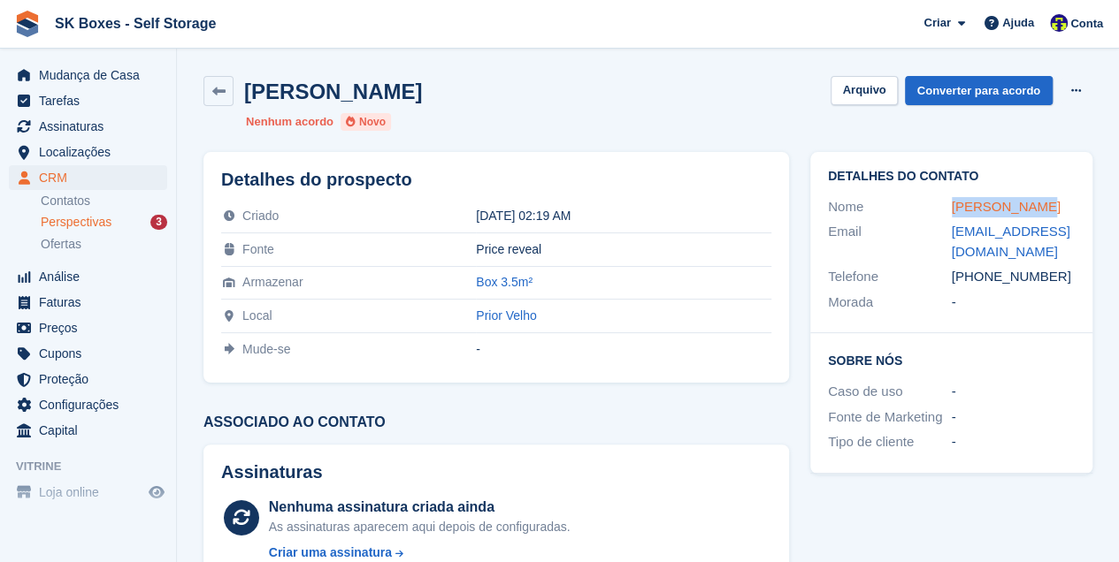
drag, startPoint x: 1035, startPoint y: 201, endPoint x: 952, endPoint y: 202, distance: 83.1
click at [952, 202] on div "[PERSON_NAME]" at bounding box center [1014, 207] width 124 height 20
copy link "[PERSON_NAME]"
drag, startPoint x: 983, startPoint y: 273, endPoint x: 1051, endPoint y: 292, distance: 69.7
click at [1051, 292] on div "Detalhes do contato Nome [PERSON_NAME] Email [EMAIL_ADDRESS][DOMAIN_NAME] Telef…" at bounding box center [951, 242] width 282 height 181
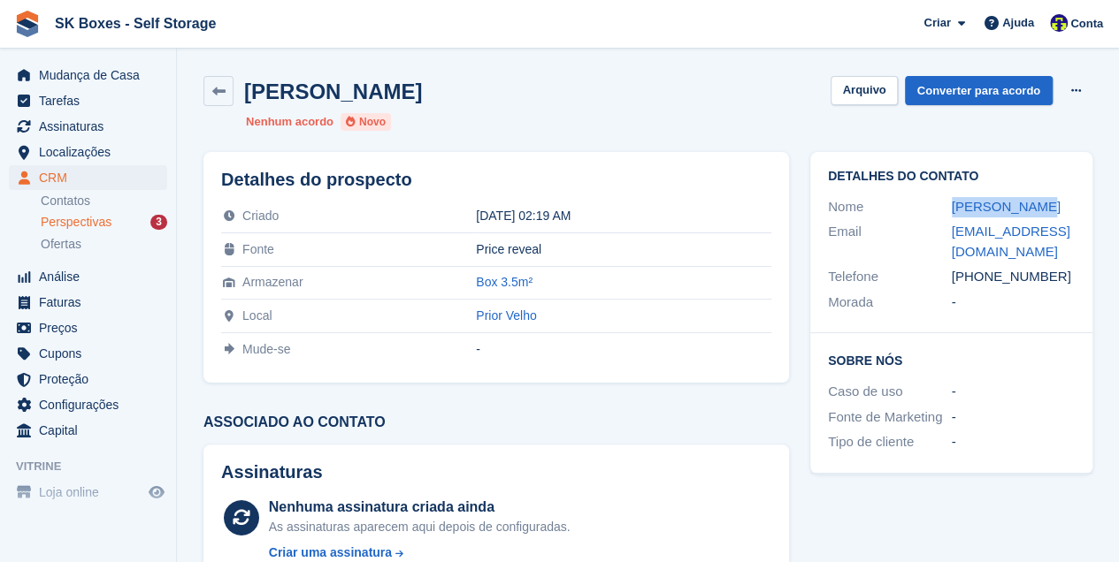
click at [1041, 284] on div "[PHONE_NUMBER]" at bounding box center [1014, 277] width 124 height 20
drag, startPoint x: 1048, startPoint y: 278, endPoint x: 982, endPoint y: 277, distance: 65.4
click at [982, 277] on div "[PHONE_NUMBER]" at bounding box center [1014, 277] width 124 height 20
copy div "965401740"
drag, startPoint x: 982, startPoint y: 248, endPoint x: 940, endPoint y: 233, distance: 44.7
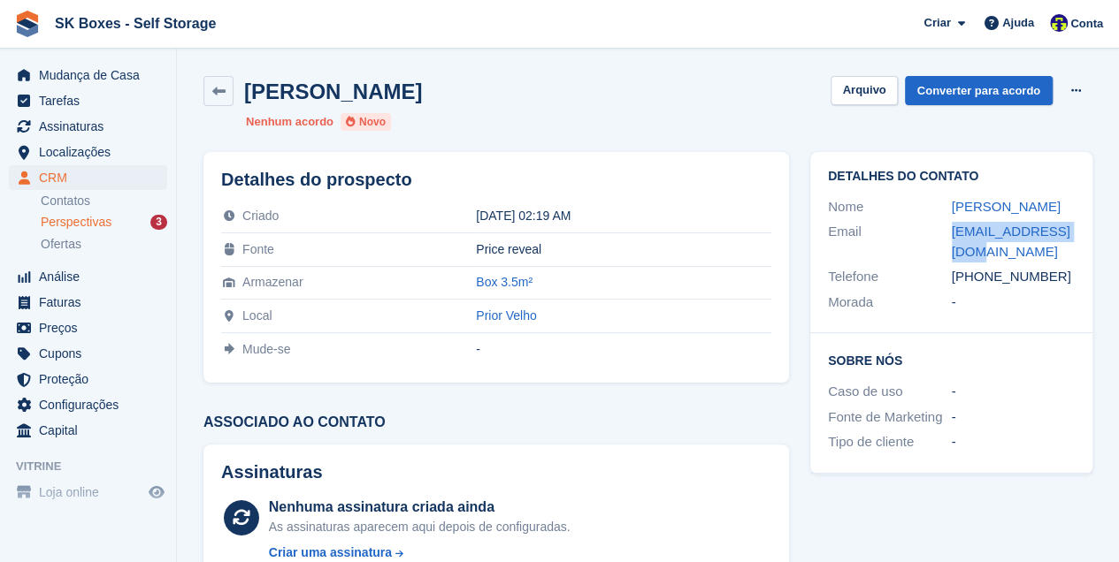
click at [940, 233] on div "Email [EMAIL_ADDRESS][DOMAIN_NAME]" at bounding box center [951, 241] width 247 height 45
copy div "[EMAIL_ADDRESS][DOMAIN_NAME]"
click at [63, 153] on span "Localizações" at bounding box center [92, 152] width 106 height 25
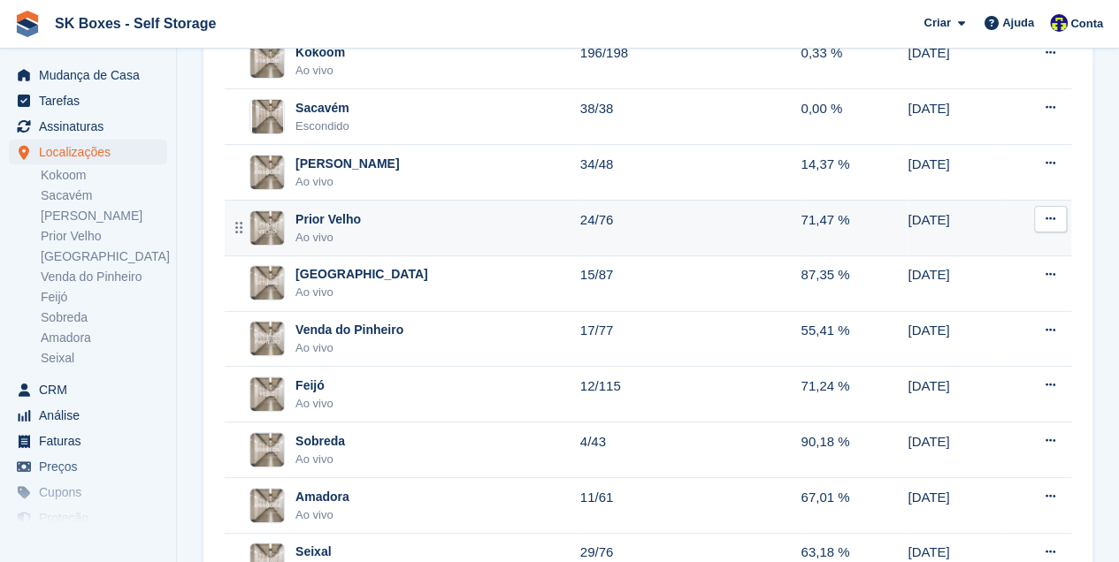
scroll to position [118, 0]
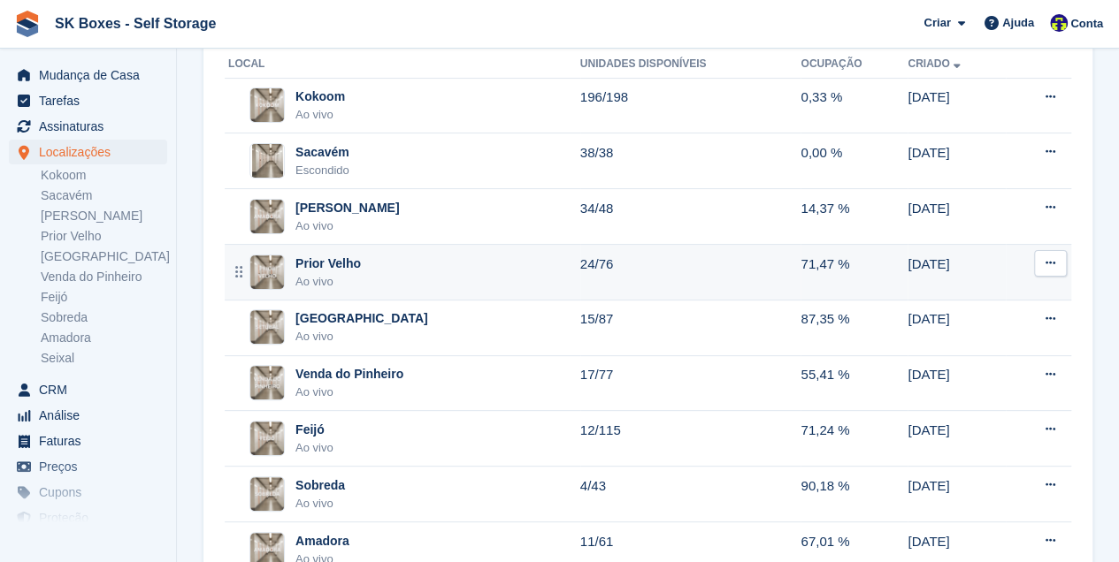
click at [348, 257] on div "Prior Velho" at bounding box center [327, 264] width 65 height 19
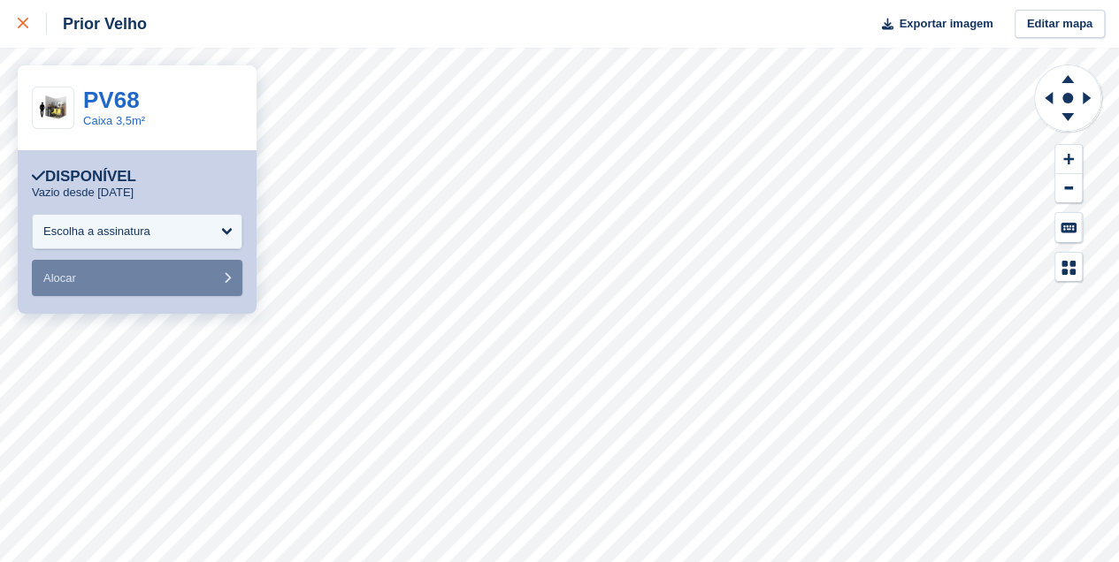
click at [21, 24] on icon at bounding box center [23, 23] width 11 height 11
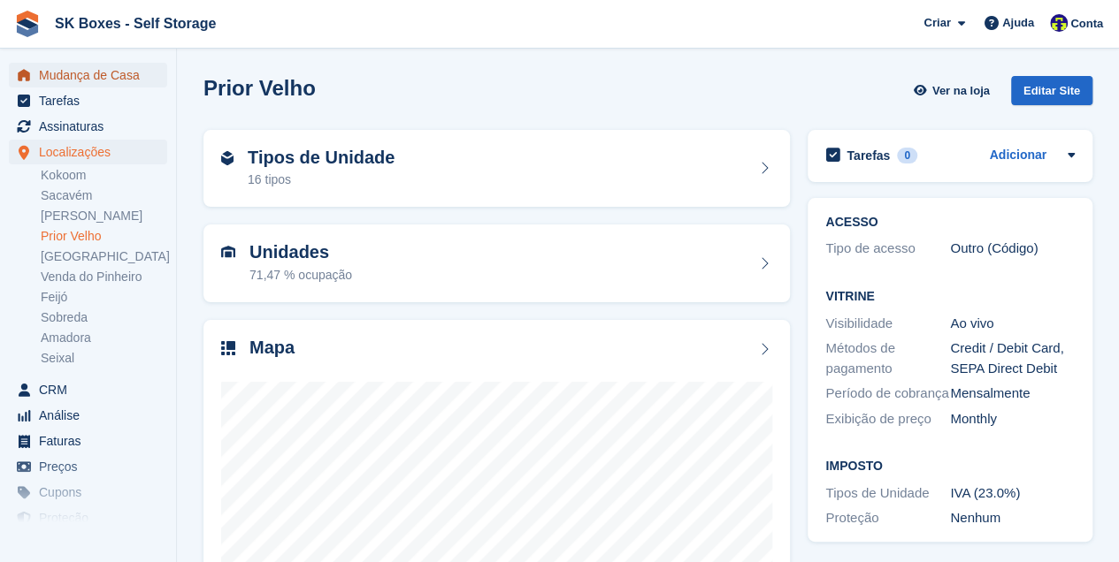
click at [94, 70] on span "Mudança de Casa" at bounding box center [92, 75] width 106 height 25
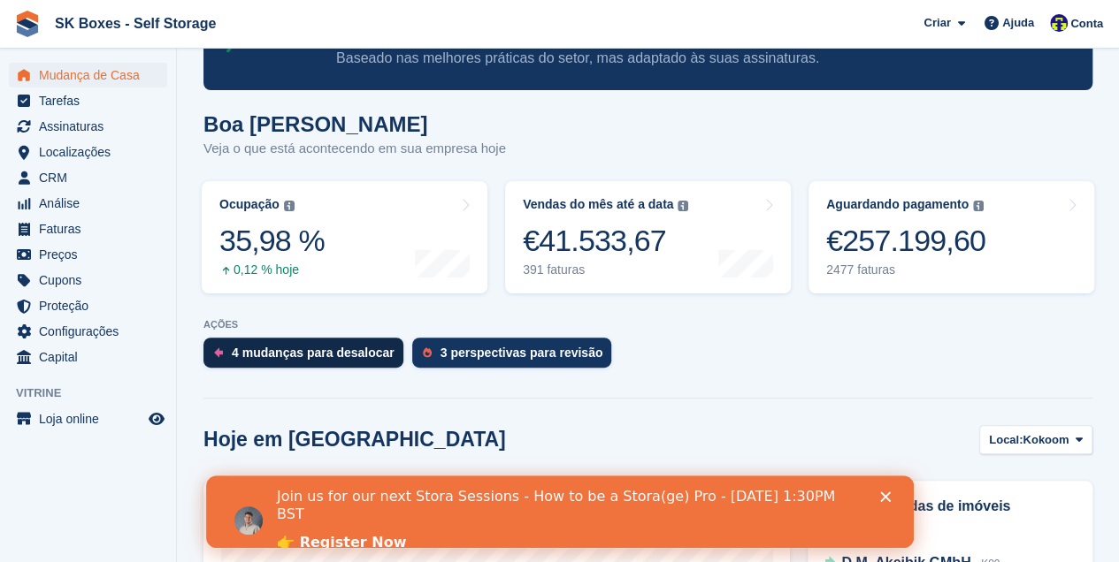
scroll to position [177, 0]
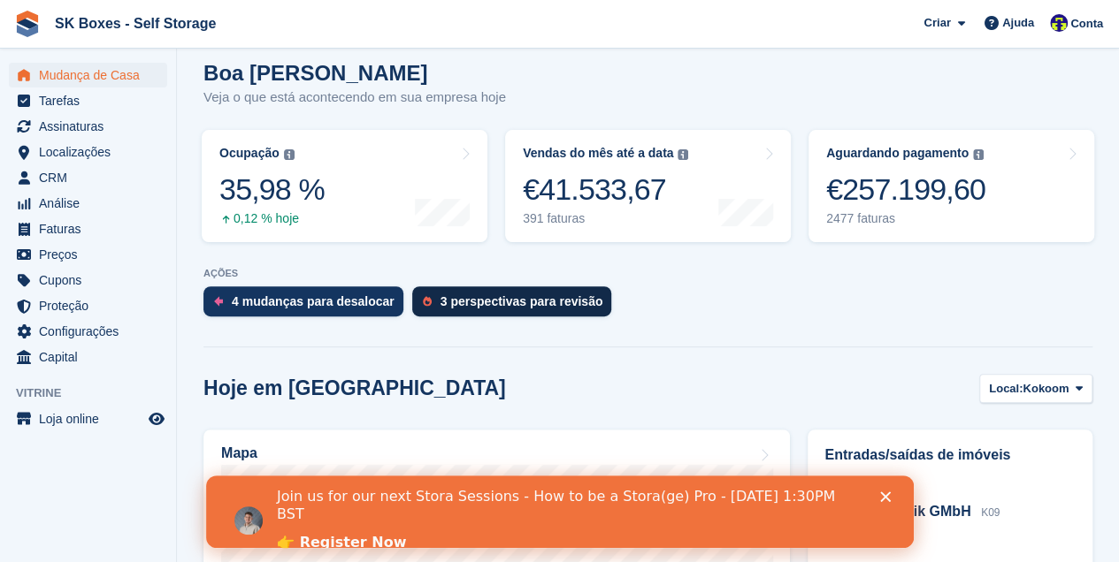
click at [458, 305] on div "3 perspectivas para revisão" at bounding box center [521, 301] width 163 height 14
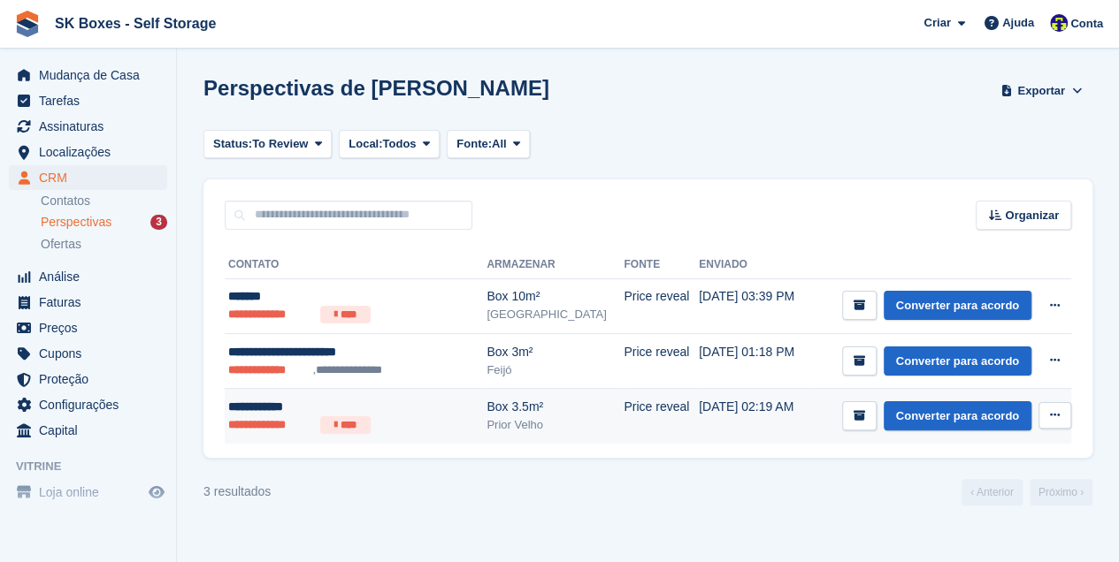
click at [274, 413] on div "**********" at bounding box center [340, 407] width 225 height 19
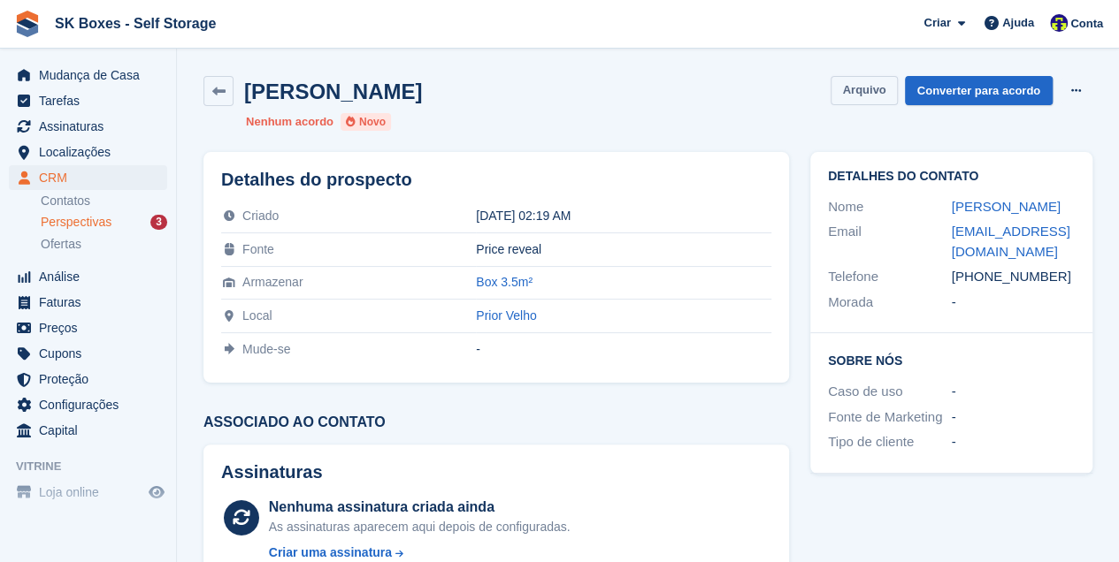
click at [861, 95] on button "Arquivo" at bounding box center [863, 90] width 66 height 29
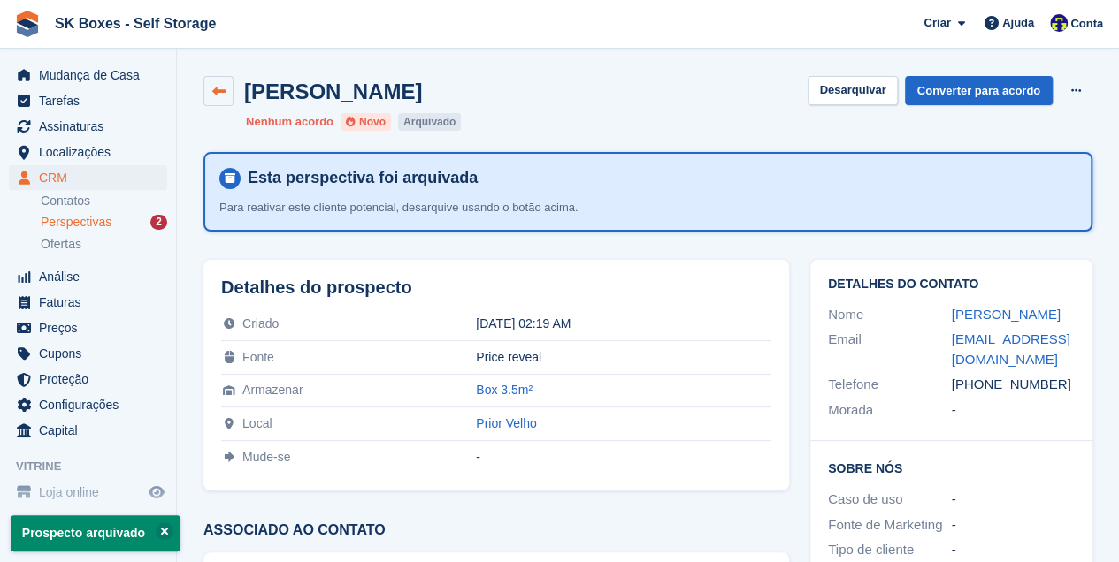
click at [226, 80] on link at bounding box center [218, 91] width 30 height 30
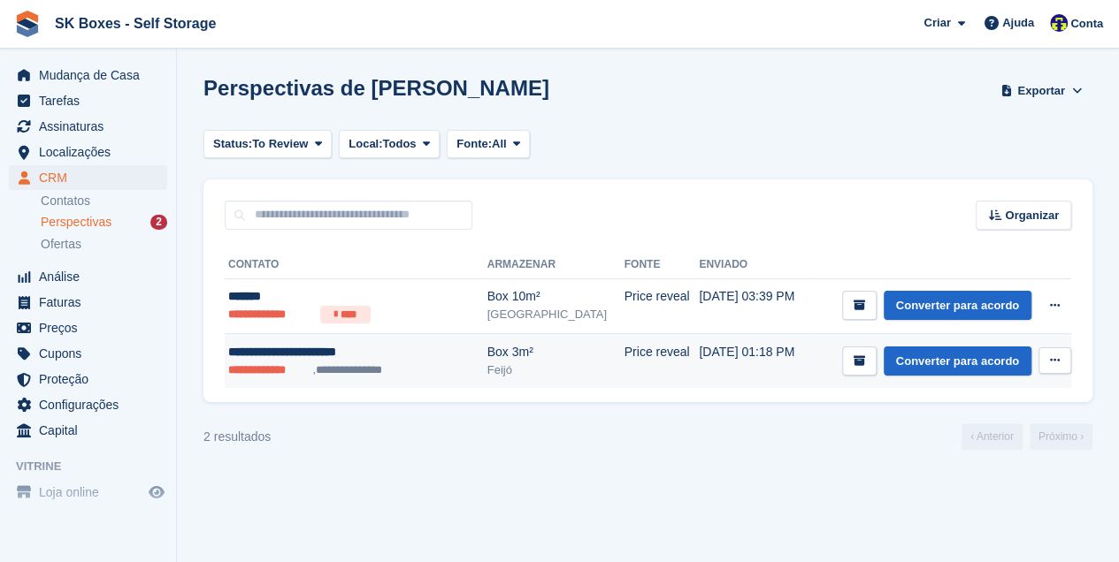
click at [315, 351] on div "**********" at bounding box center [340, 352] width 225 height 19
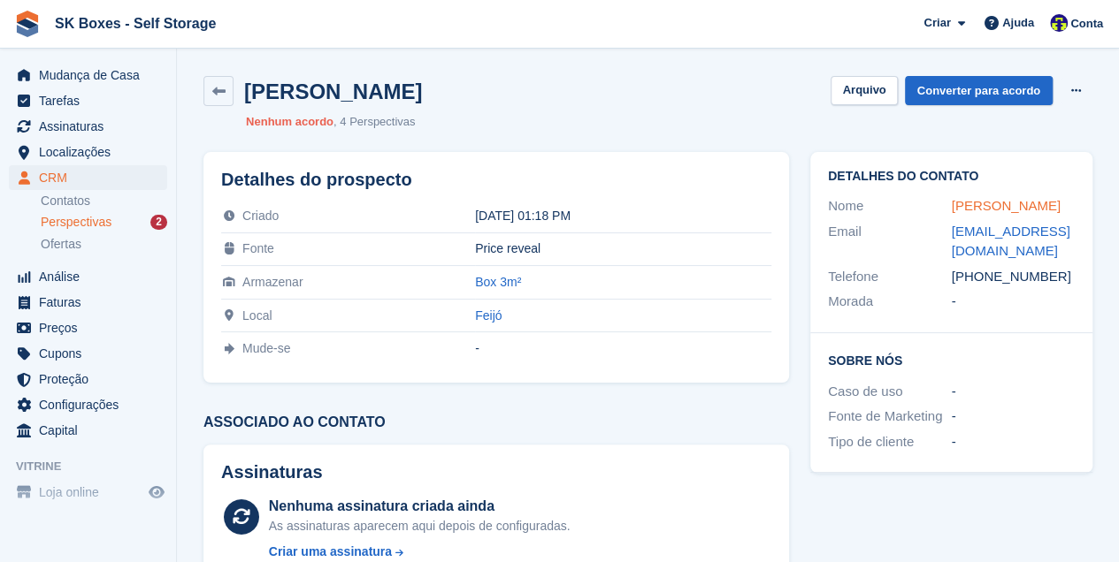
drag, startPoint x: 993, startPoint y: 229, endPoint x: 953, endPoint y: 210, distance: 44.3
click at [953, 210] on div "Leonardo Aguiar da Silva" at bounding box center [1014, 206] width 124 height 20
copy link "Leonardo Aguiar da Silva"
drag, startPoint x: 982, startPoint y: 294, endPoint x: 1063, endPoint y: 305, distance: 81.3
click at [1063, 287] on div "+351939943902" at bounding box center [1014, 277] width 124 height 20
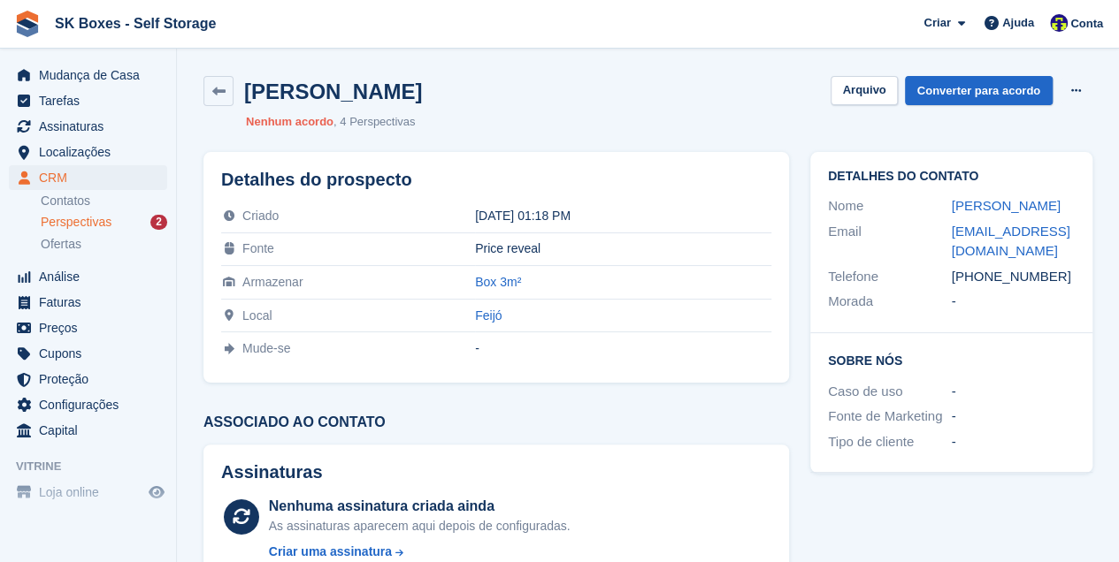
copy div "939943902"
drag, startPoint x: 938, startPoint y: 249, endPoint x: 1067, endPoint y: 272, distance: 131.1
click at [1067, 264] on div "Email geral.laremodelacoes@outlook.com" at bounding box center [951, 241] width 247 height 45
copy div "geral.laremodelacoes@outlook.com"
click at [886, 86] on button "Arquivo" at bounding box center [863, 90] width 66 height 29
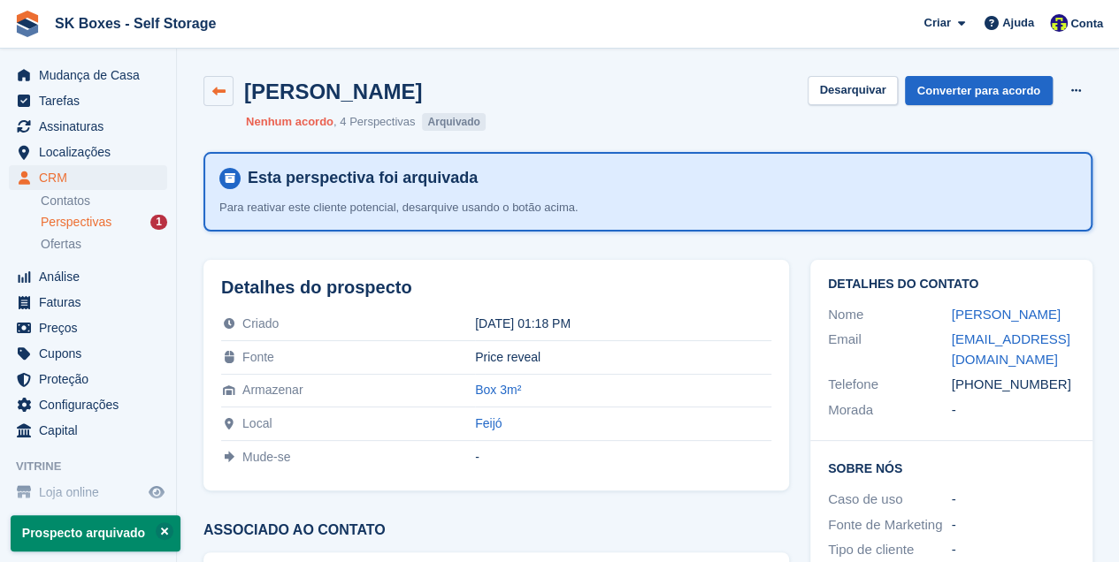
click at [216, 91] on icon at bounding box center [218, 91] width 13 height 13
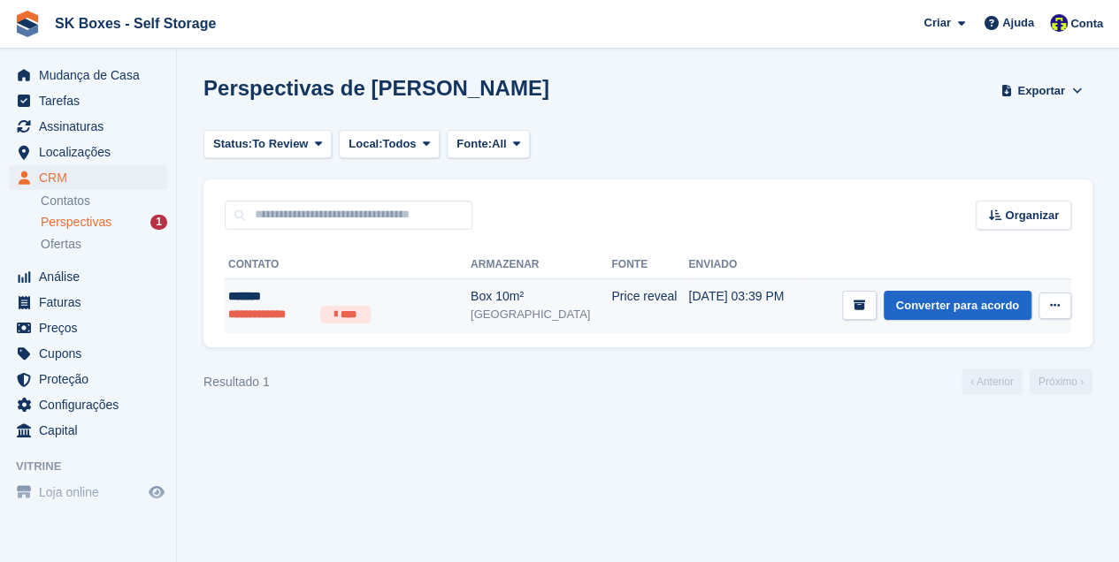
click at [263, 315] on li "**********" at bounding box center [270, 315] width 85 height 18
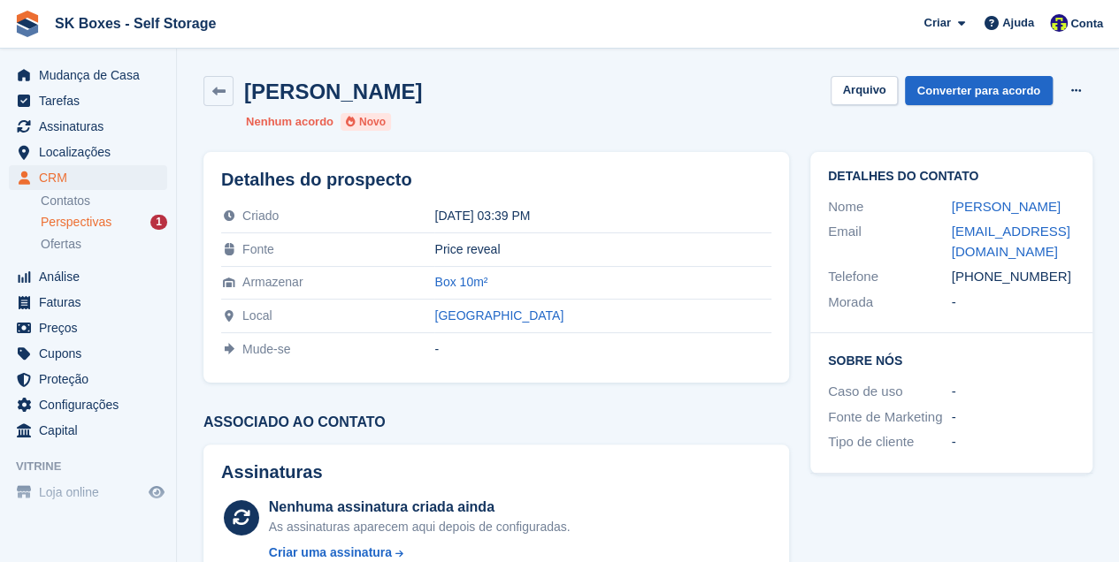
drag, startPoint x: 953, startPoint y: 277, endPoint x: 1046, endPoint y: 282, distance: 93.0
click at [1046, 282] on div "+33781461359" at bounding box center [1014, 277] width 124 height 20
copy div "+33781461359"
drag, startPoint x: 943, startPoint y: 230, endPoint x: 958, endPoint y: 256, distance: 30.5
click at [958, 256] on div "Email marido59@hotmail.fr" at bounding box center [951, 241] width 247 height 45
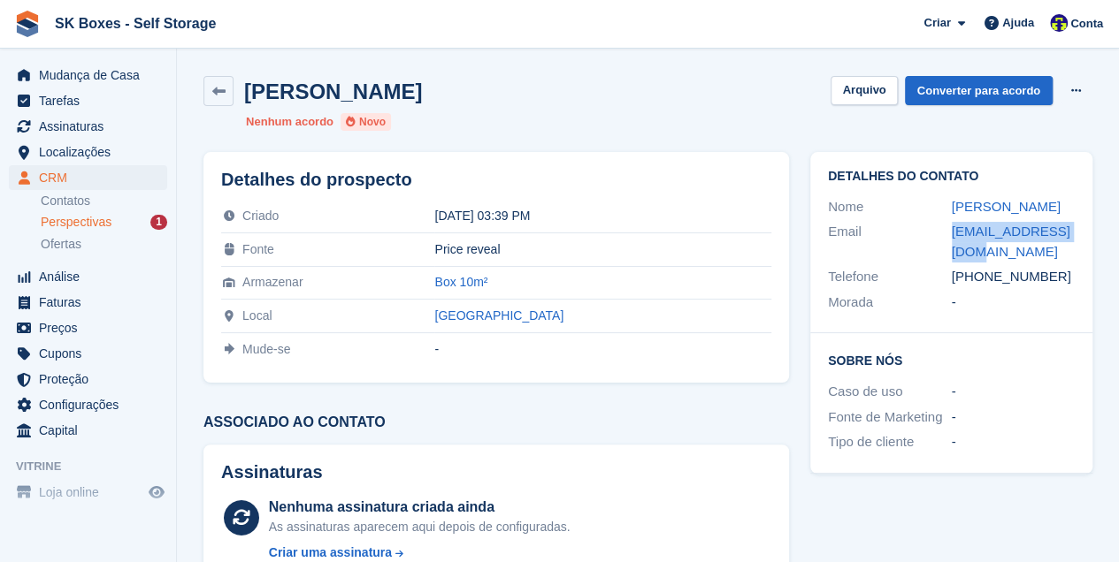
copy div "marido59@hotmail.fr"
click at [861, 96] on button "Arquivo" at bounding box center [863, 90] width 66 height 29
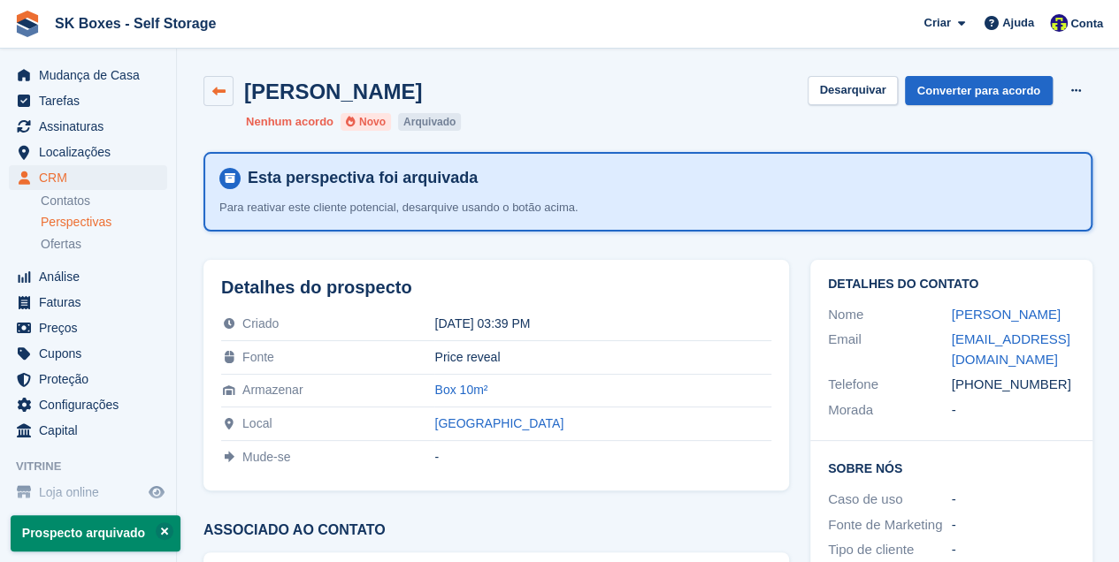
click at [223, 96] on icon at bounding box center [218, 91] width 13 height 13
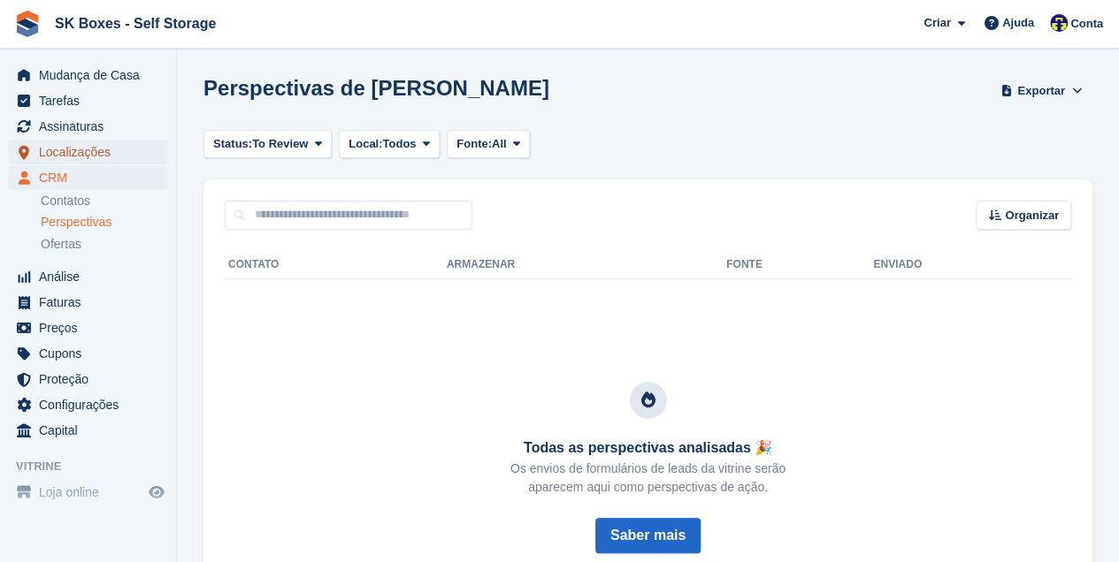
click at [80, 145] on span "Localizações" at bounding box center [92, 152] width 106 height 25
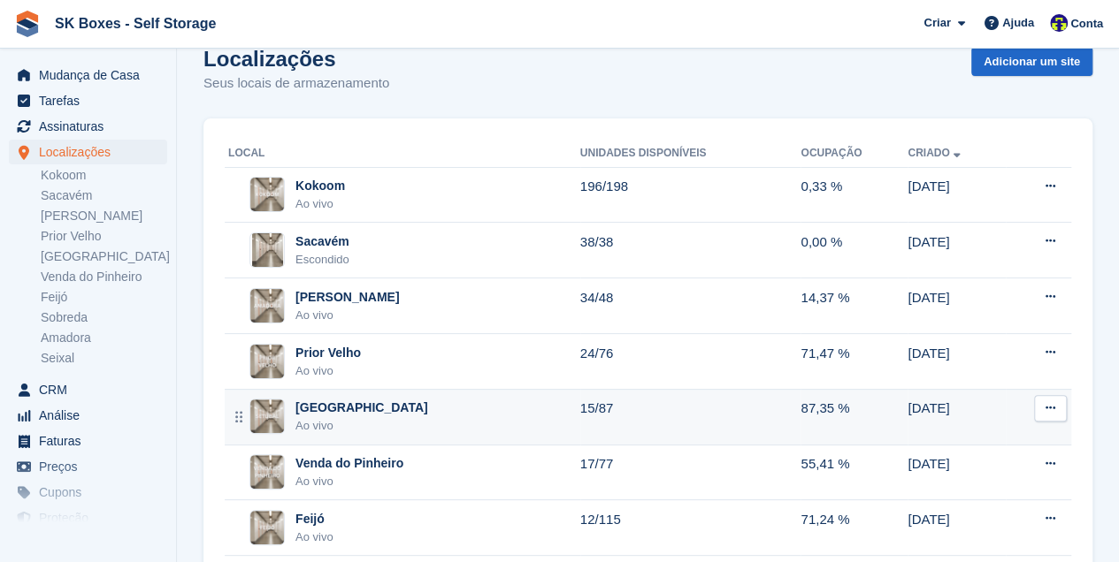
scroll to position [118, 0]
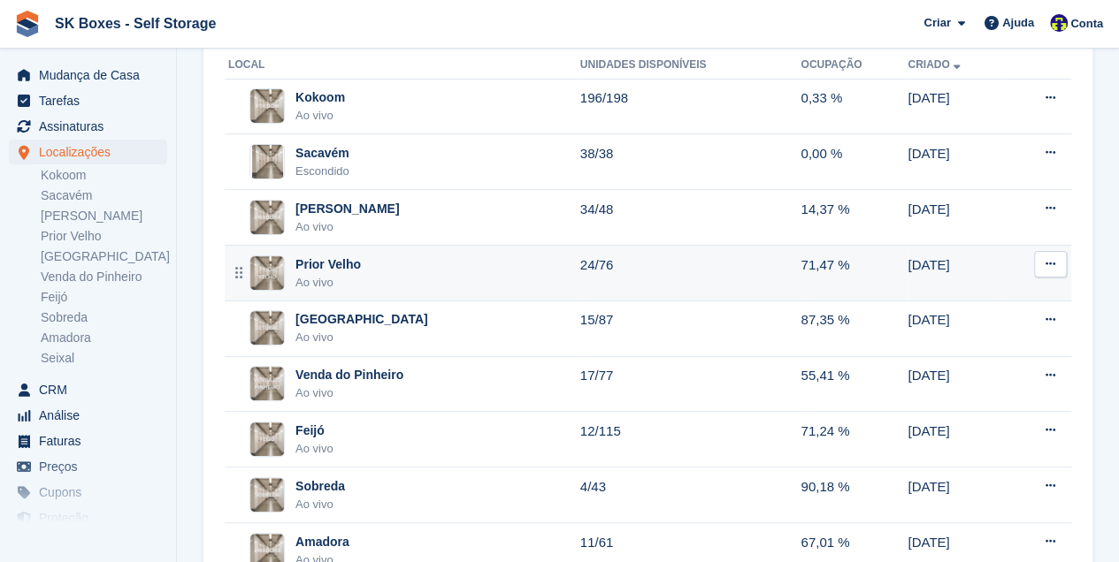
click at [312, 274] on div "Ao vivo" at bounding box center [327, 283] width 65 height 18
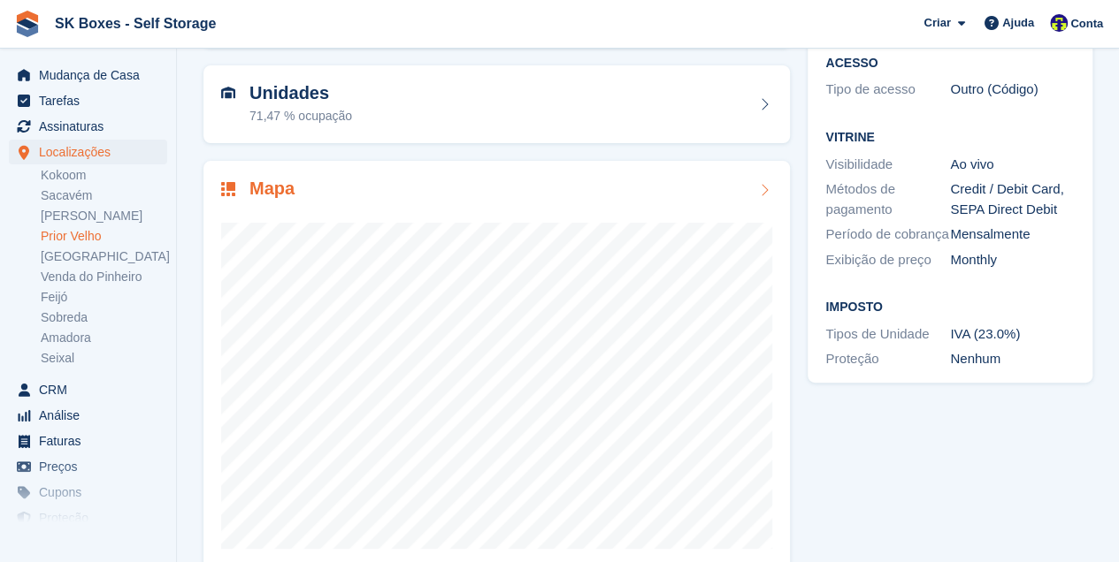
scroll to position [191, 0]
